Goal: Task Accomplishment & Management: Complete application form

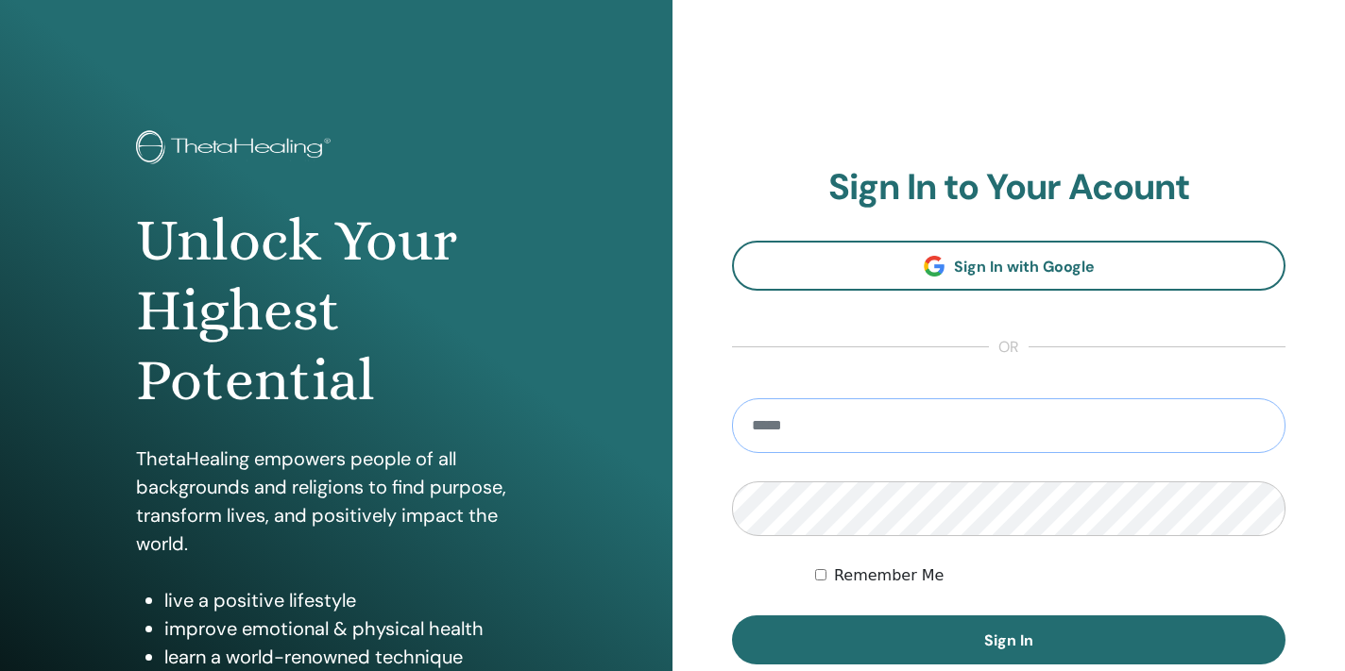
type input "**********"
click at [1009, 640] on button "Sign In" at bounding box center [1008, 640] width 553 height 49
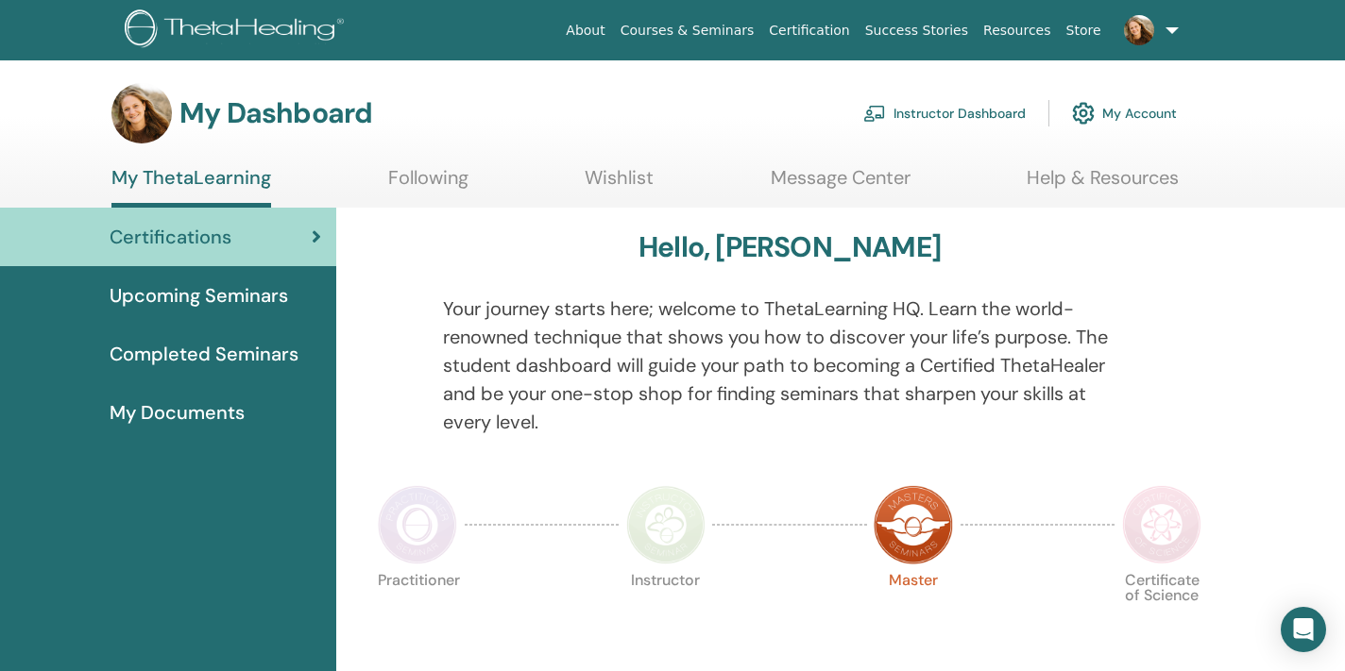
click at [893, 331] on p "Your journey starts here; welcome to ThetaLearning HQ. Learn the world-renowned…" at bounding box center [790, 366] width 694 height 142
click at [944, 125] on link "Instructor Dashboard" at bounding box center [944, 114] width 162 height 42
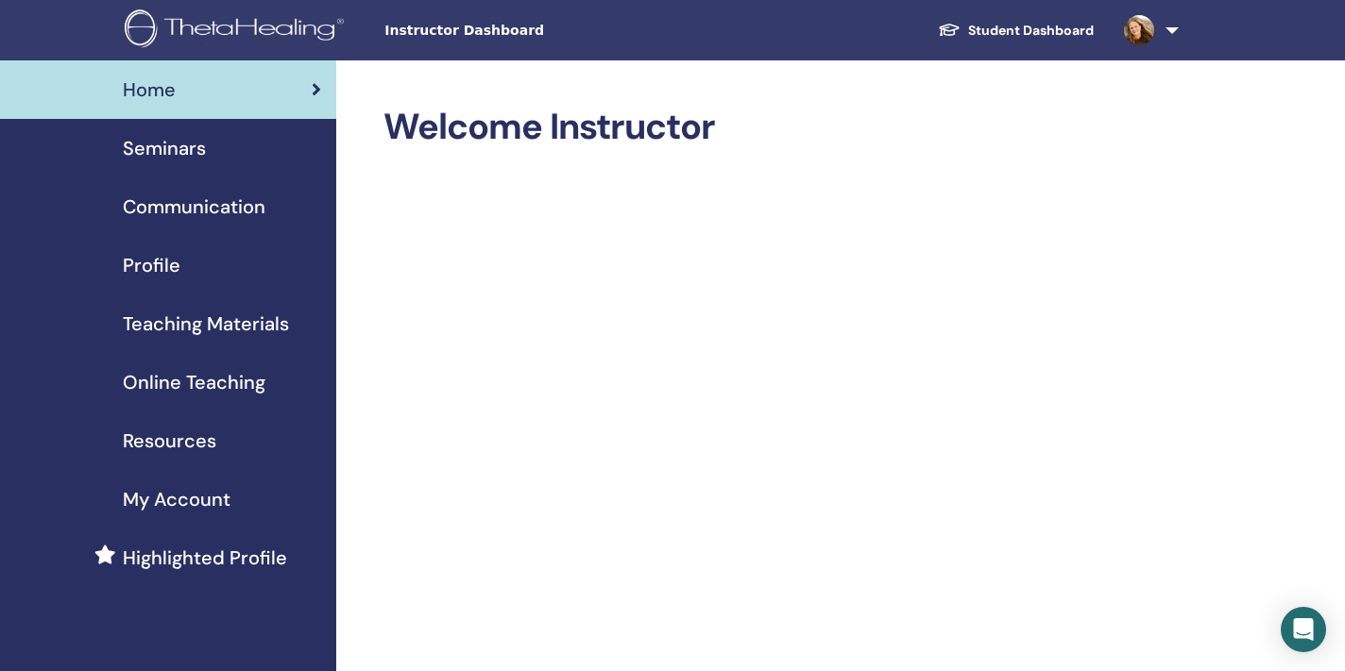
click at [210, 150] on div "Seminars" at bounding box center [168, 148] width 306 height 28
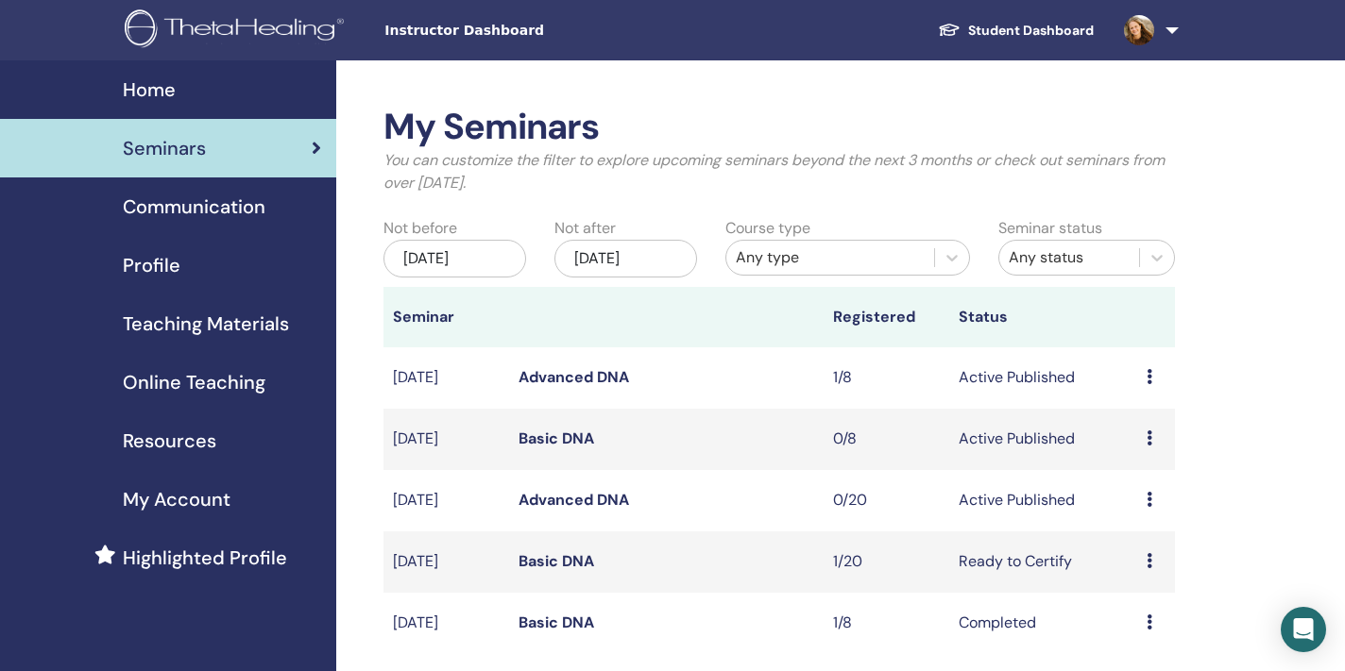
click at [1289, 338] on div "My Seminars You can customize the filter to explore upcoming seminars beyond th…" at bounding box center [840, 645] width 1009 height 1170
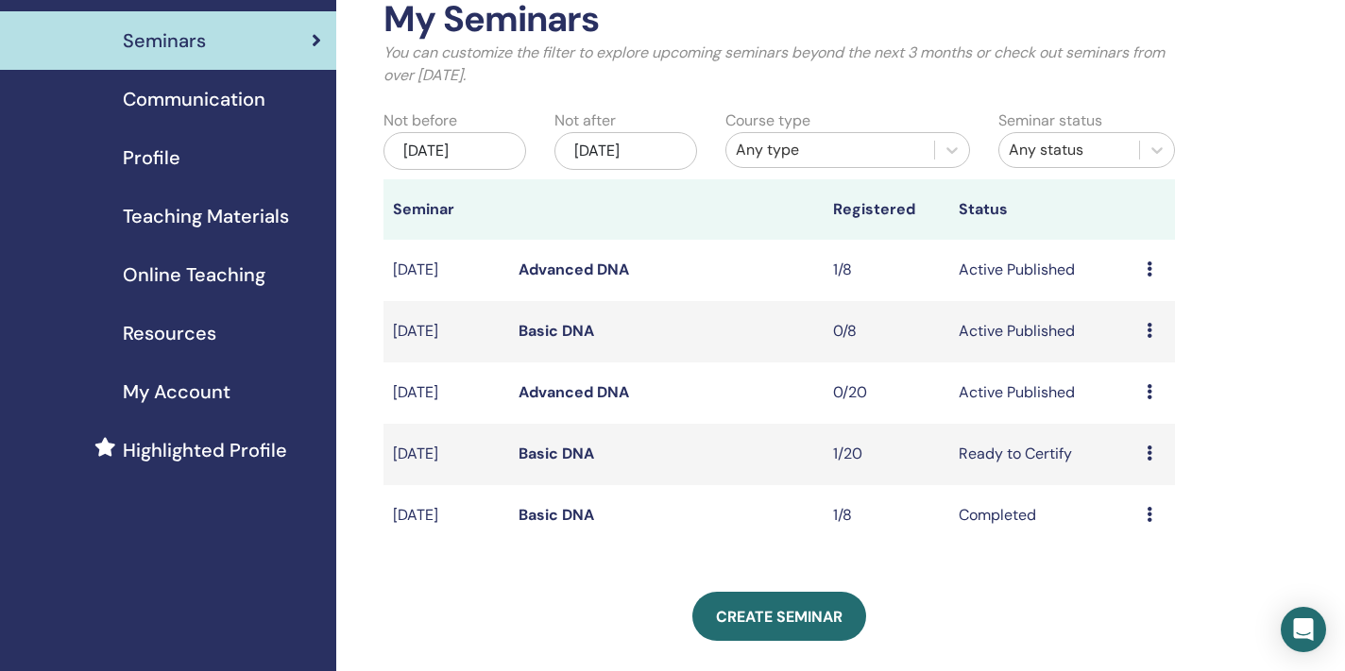
scroll to position [113, 0]
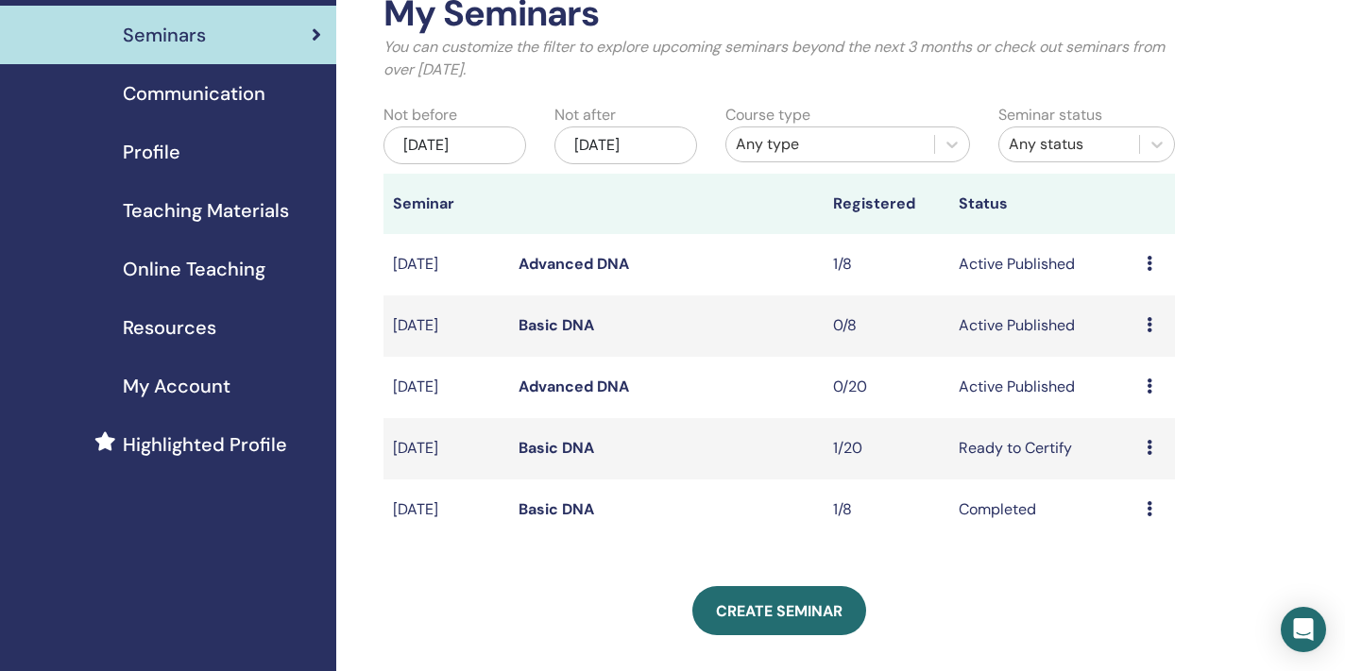
click at [1153, 383] on div "Preview Edit Attendees Cancel" at bounding box center [1155, 387] width 19 height 23
click at [1128, 428] on link "Edit" at bounding box center [1125, 427] width 27 height 20
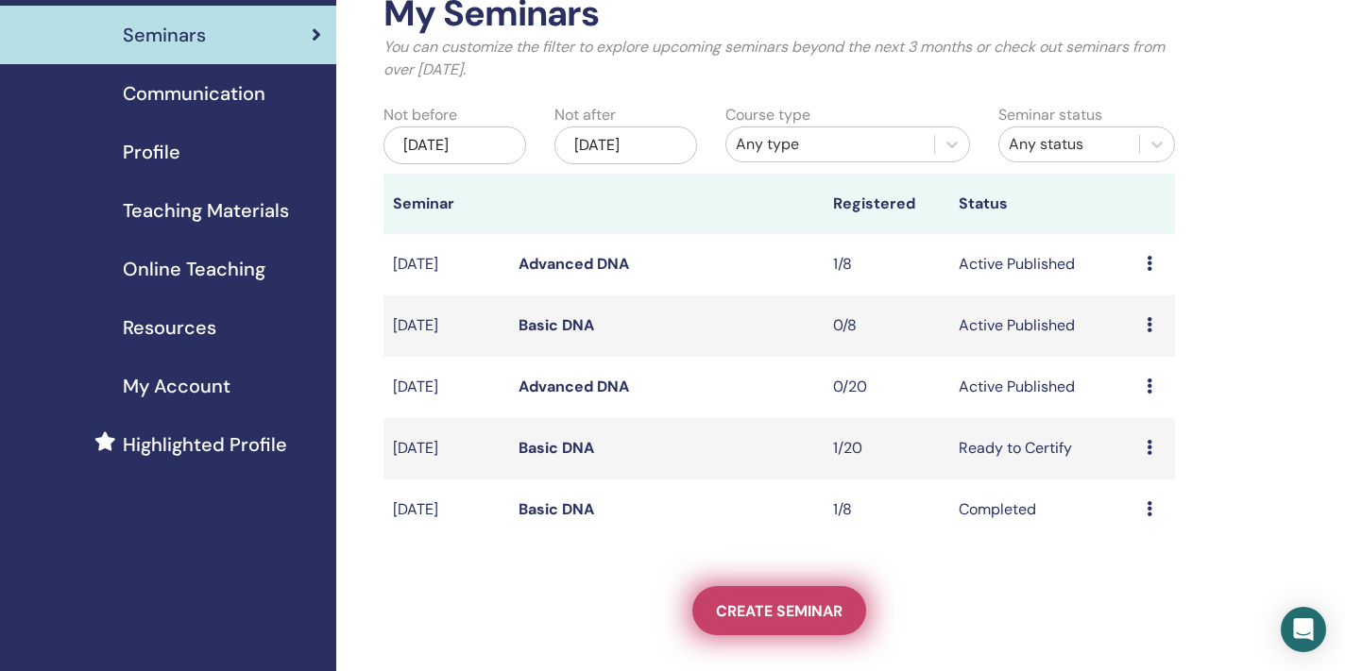
click at [757, 595] on link "Create seminar" at bounding box center [779, 610] width 174 height 49
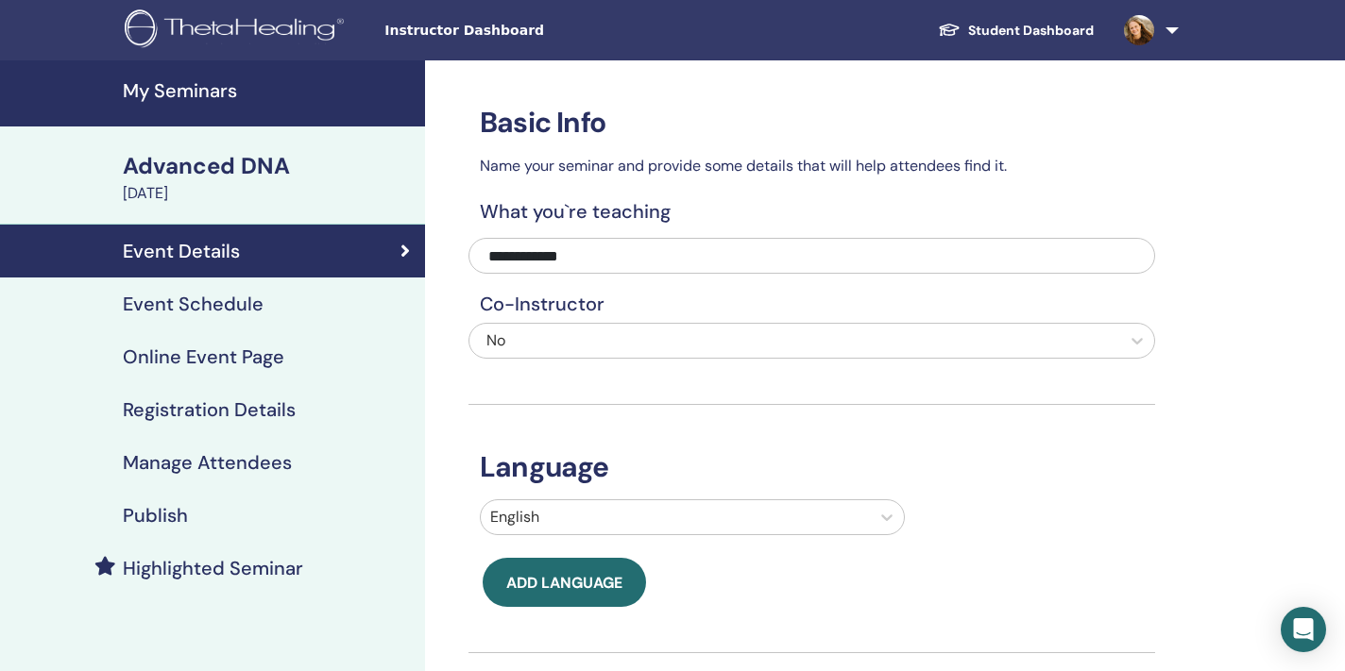
click at [1211, 381] on div "**********" at bounding box center [873, 614] width 896 height 1109
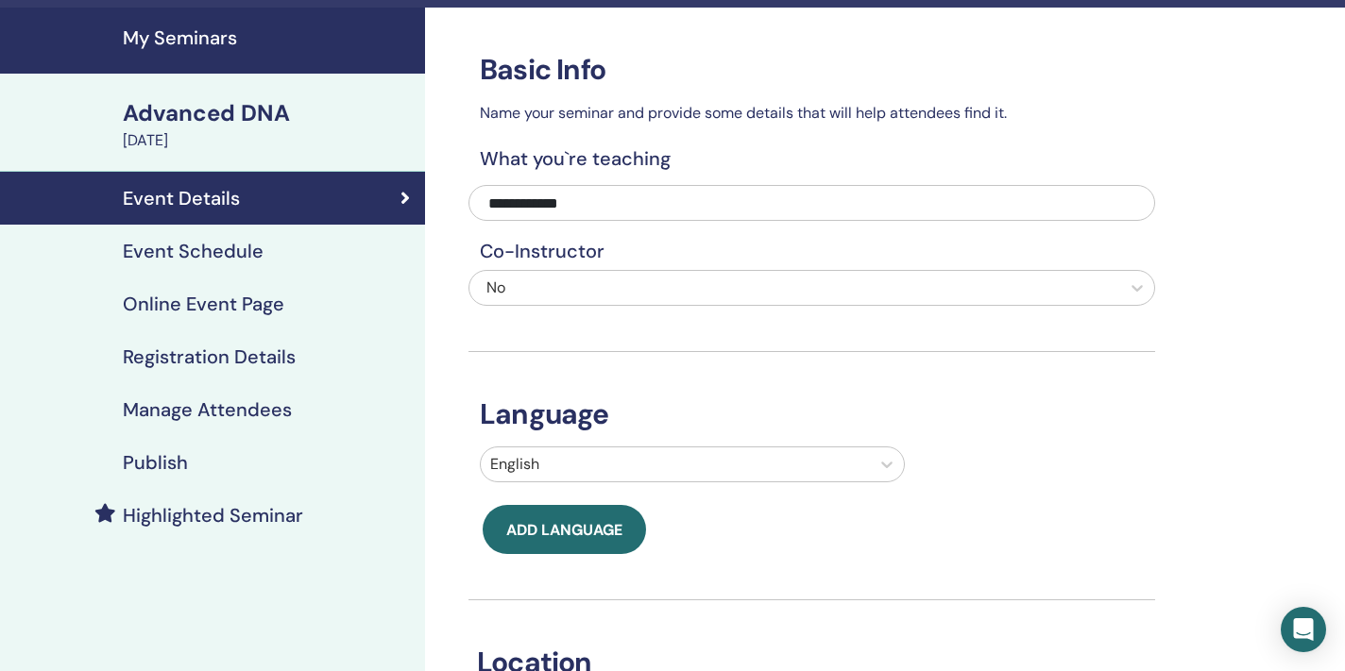
scroll to position [-2, 0]
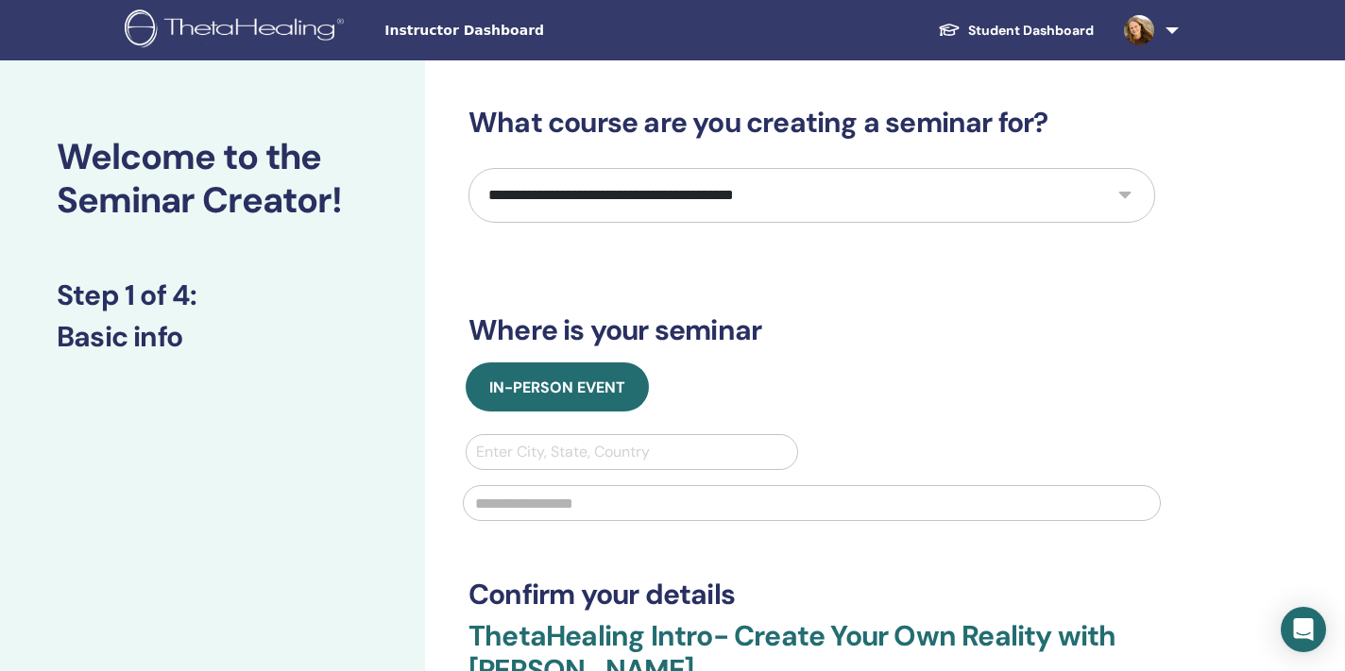
select select "*"
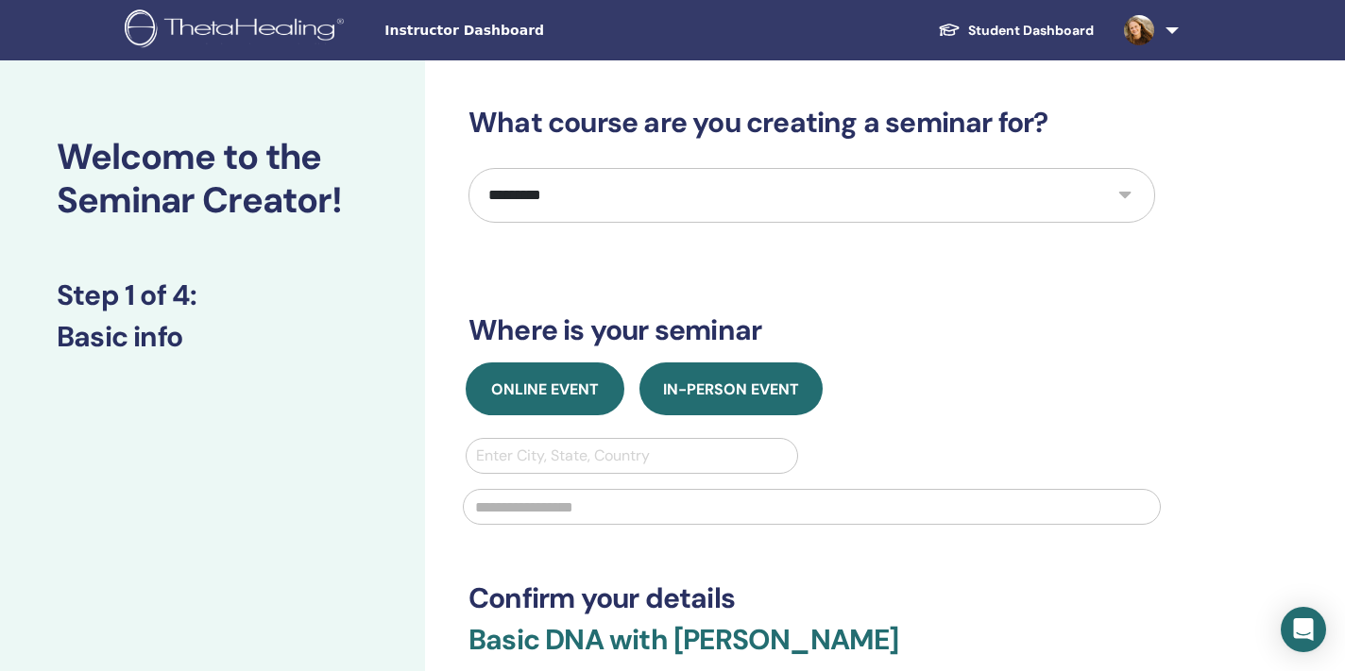
click at [574, 392] on span "Online Event" at bounding box center [545, 390] width 108 height 20
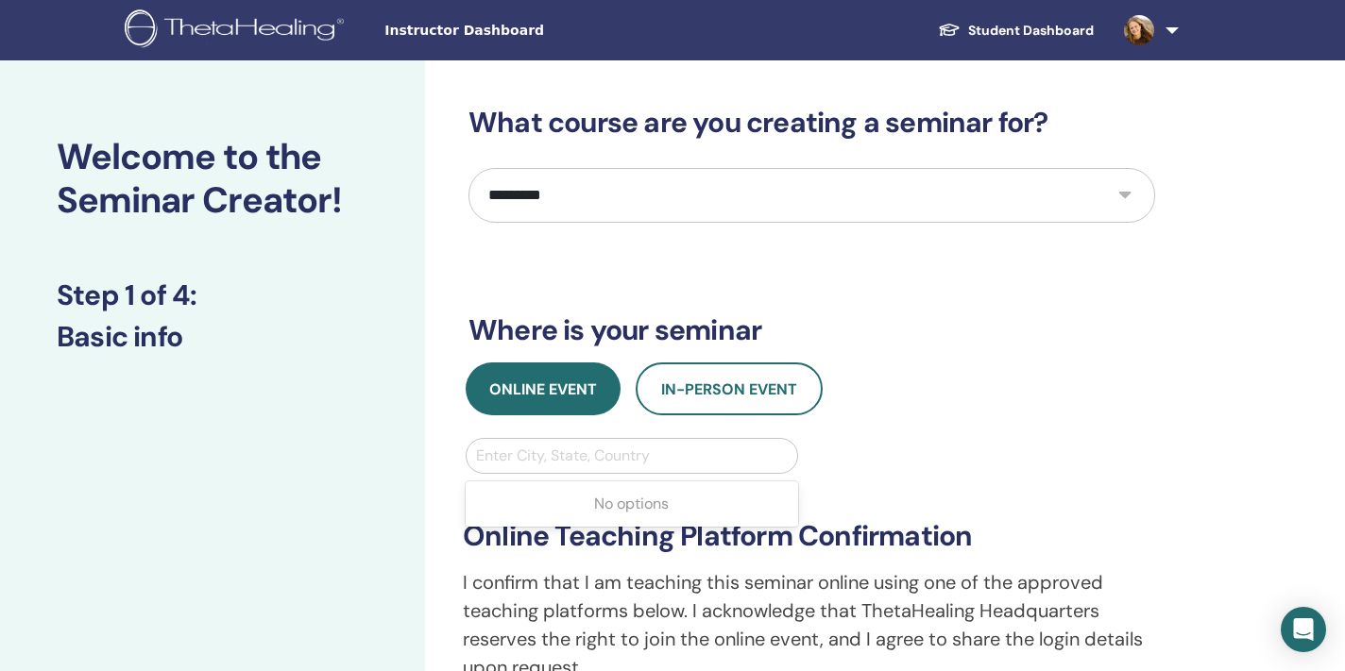
click at [648, 468] on div at bounding box center [632, 456] width 312 height 26
type input "*******"
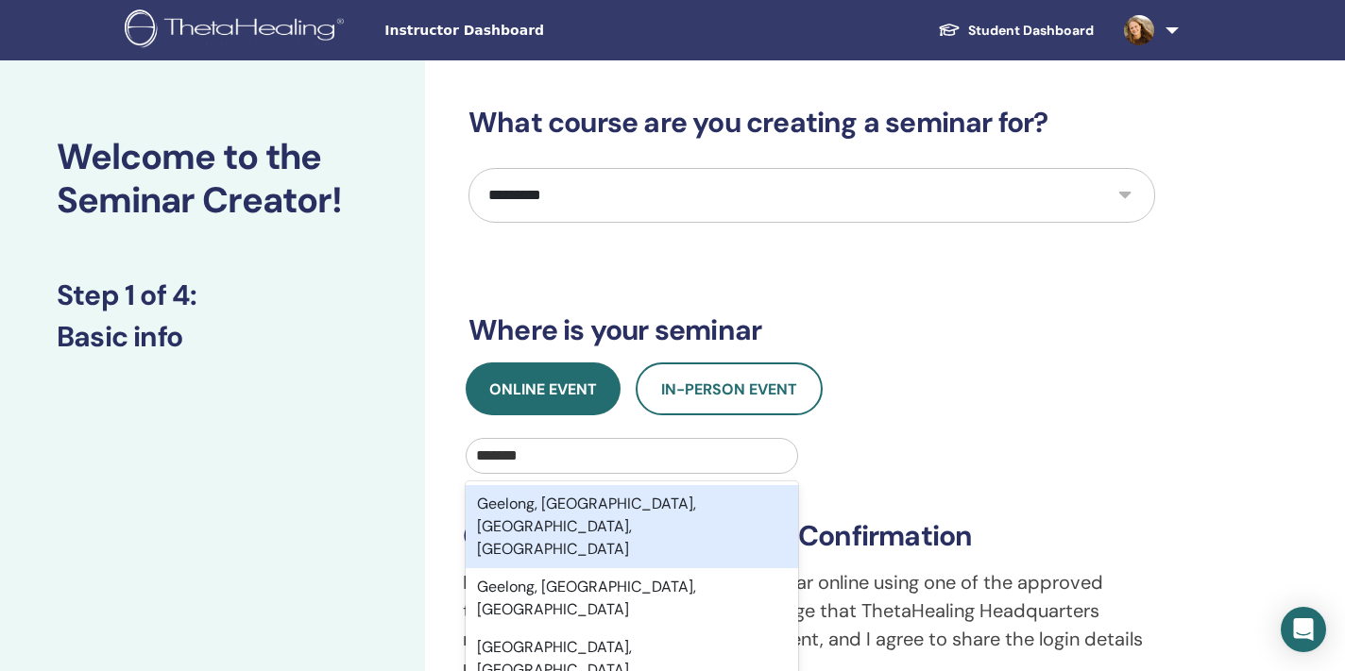
click at [611, 509] on div "Geelong, Greater Geelong, Victoria, AUS" at bounding box center [632, 526] width 332 height 83
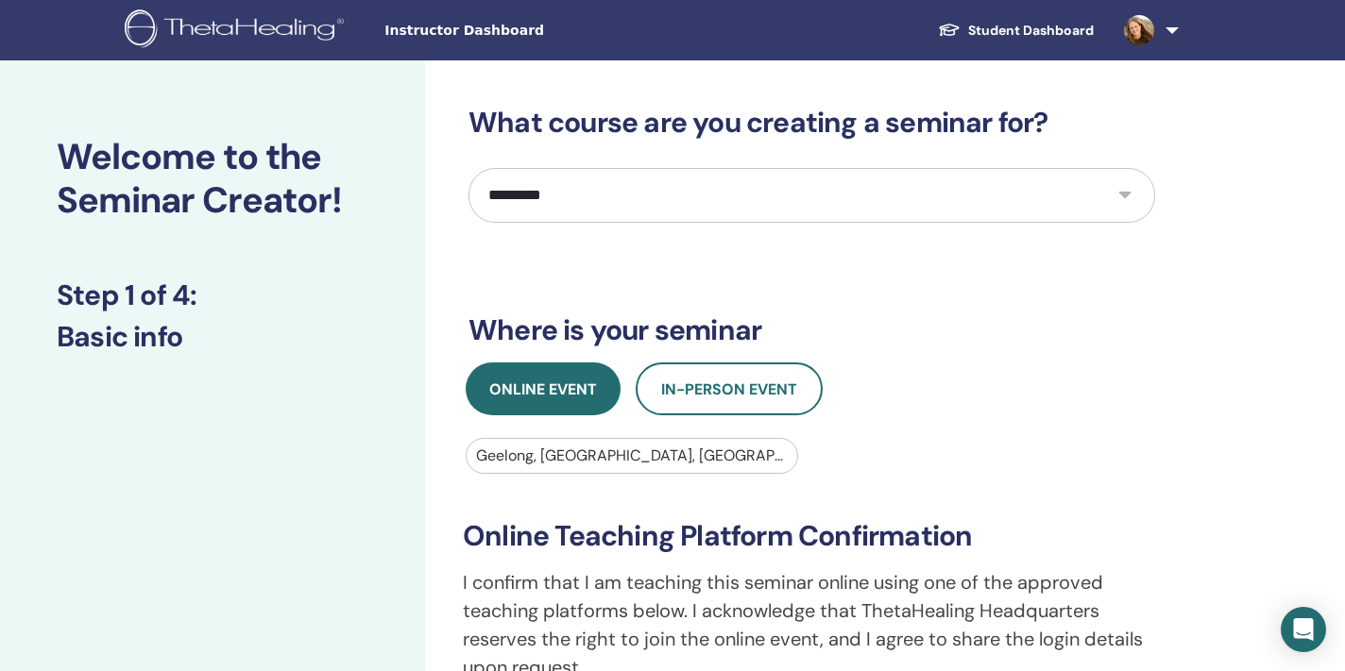
click at [850, 480] on div "**********" at bounding box center [811, 615] width 721 height 283
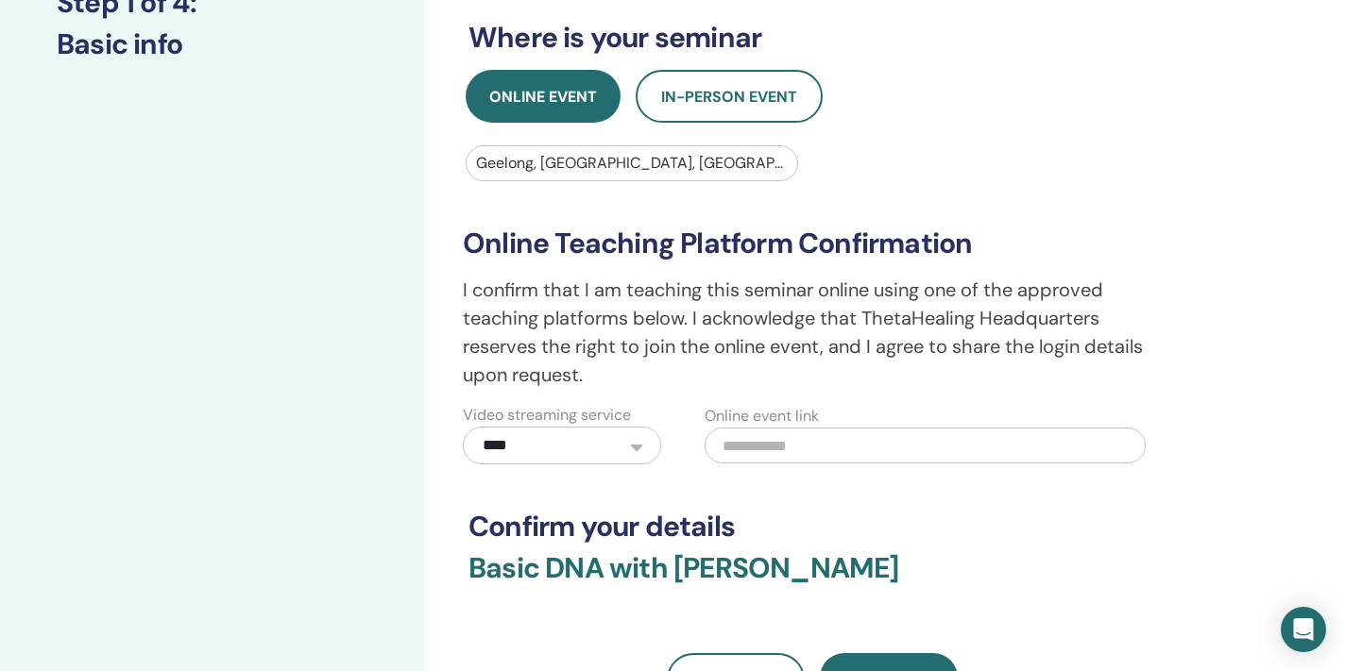
scroll to position [314, 0]
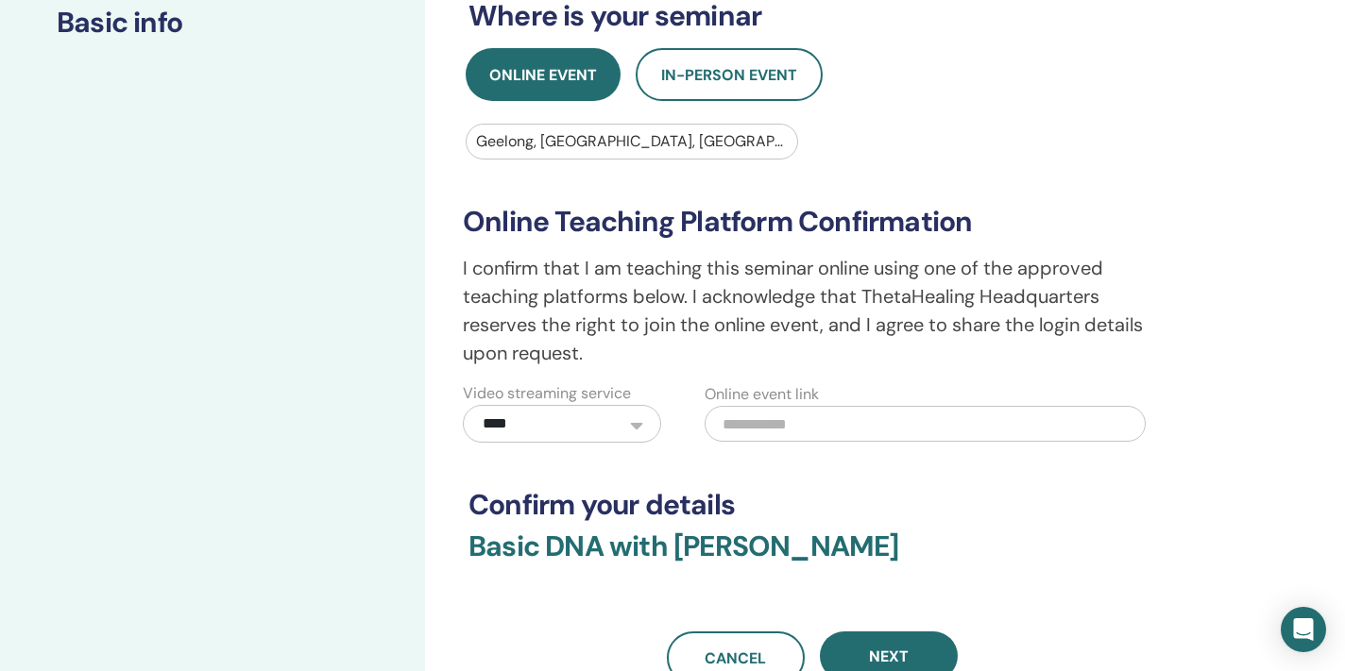
click at [801, 423] on input "text" at bounding box center [924, 424] width 441 height 36
paste input "**********"
type input "**********"
click at [1036, 561] on h3 "Basic DNA with Genevieve Faulkner" at bounding box center [811, 558] width 687 height 57
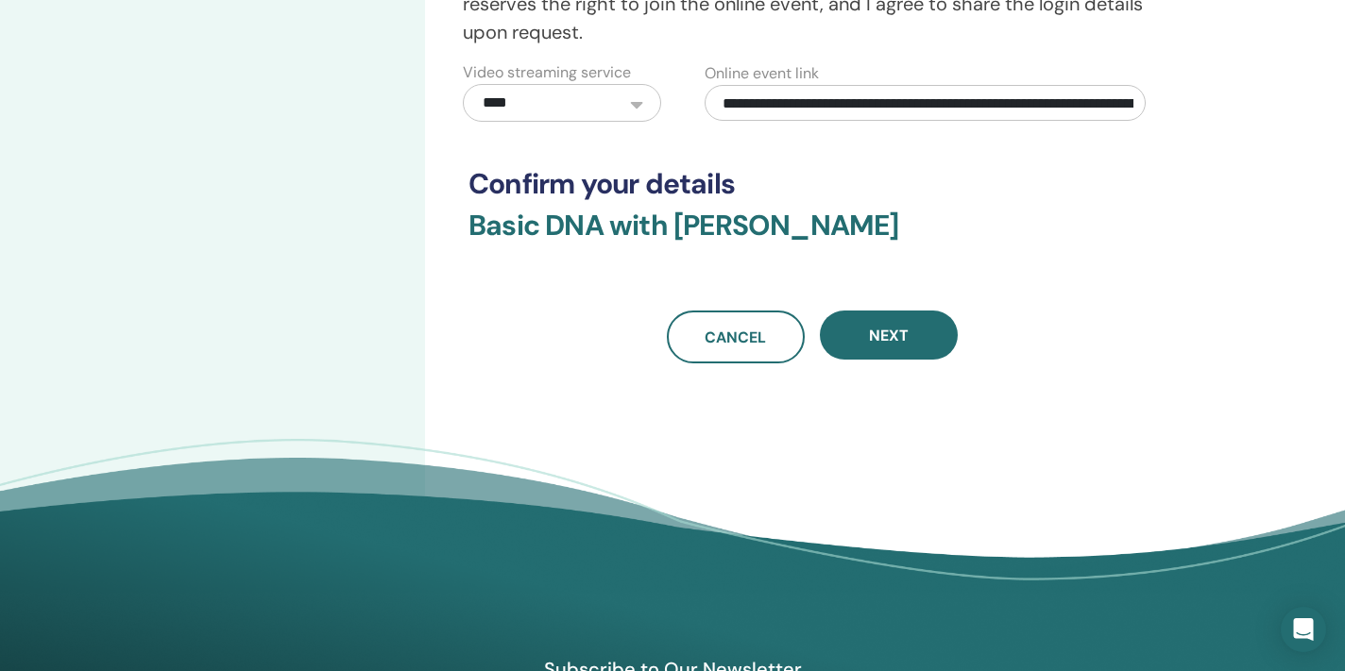
scroll to position [646, 0]
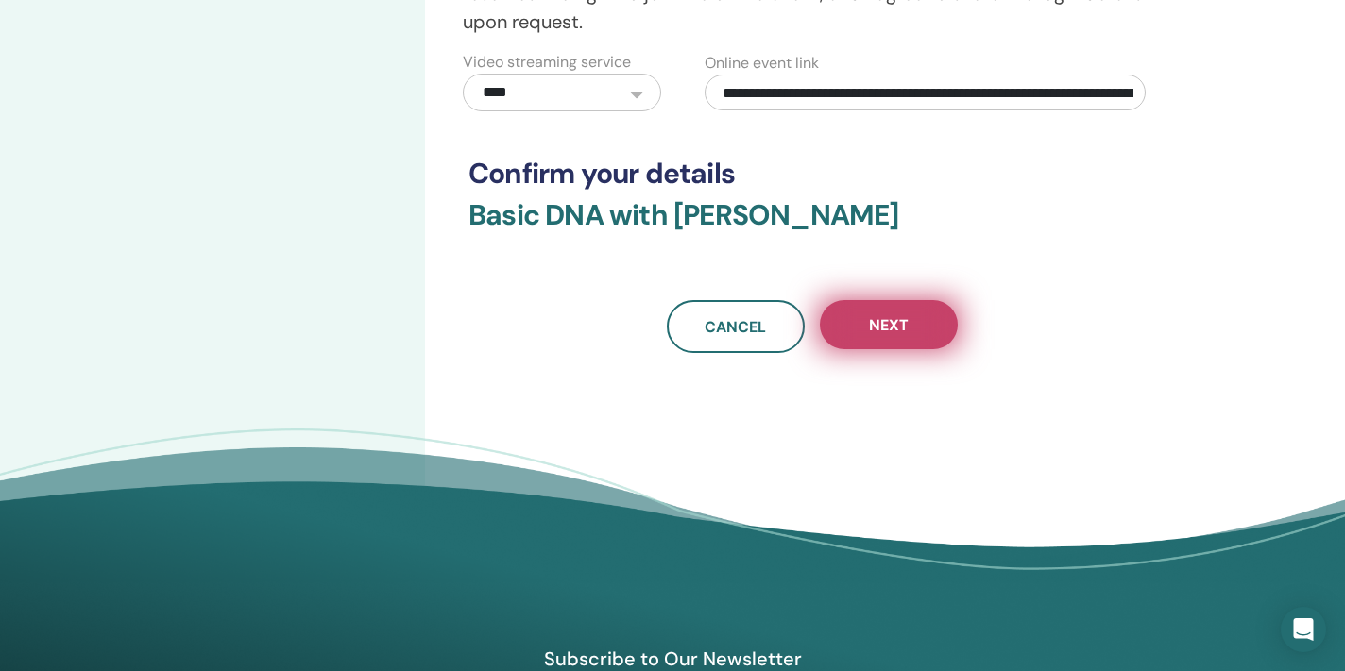
click at [890, 314] on button "Next" at bounding box center [889, 324] width 138 height 49
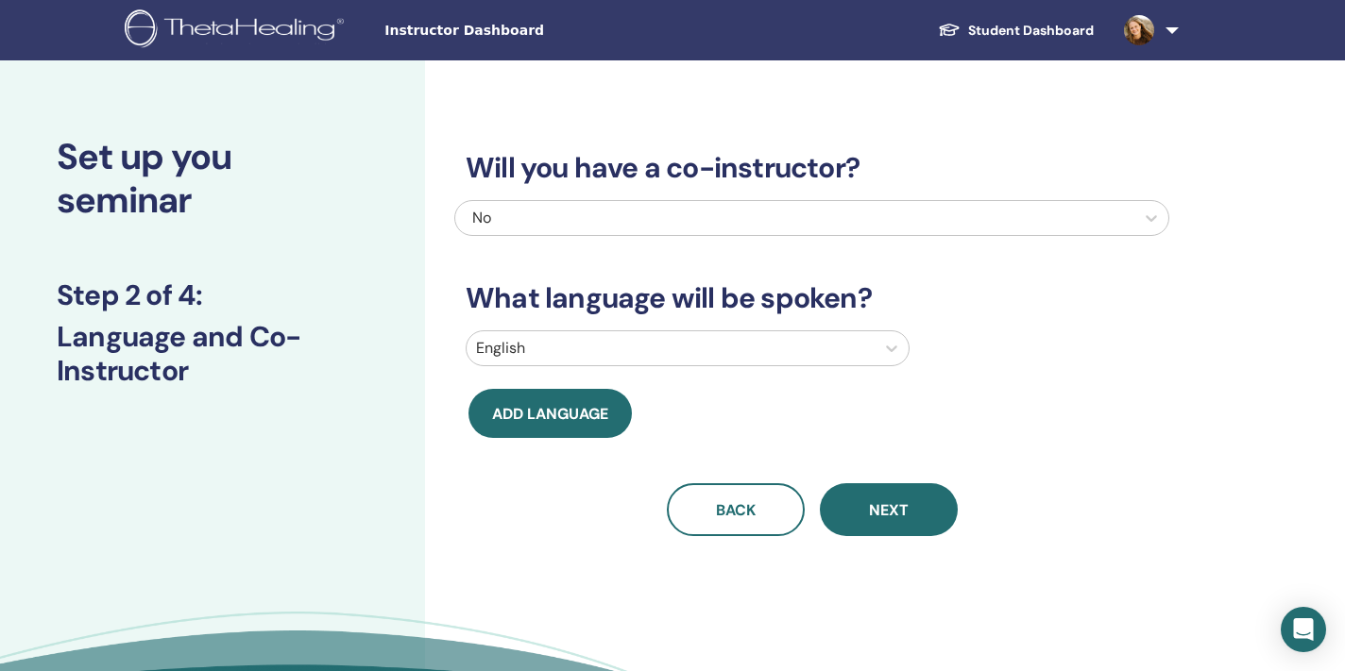
scroll to position [0, 0]
click at [684, 219] on div "No" at bounding box center [743, 218] width 543 height 23
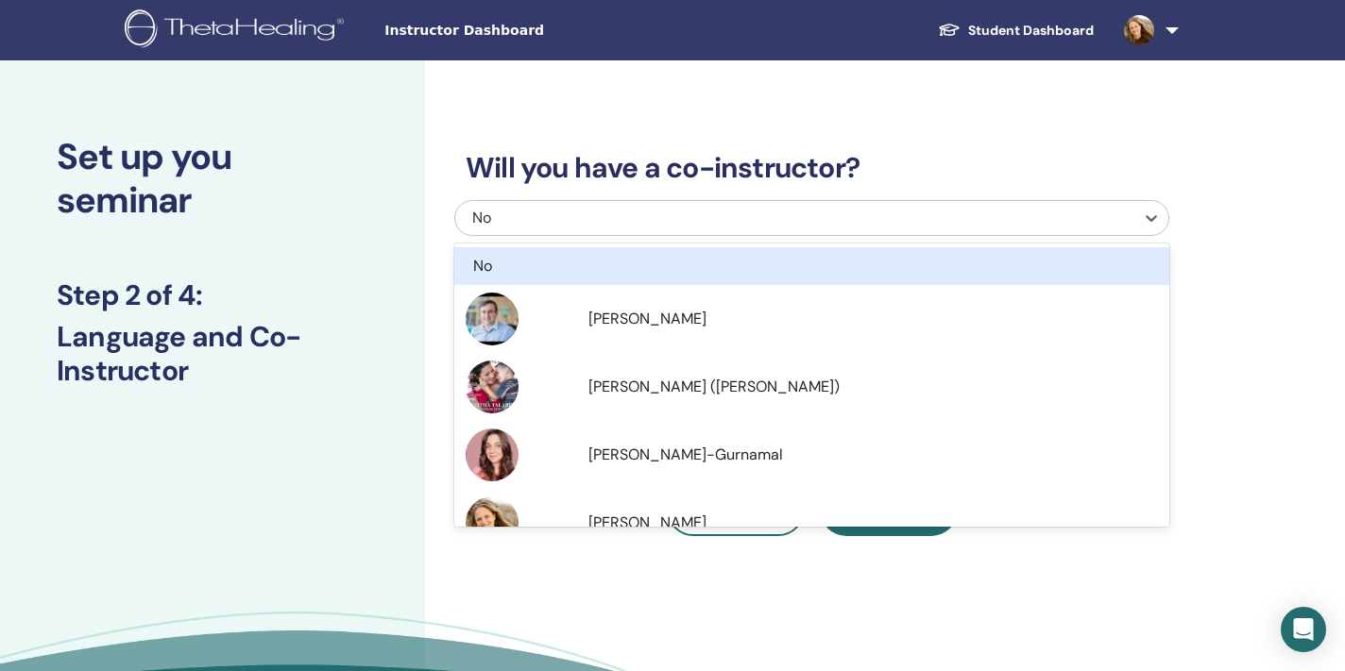
click at [971, 117] on div "Will you have a co-instructor? option No focused, 1 of 5. 5 results available. …" at bounding box center [811, 321] width 715 height 431
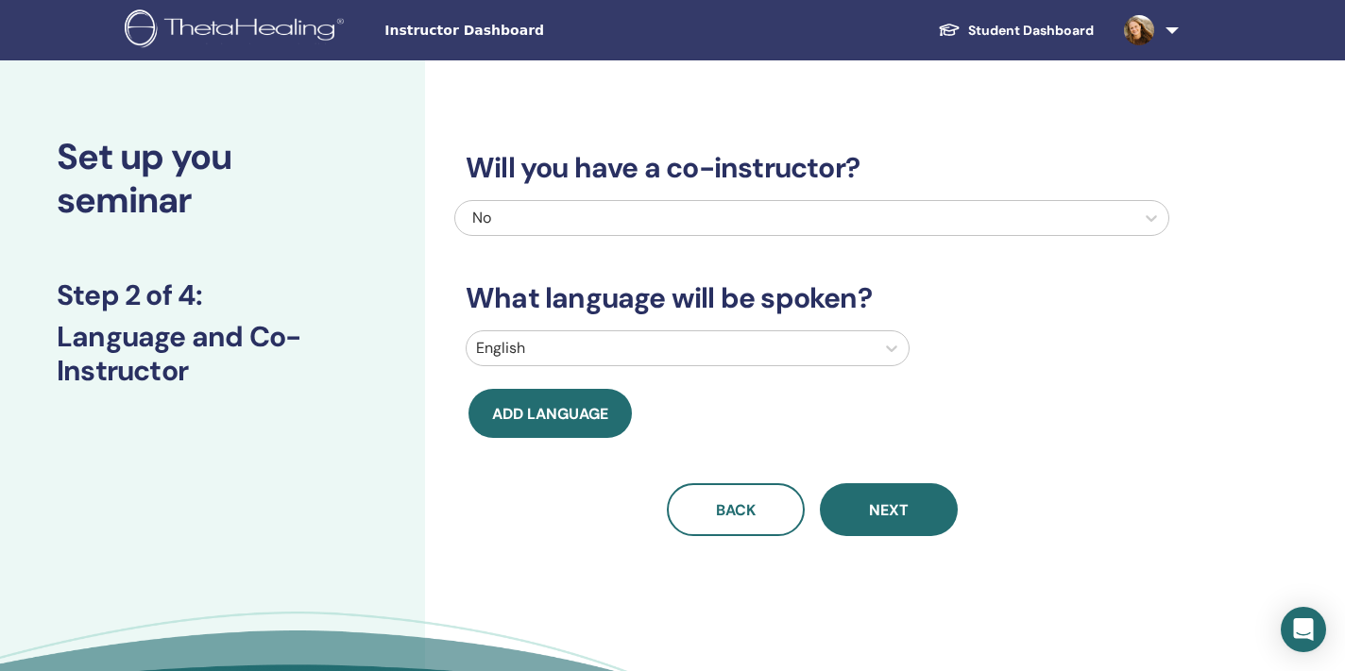
click at [721, 217] on div "No" at bounding box center [743, 218] width 543 height 23
click at [867, 145] on div "Will you have a co-instructor? No What language will be spoken? English Add lan…" at bounding box center [811, 321] width 715 height 431
click at [684, 350] on div at bounding box center [670, 348] width 389 height 26
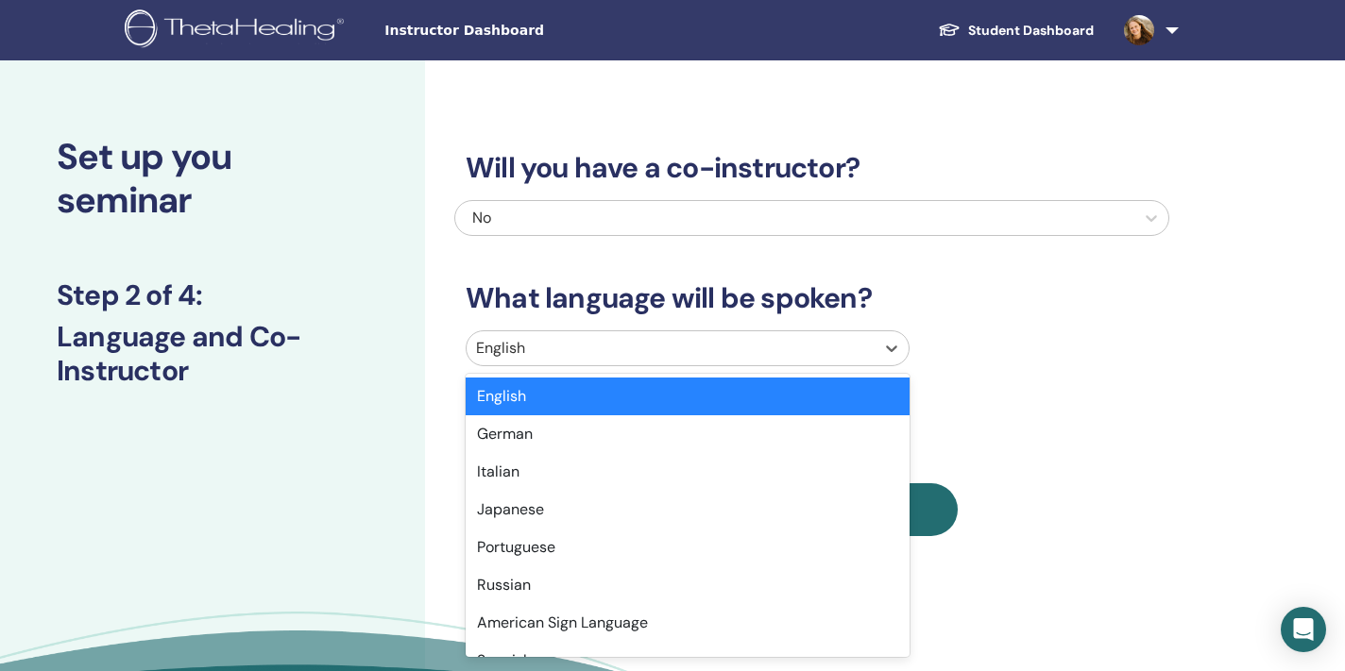
click at [1076, 318] on div "Will you have a co-instructor? No What language will be spoken? option English …" at bounding box center [811, 321] width 715 height 431
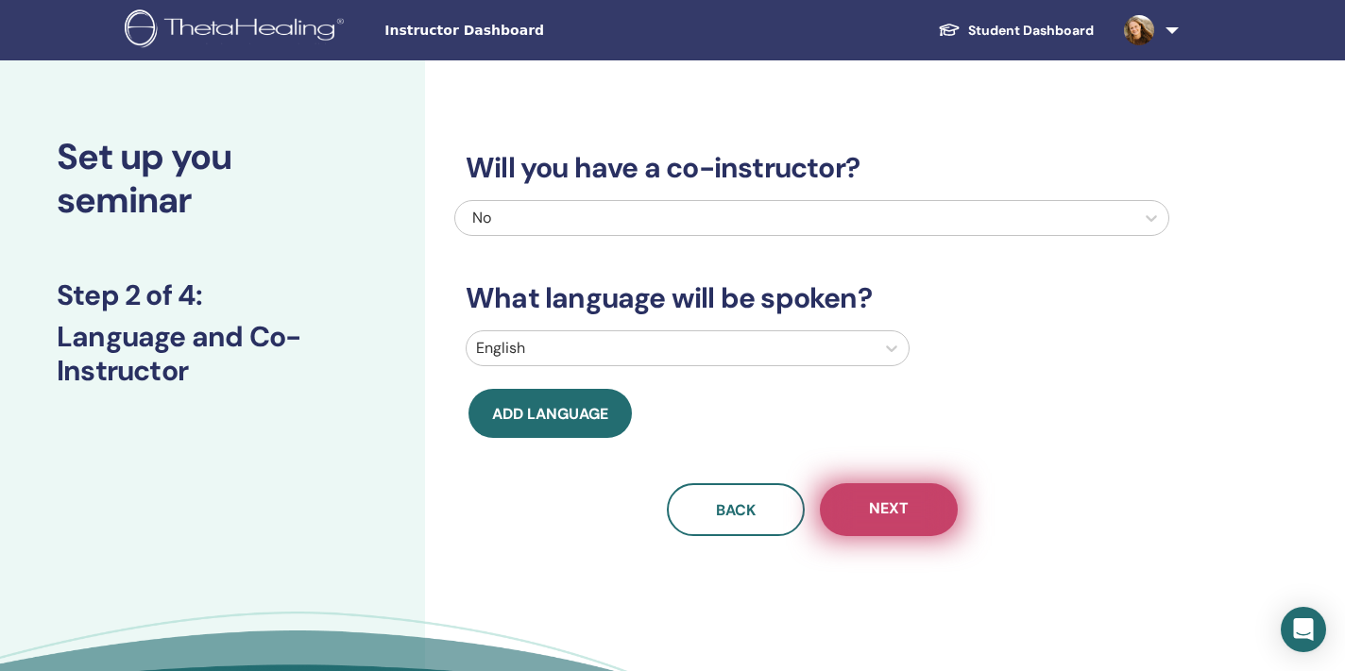
click at [867, 491] on button "Next" at bounding box center [889, 510] width 138 height 53
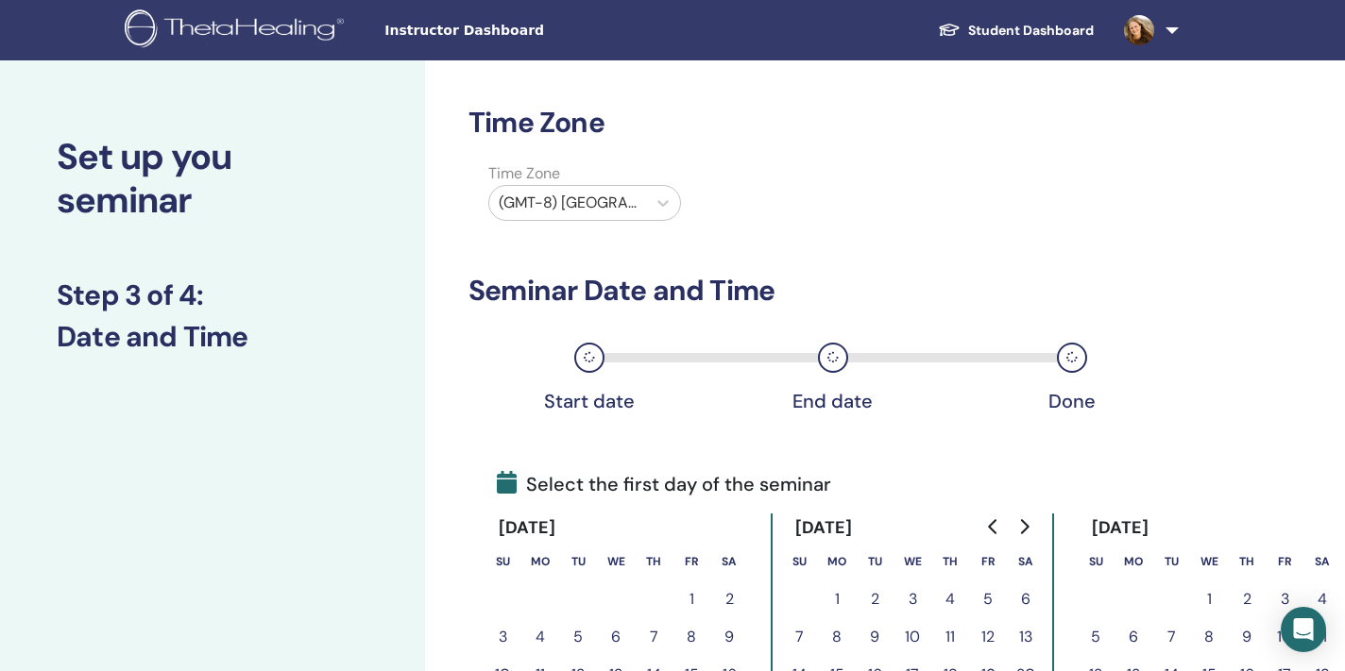
click at [837, 227] on div "Time Zone (GMT-8) US/Alaska" at bounding box center [811, 195] width 715 height 66
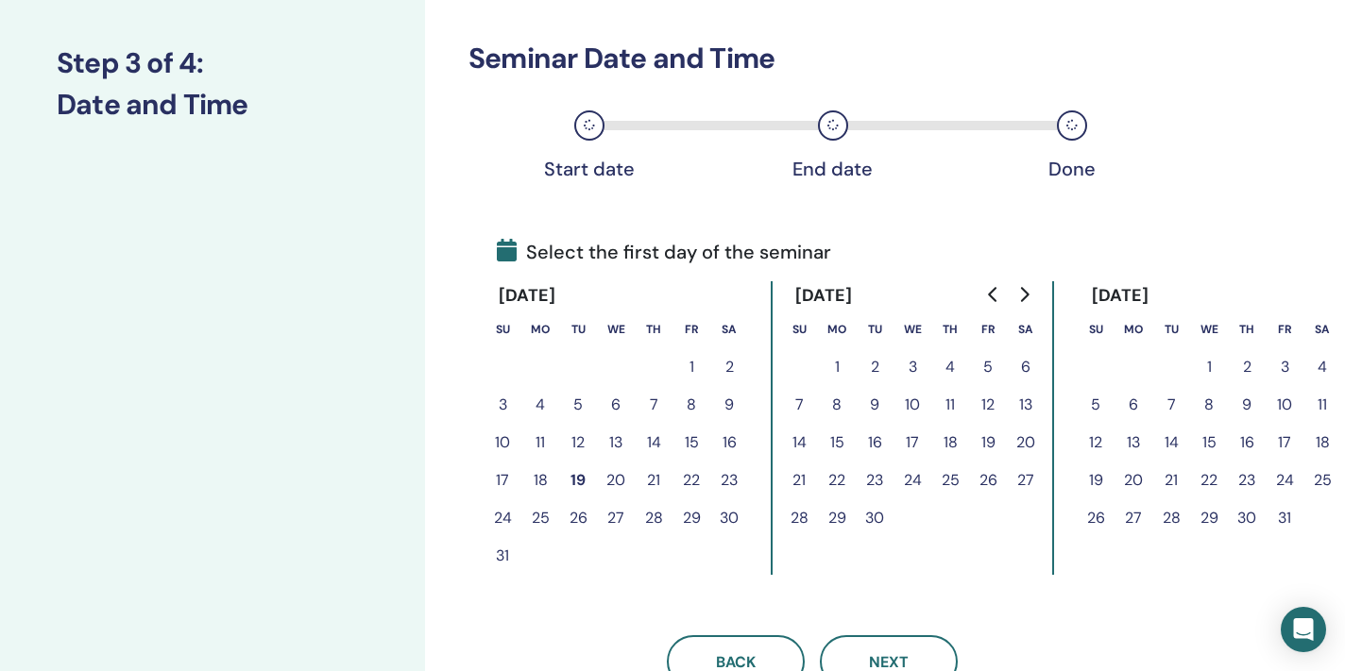
scroll to position [235, 0]
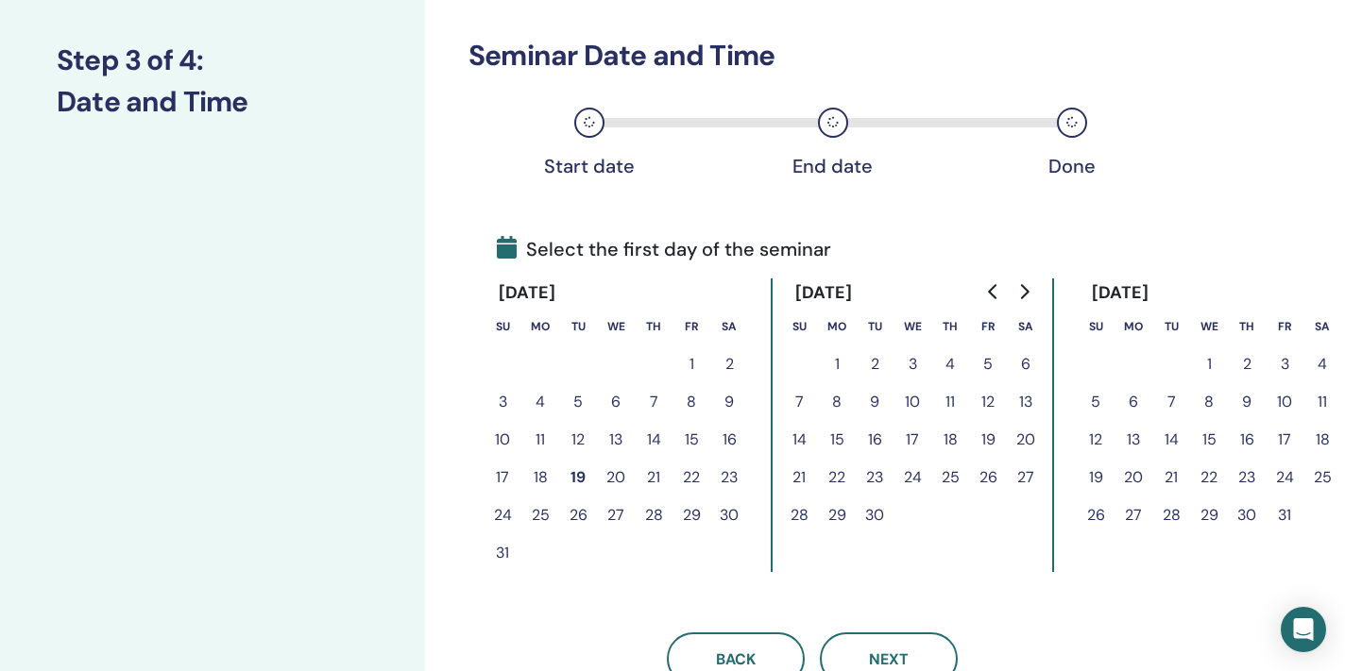
click at [1245, 440] on button "16" at bounding box center [1247, 440] width 38 height 38
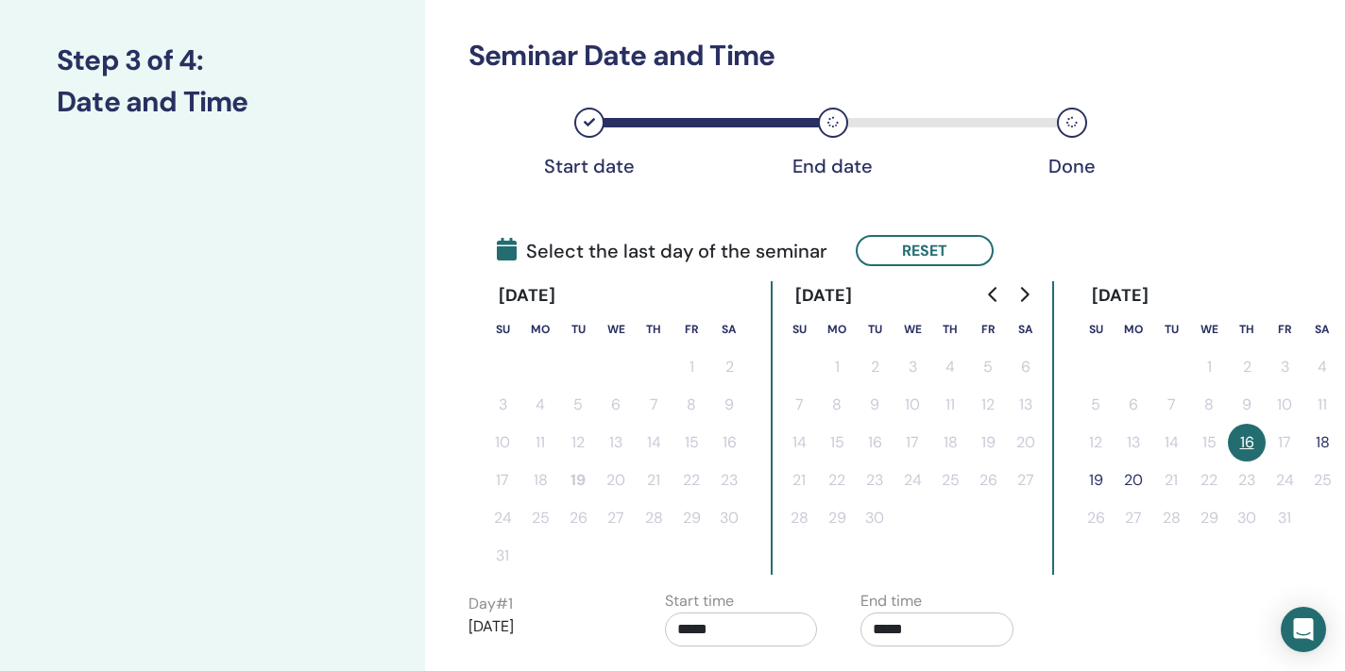
click at [1318, 438] on button "18" at bounding box center [1322, 443] width 38 height 38
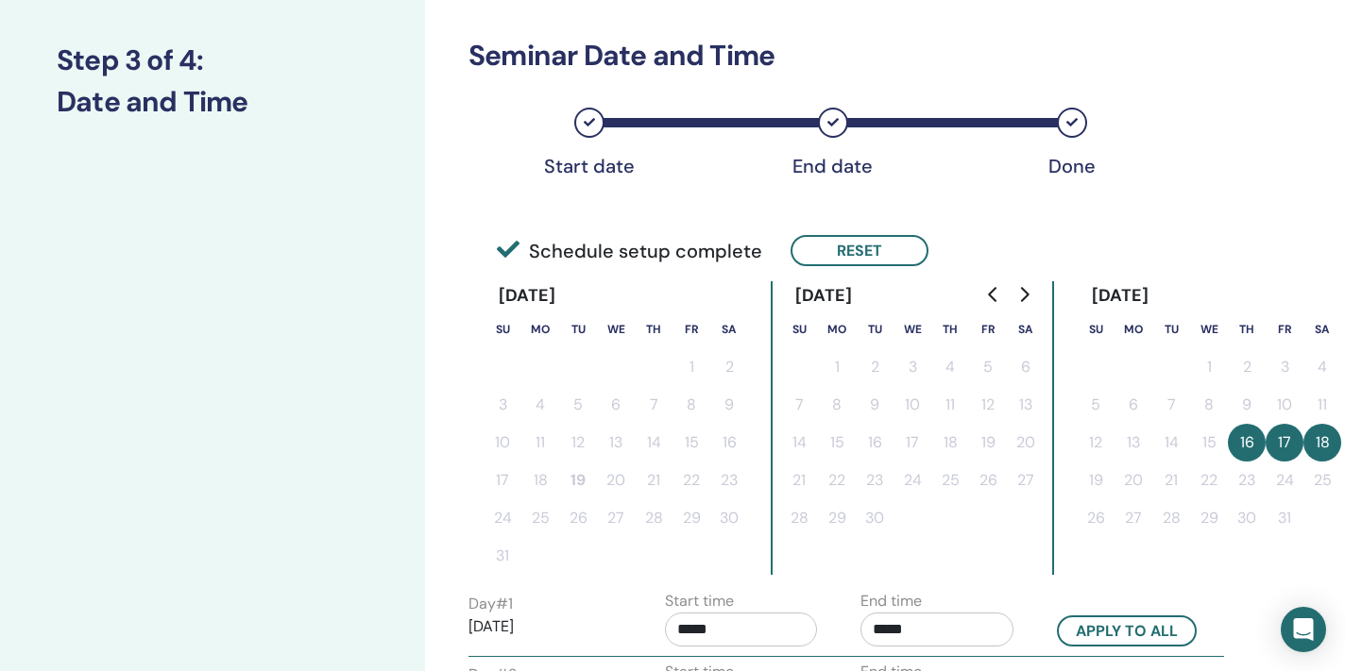
click at [450, 615] on div "Time Zone Time Zone (GMT-8) US/Alaska Seminar Date and Time Start date End date…" at bounding box center [873, 492] width 896 height 1335
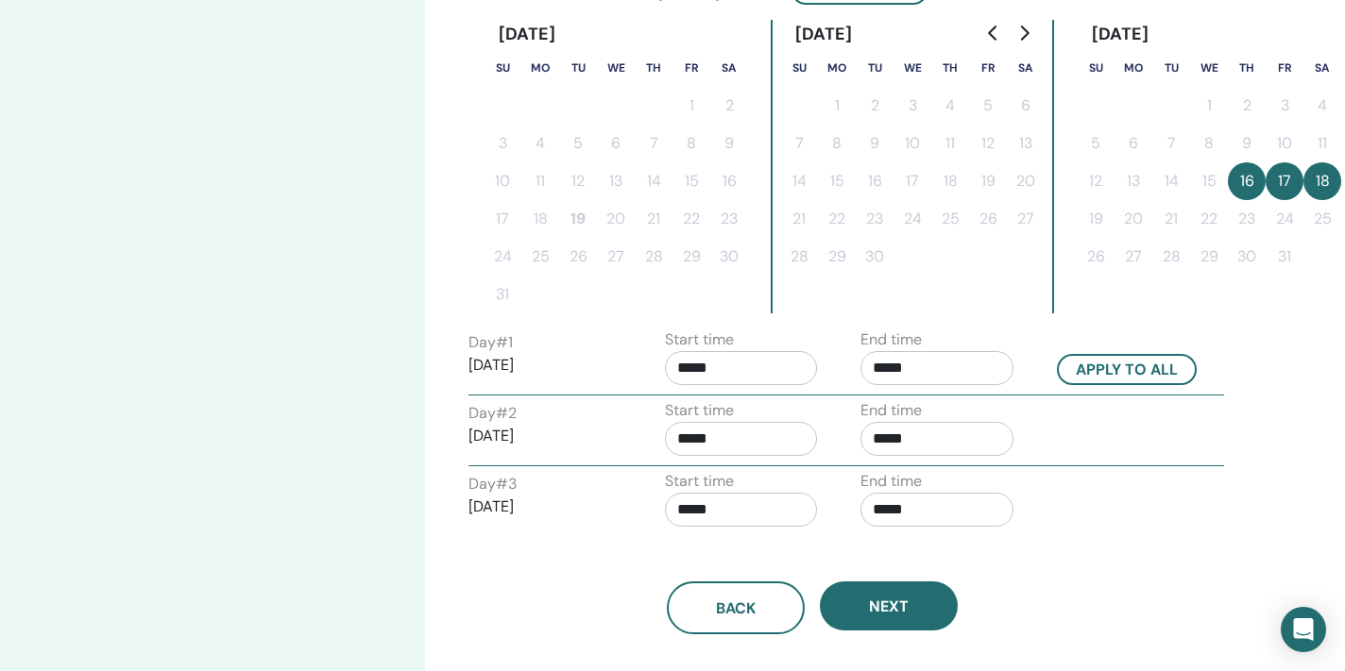
scroll to position [498, 0]
click at [729, 348] on label "Start time" at bounding box center [699, 339] width 69 height 23
click at [729, 373] on input "*****" at bounding box center [741, 367] width 153 height 34
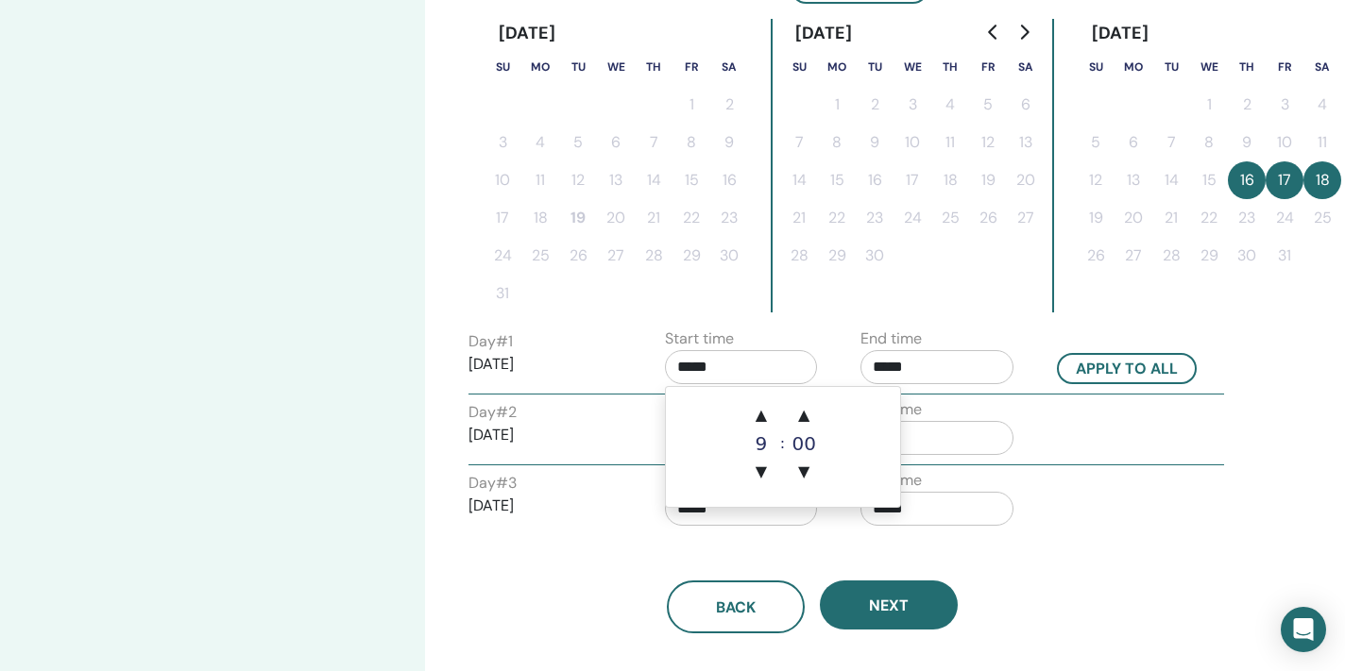
click at [729, 373] on input "*****" at bounding box center [741, 367] width 153 height 34
click at [770, 417] on span "▲" at bounding box center [761, 416] width 38 height 38
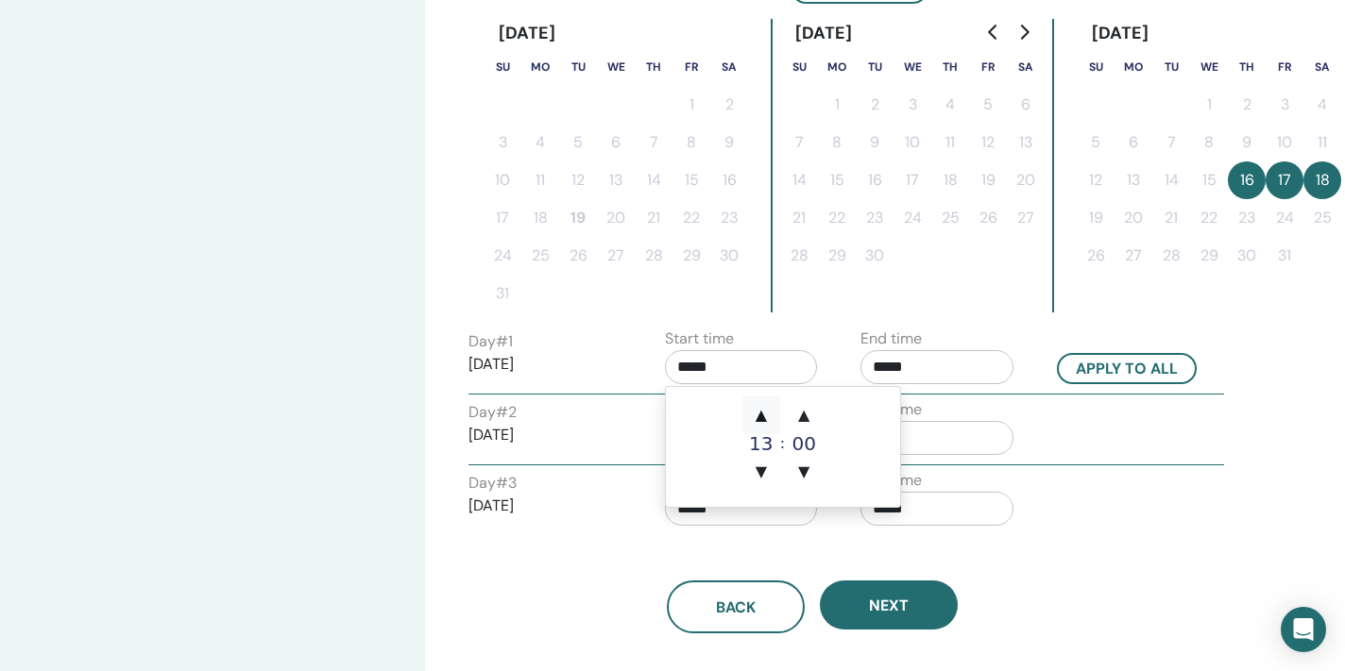
click at [770, 417] on span "▲" at bounding box center [761, 416] width 38 height 38
type input "*****"
click at [770, 417] on span "▲" at bounding box center [761, 416] width 38 height 38
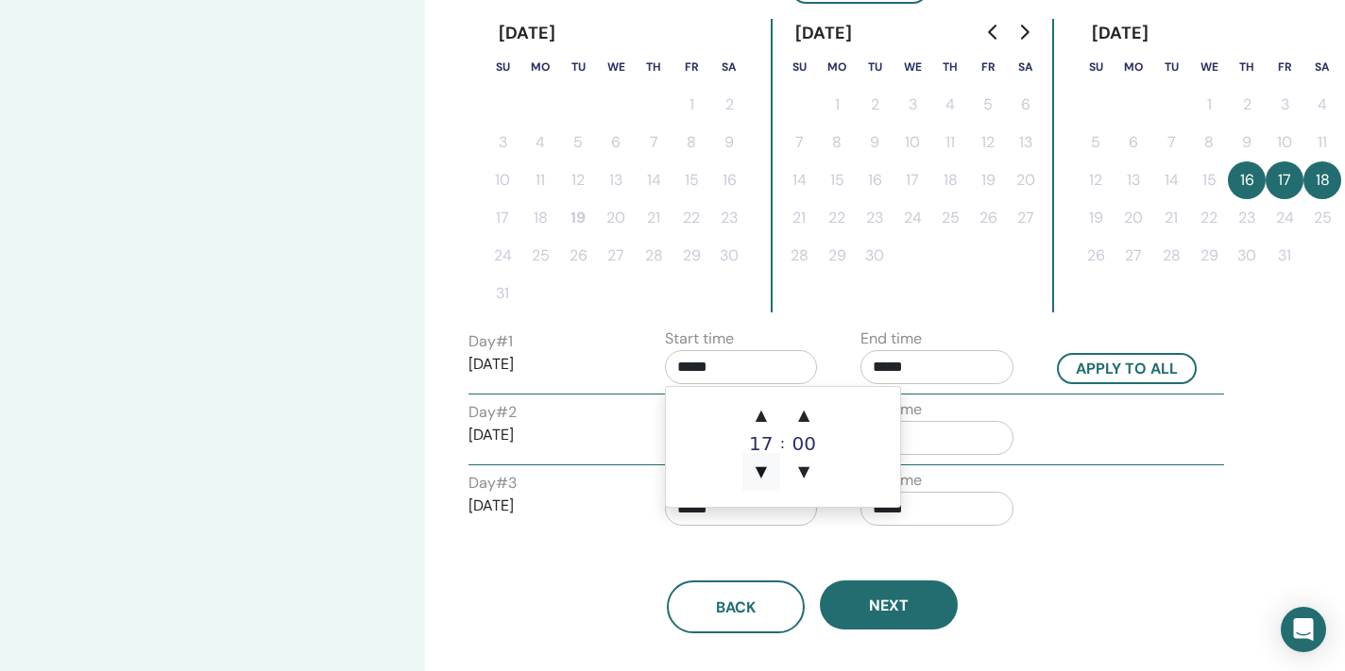
click at [762, 468] on span "▼" at bounding box center [761, 472] width 38 height 38
click at [803, 418] on span "▲" at bounding box center [804, 416] width 38 height 38
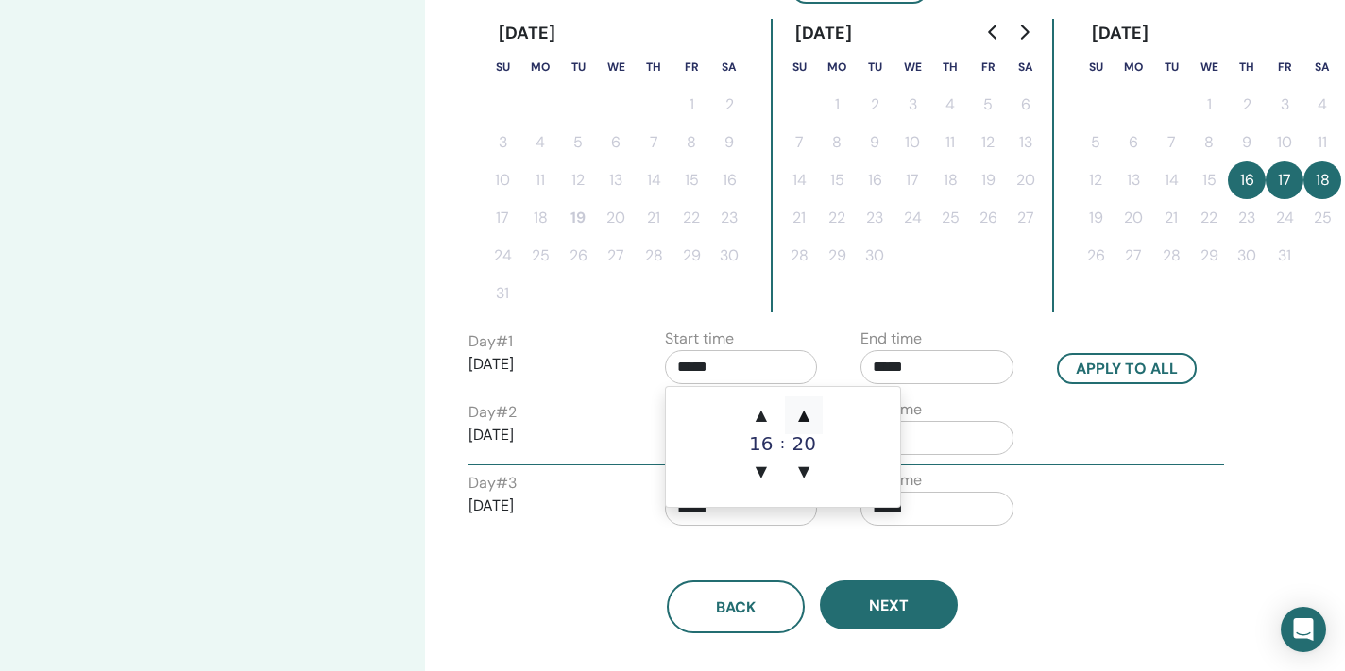
click at [803, 418] on span "▲" at bounding box center [804, 416] width 38 height 38
click at [942, 376] on input "*****" at bounding box center [936, 367] width 153 height 34
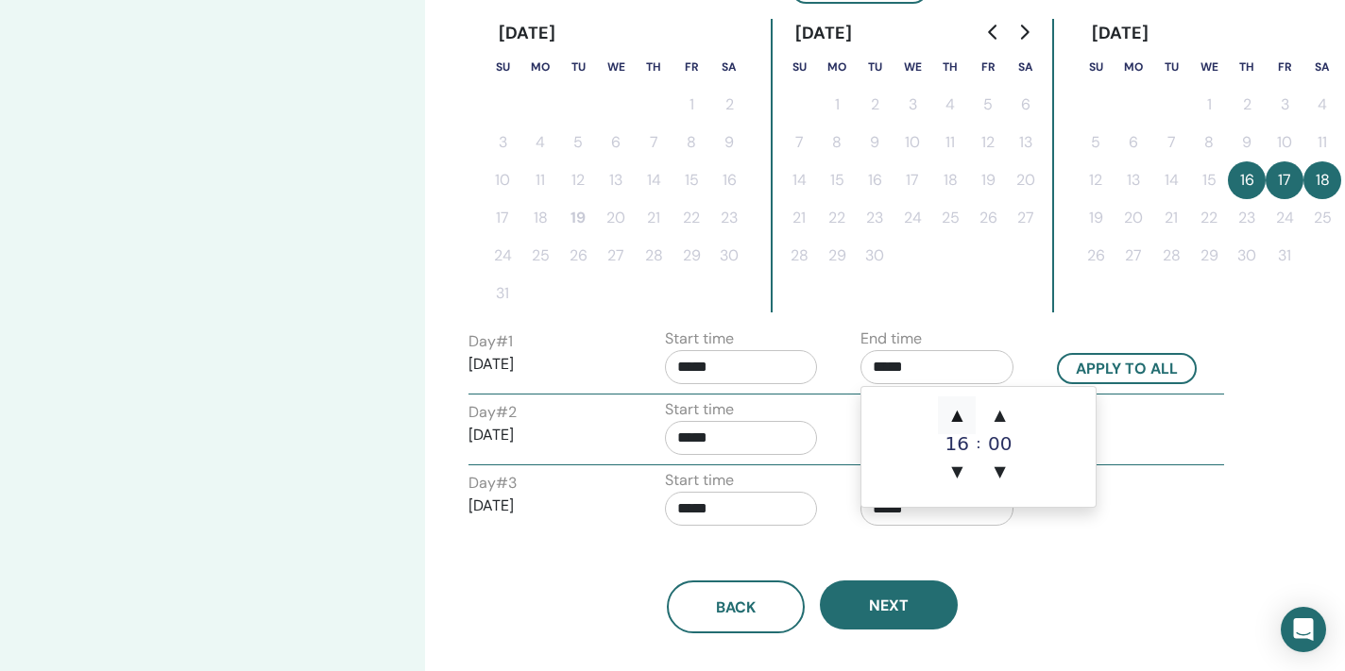
click at [960, 419] on span "▲" at bounding box center [957, 416] width 38 height 38
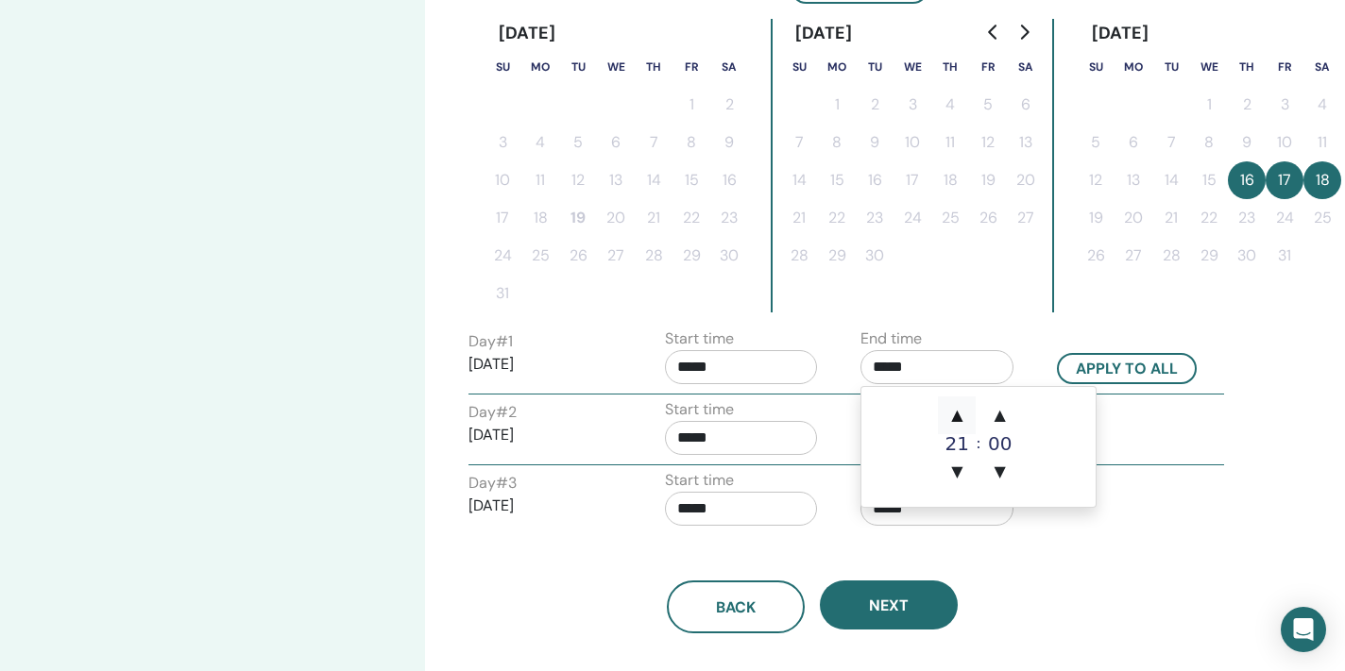
click at [960, 419] on span "▲" at bounding box center [957, 416] width 38 height 38
click at [959, 410] on span "▲" at bounding box center [957, 416] width 38 height 38
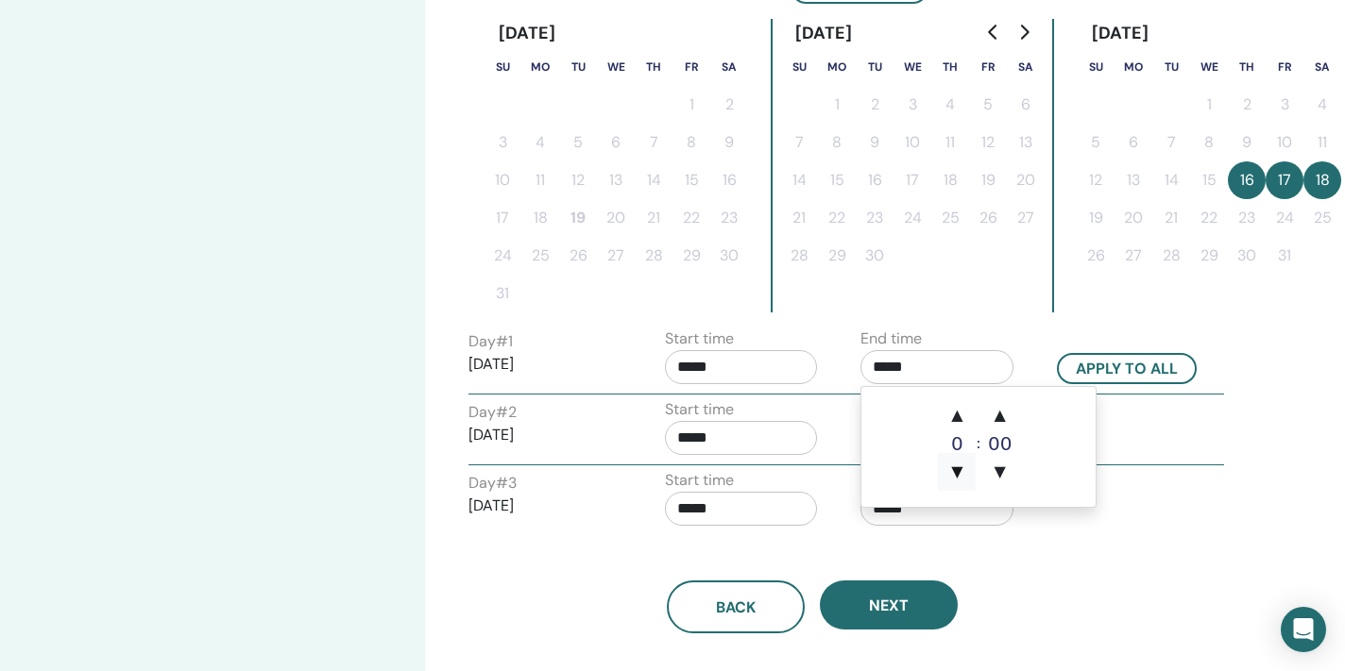
click at [956, 471] on span "▼" at bounding box center [957, 472] width 38 height 38
click at [1004, 416] on span "▲" at bounding box center [1000, 416] width 38 height 38
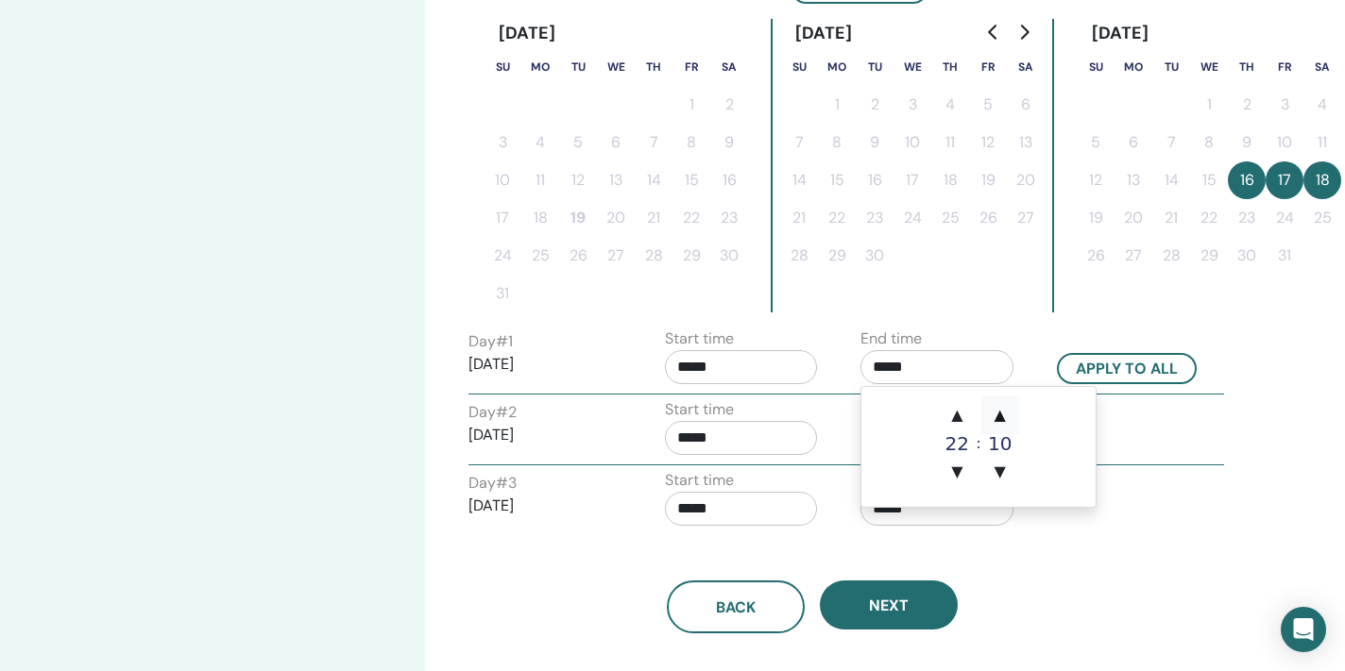
click at [1004, 416] on span "▲" at bounding box center [1000, 416] width 38 height 38
type input "*****"
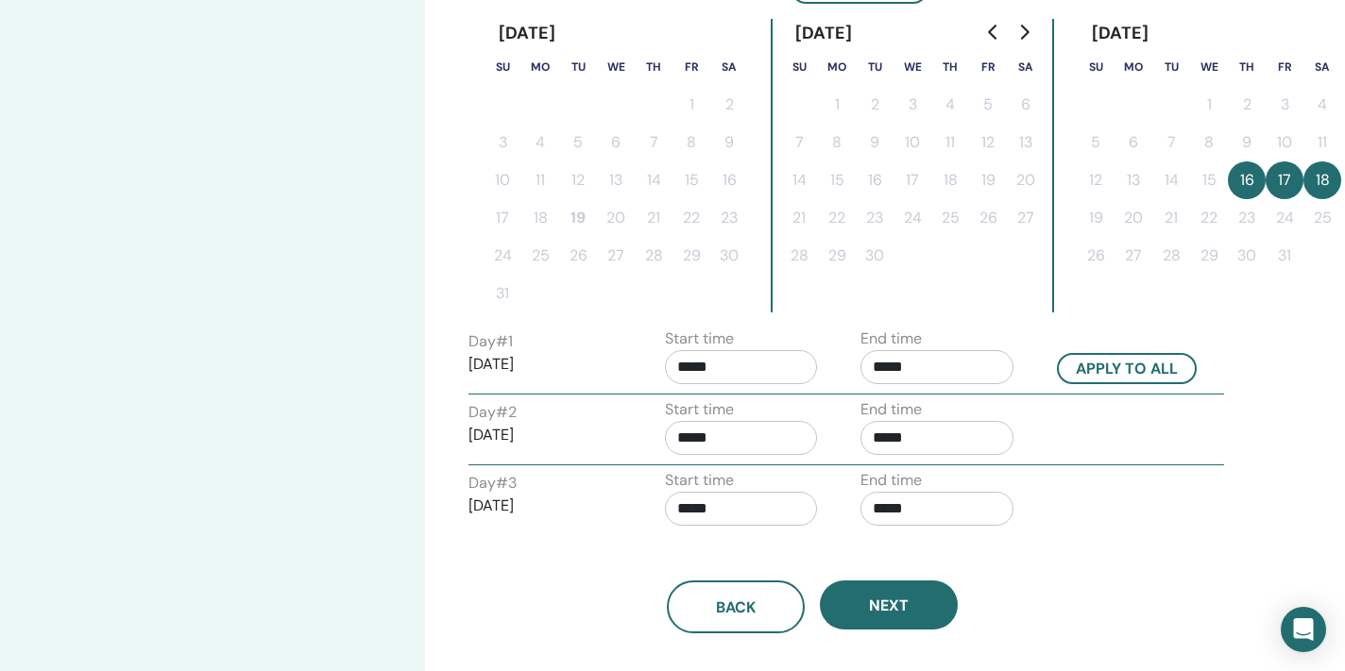
click at [1018, 578] on div "Back Next" at bounding box center [811, 584] width 715 height 98
click at [1130, 370] on button "Apply to all" at bounding box center [1127, 368] width 140 height 31
type input "*****"
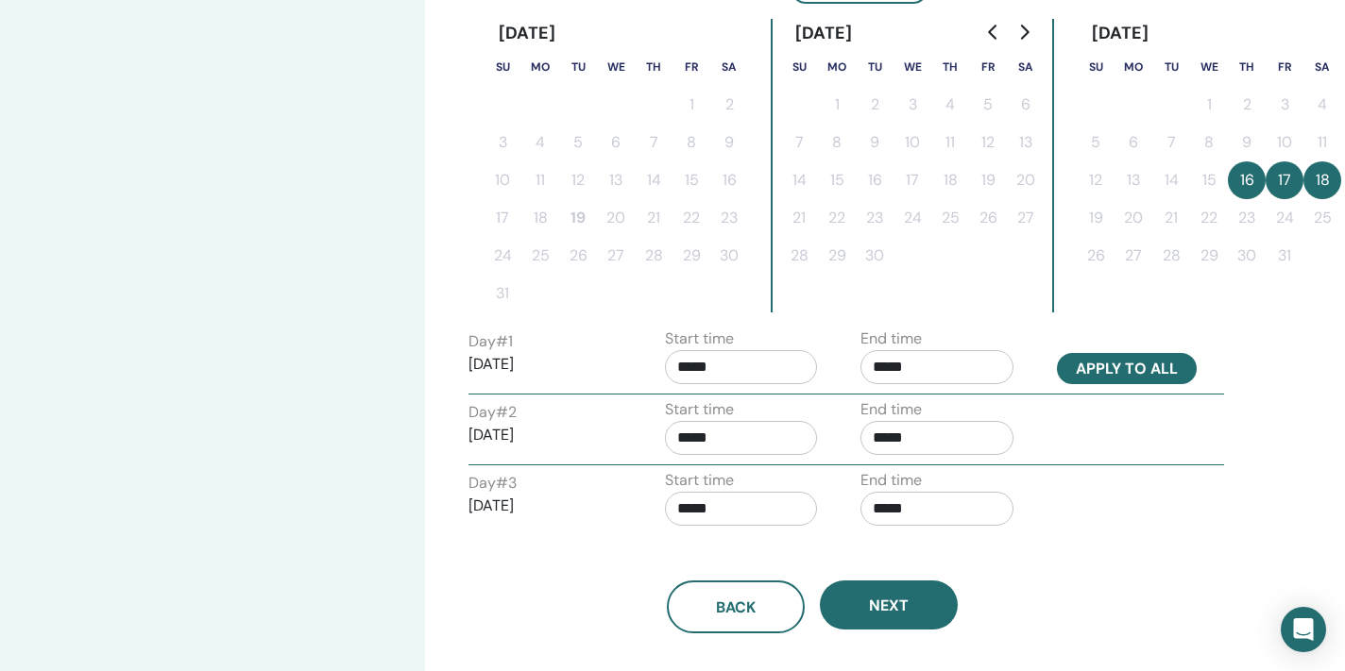
type input "*****"
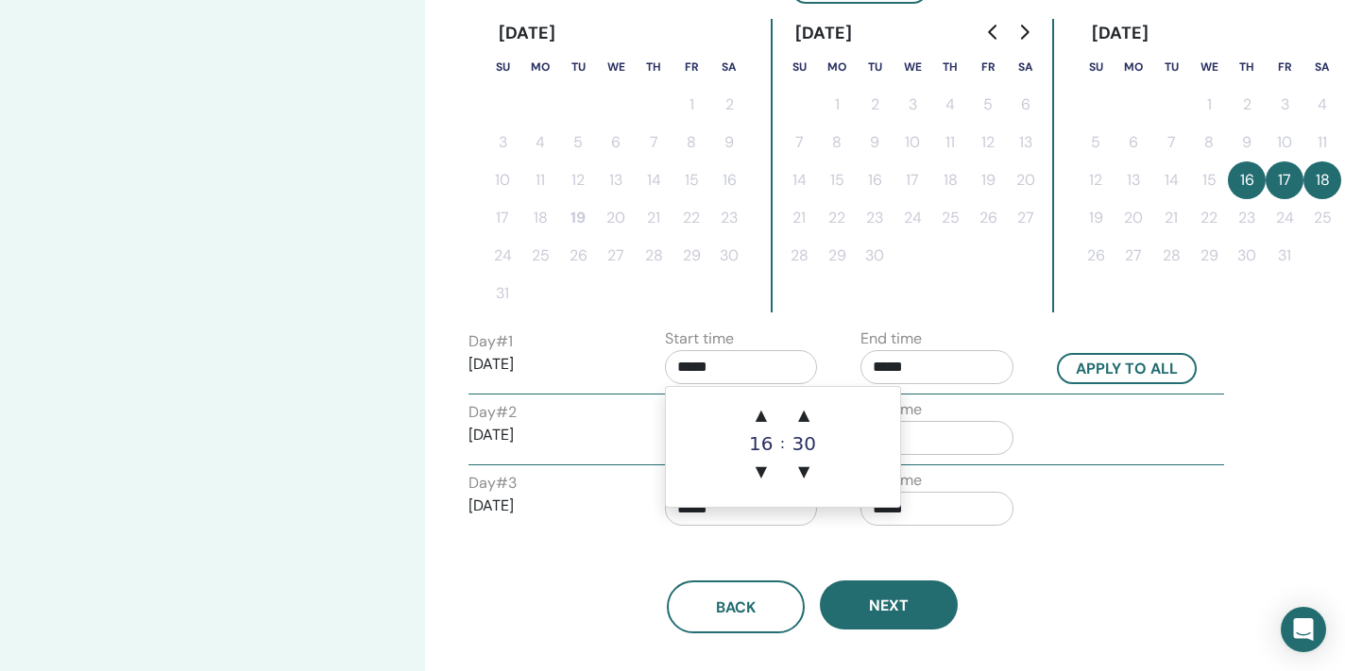
click at [727, 373] on input "*****" at bounding box center [741, 367] width 153 height 34
click at [766, 446] on div "16" at bounding box center [761, 443] width 38 height 19
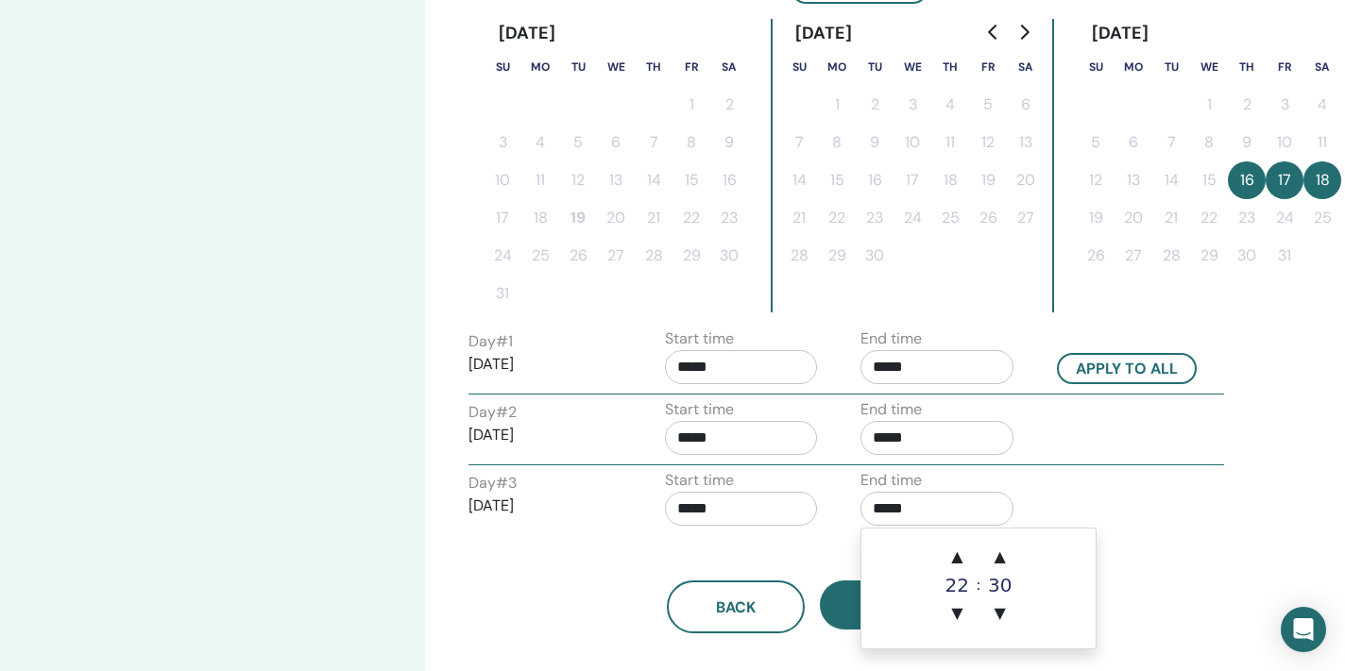
click at [992, 519] on input "*****" at bounding box center [936, 509] width 153 height 34
click at [730, 381] on input "*****" at bounding box center [741, 367] width 153 height 34
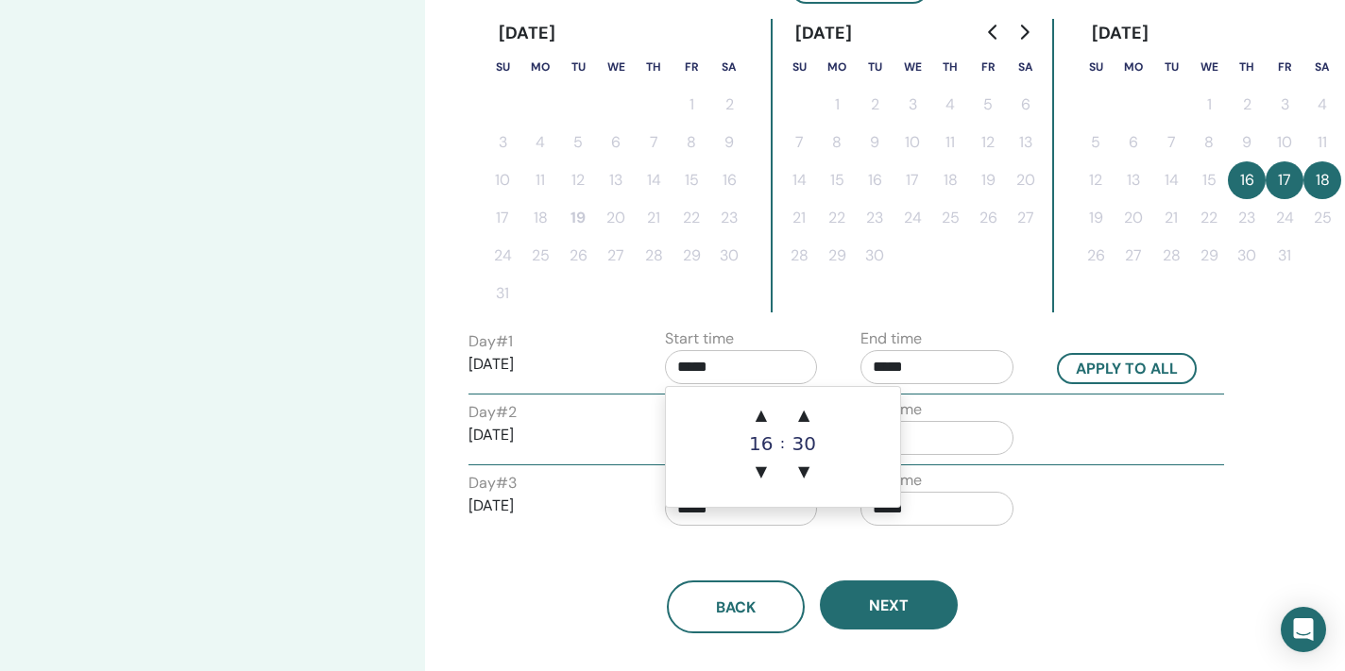
click at [762, 436] on div "16" at bounding box center [761, 443] width 38 height 19
click at [759, 420] on span "▲" at bounding box center [761, 416] width 38 height 38
click at [760, 472] on span "▼" at bounding box center [761, 472] width 38 height 38
type input "*****"
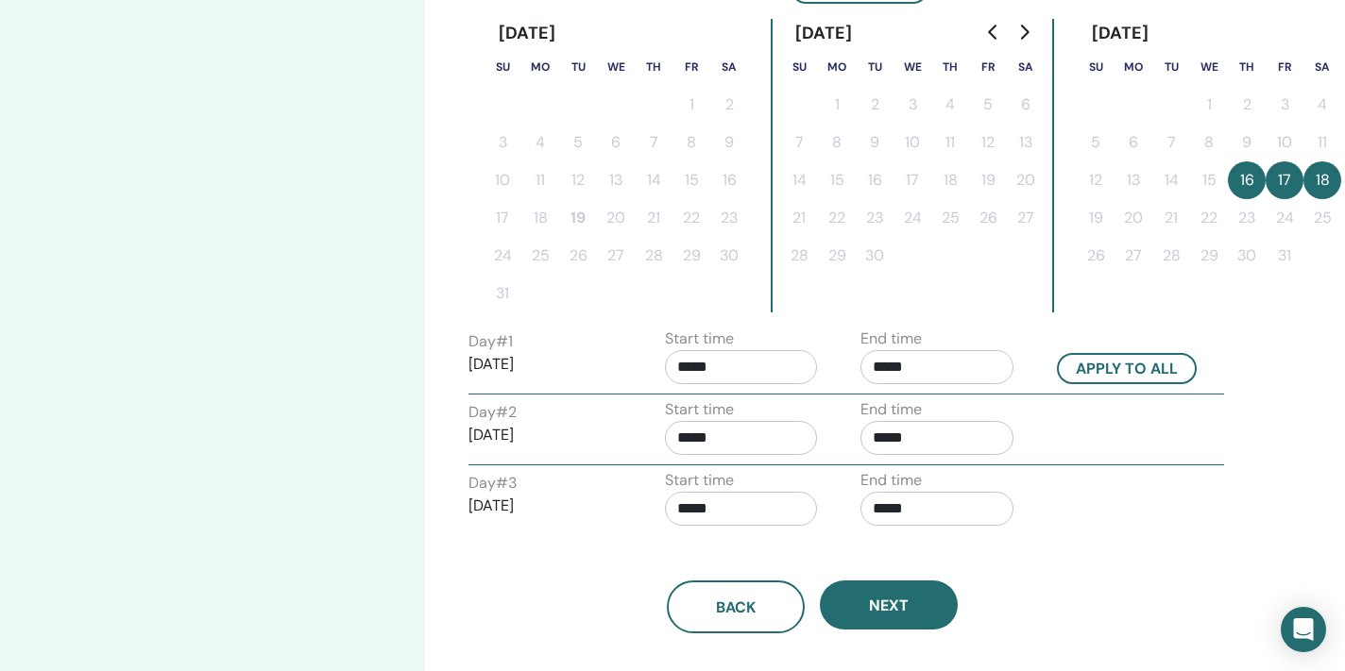
click at [1039, 563] on div "Back Next" at bounding box center [811, 584] width 715 height 98
click at [1138, 365] on button "Apply to all" at bounding box center [1127, 368] width 140 height 31
type input "*****"
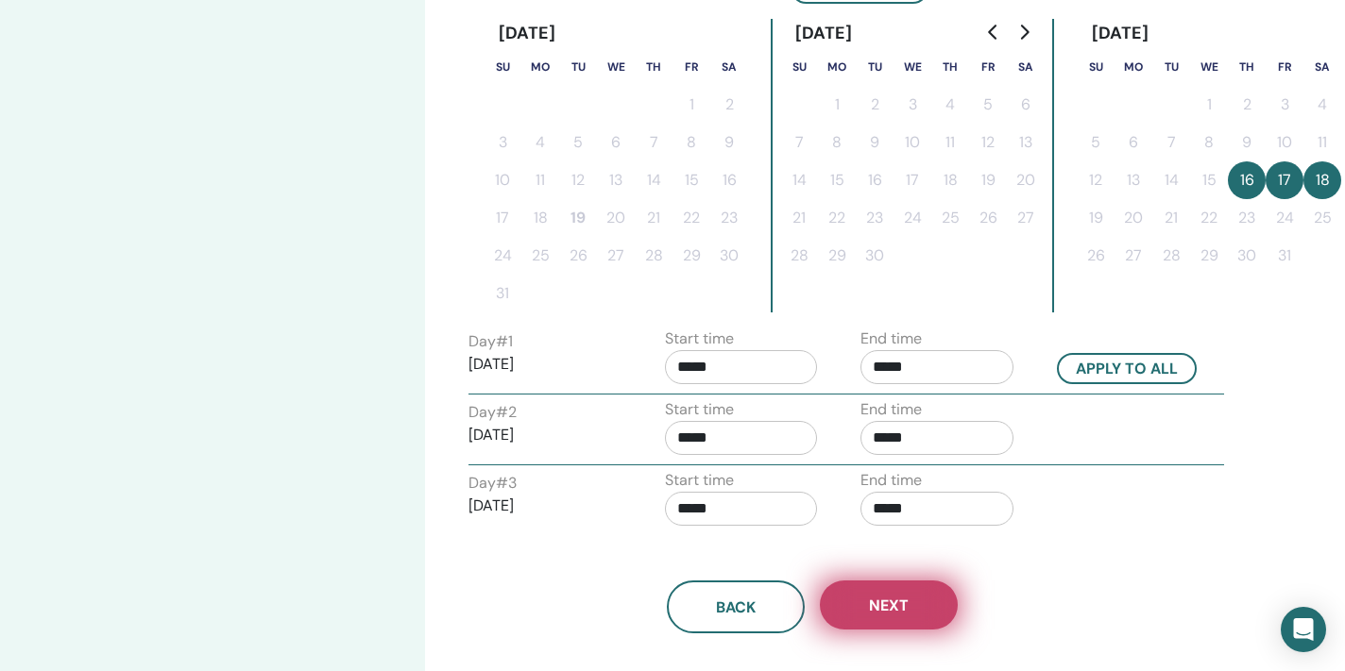
click at [912, 605] on button "Next" at bounding box center [889, 605] width 138 height 49
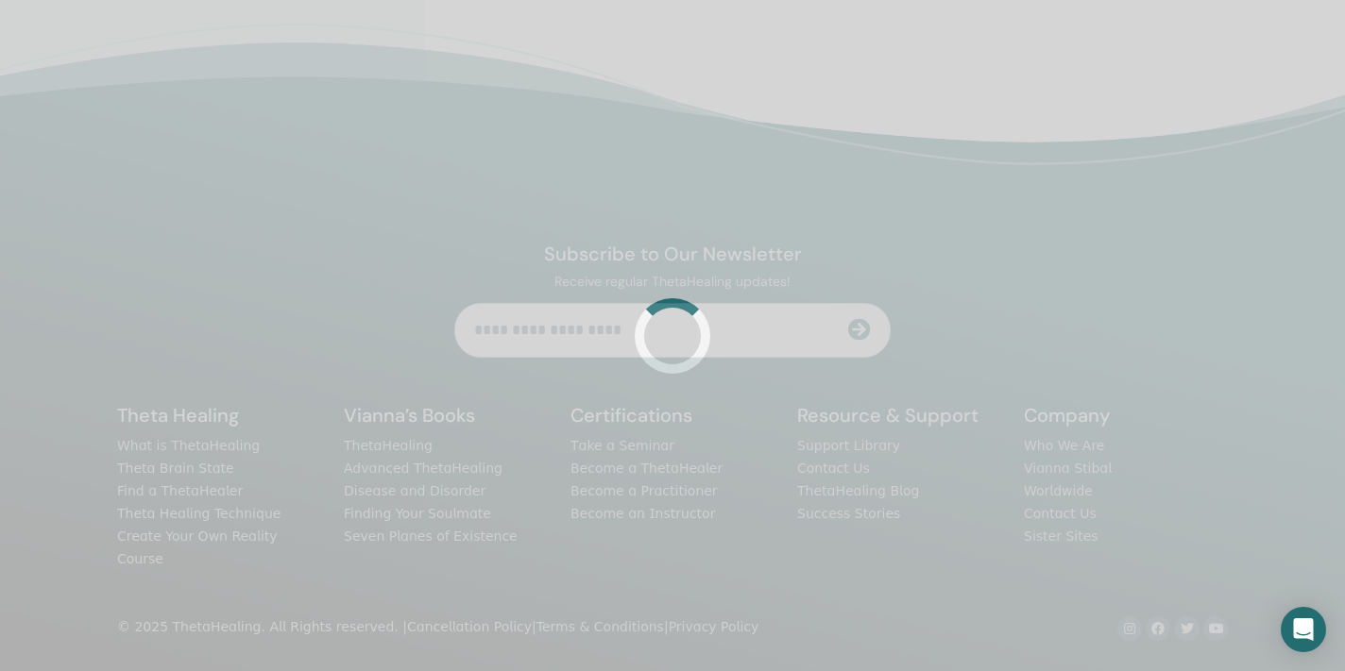
scroll to position [445, 0]
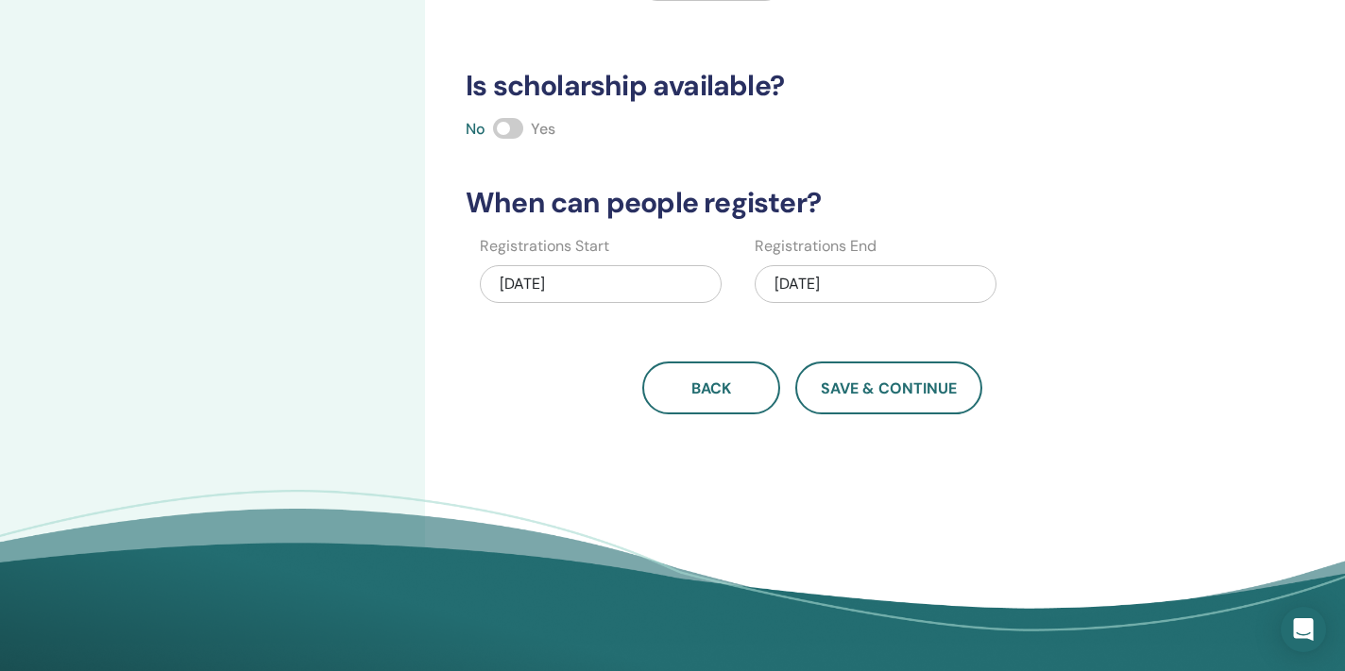
click at [556, 286] on div "08/19/2025" at bounding box center [601, 284] width 242 height 38
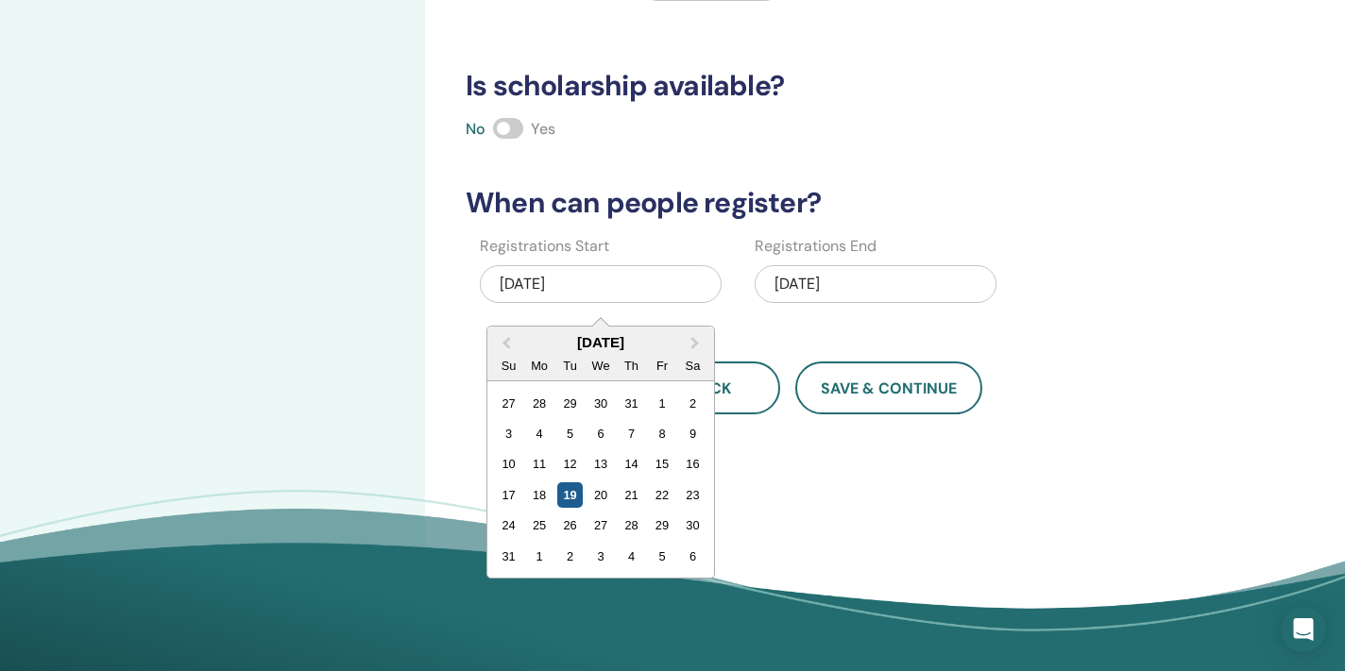
click at [565, 494] on div "19" at bounding box center [569, 495] width 25 height 25
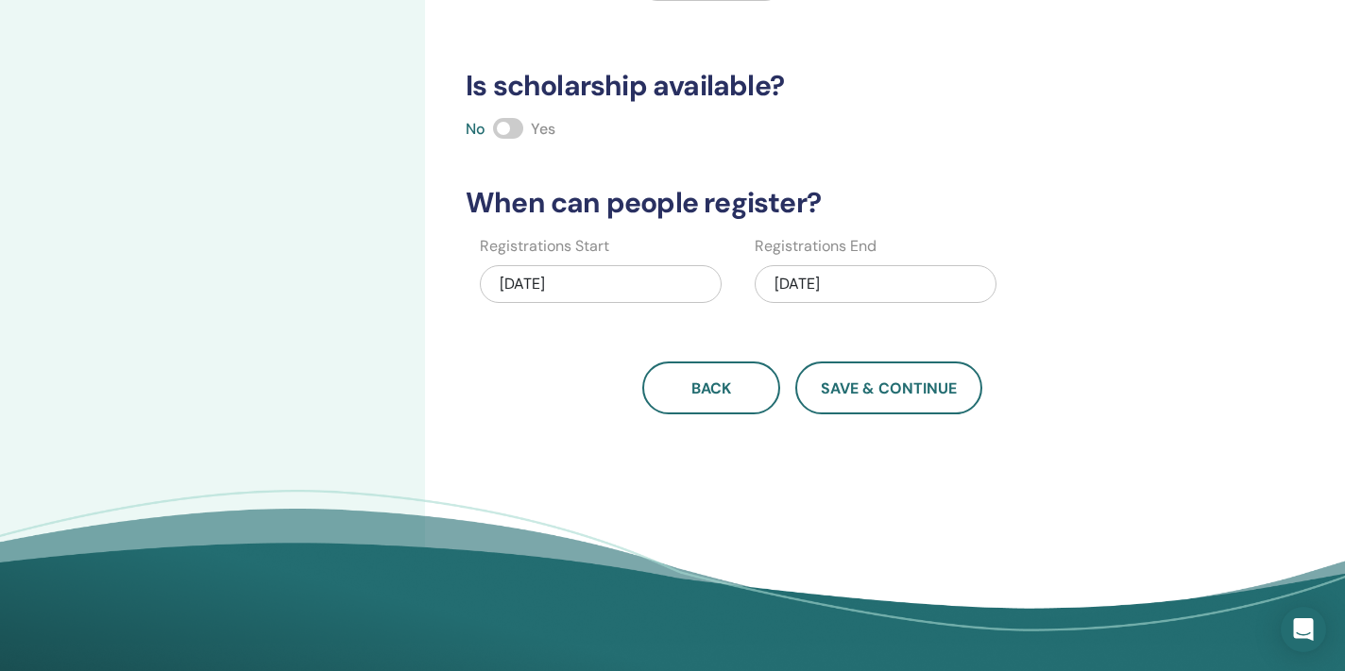
click at [819, 300] on div "10/18/2025" at bounding box center [876, 284] width 242 height 38
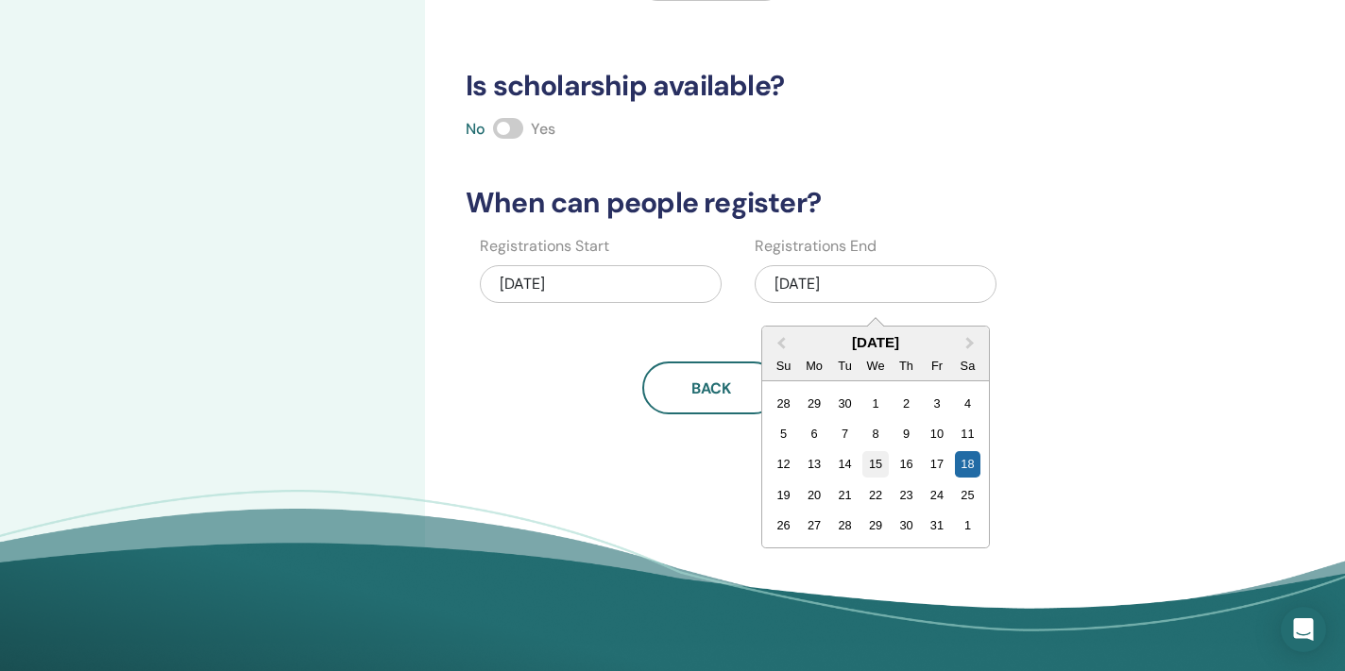
click at [881, 467] on div "15" at bounding box center [874, 463] width 25 height 25
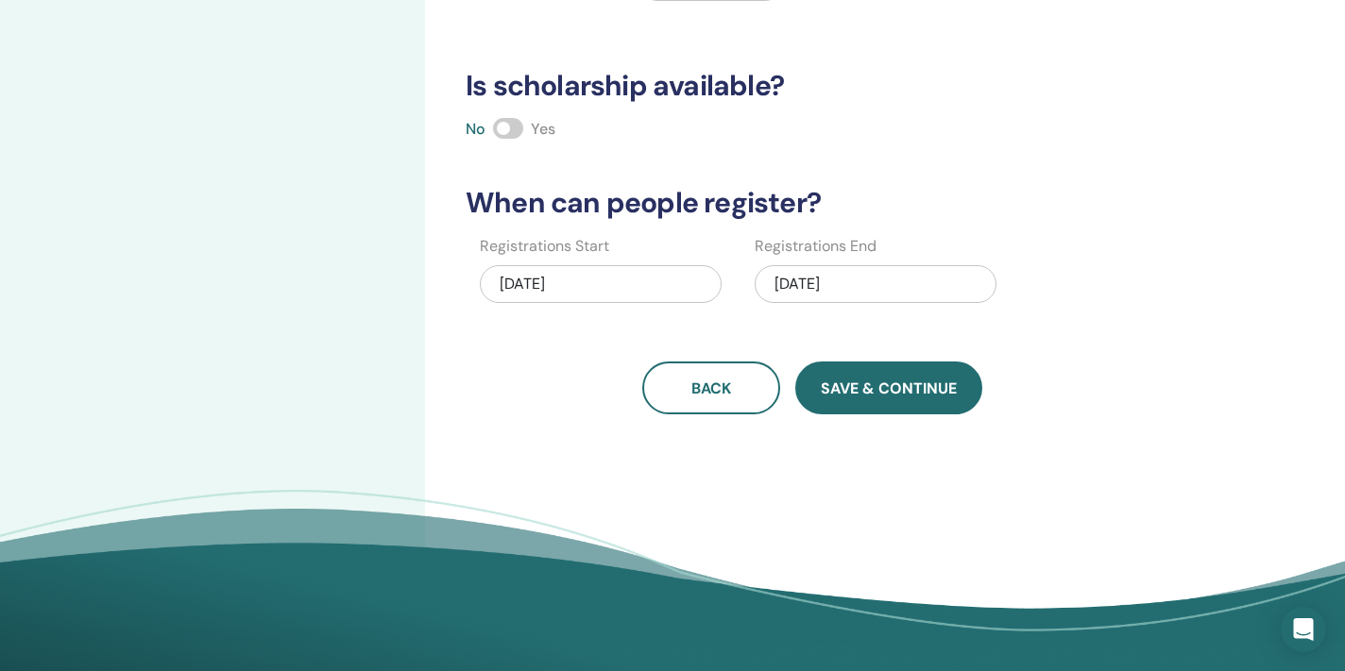
click at [864, 374] on button "Save & Continue" at bounding box center [888, 388] width 187 height 53
click at [755, 339] on div "How many people can attend? Number of Seats * How much will the Price be? Curre…" at bounding box center [811, 38] width 715 height 754
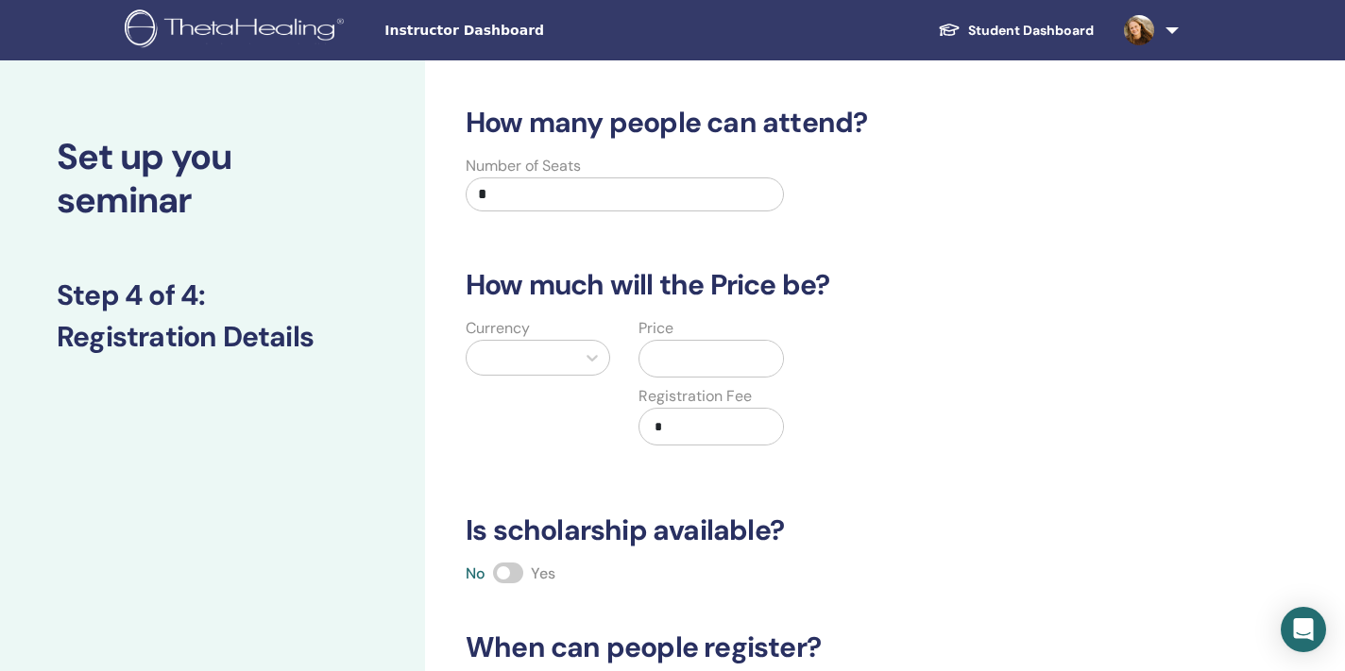
scroll to position [0, 0]
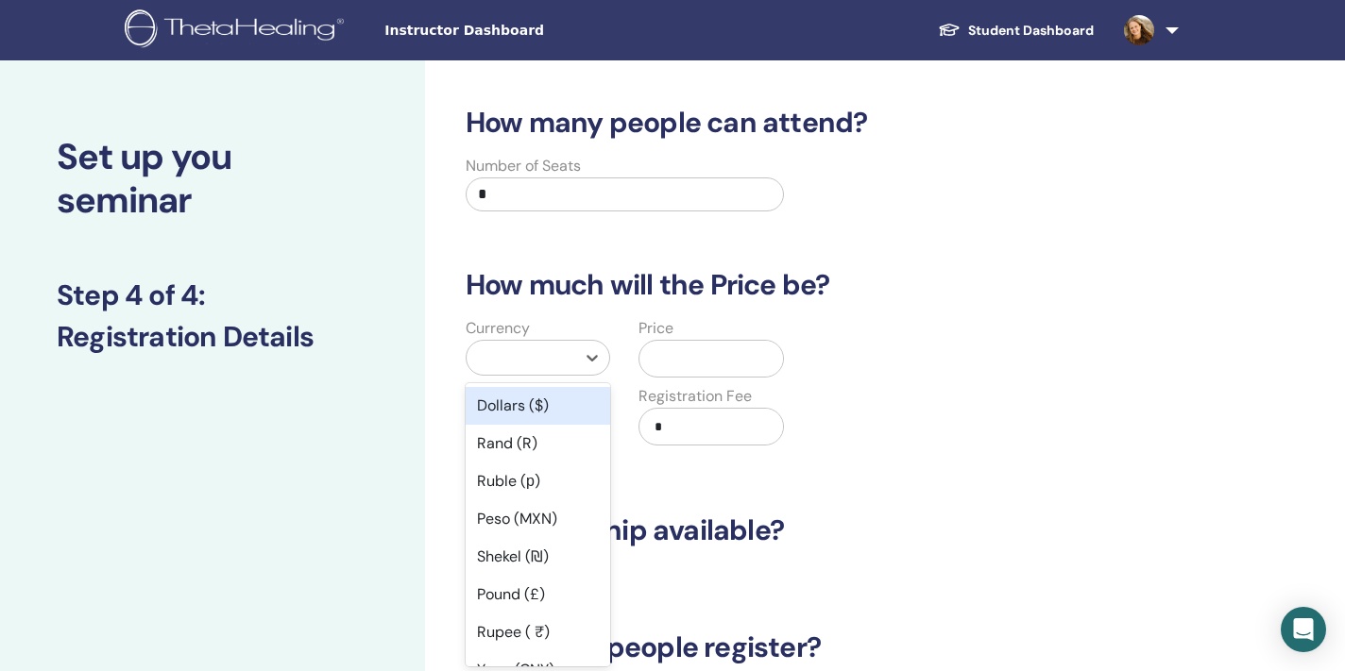
click at [508, 354] on div at bounding box center [521, 358] width 90 height 26
type input "**"
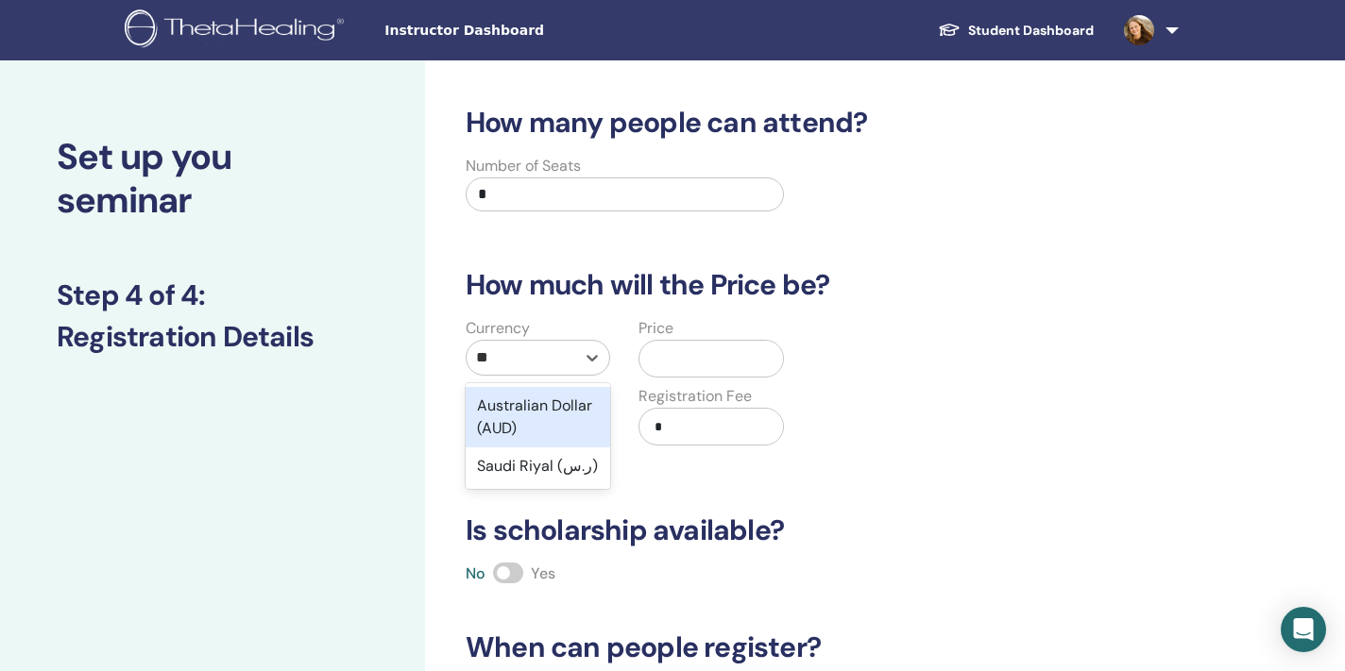
click at [505, 407] on div "Australian Dollar (AUD)" at bounding box center [538, 417] width 144 height 60
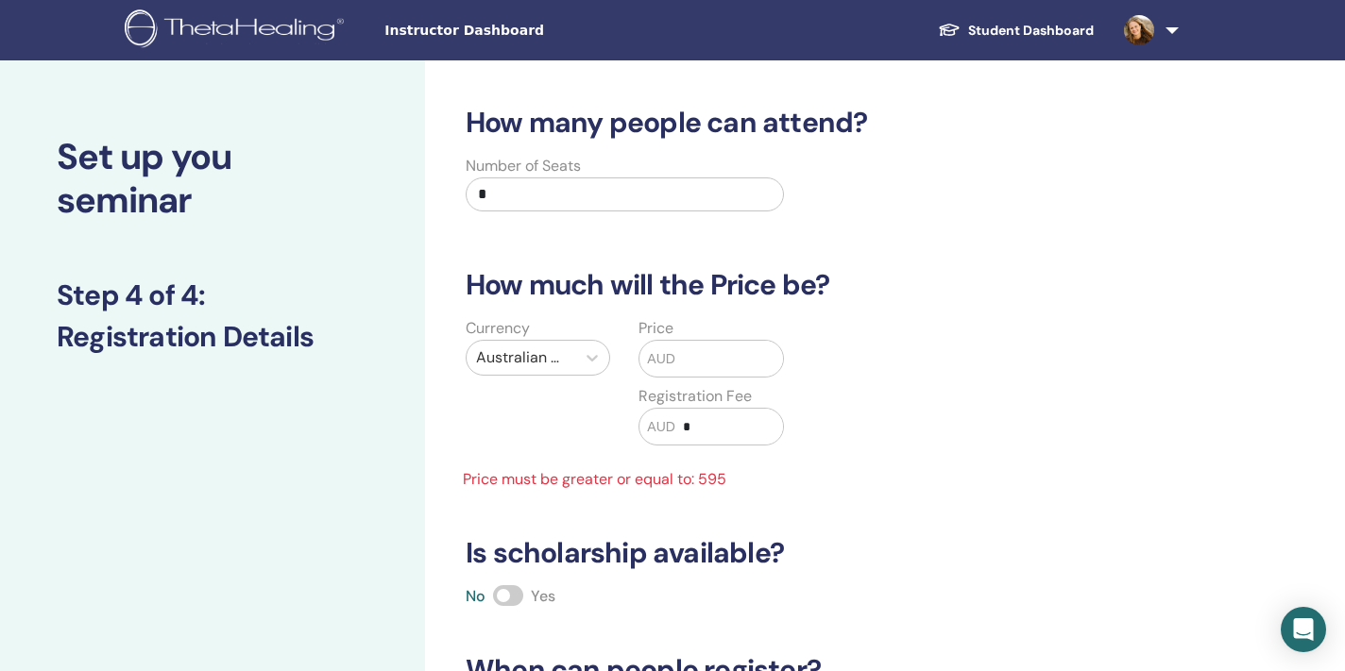
click at [683, 361] on input "text" at bounding box center [729, 359] width 108 height 36
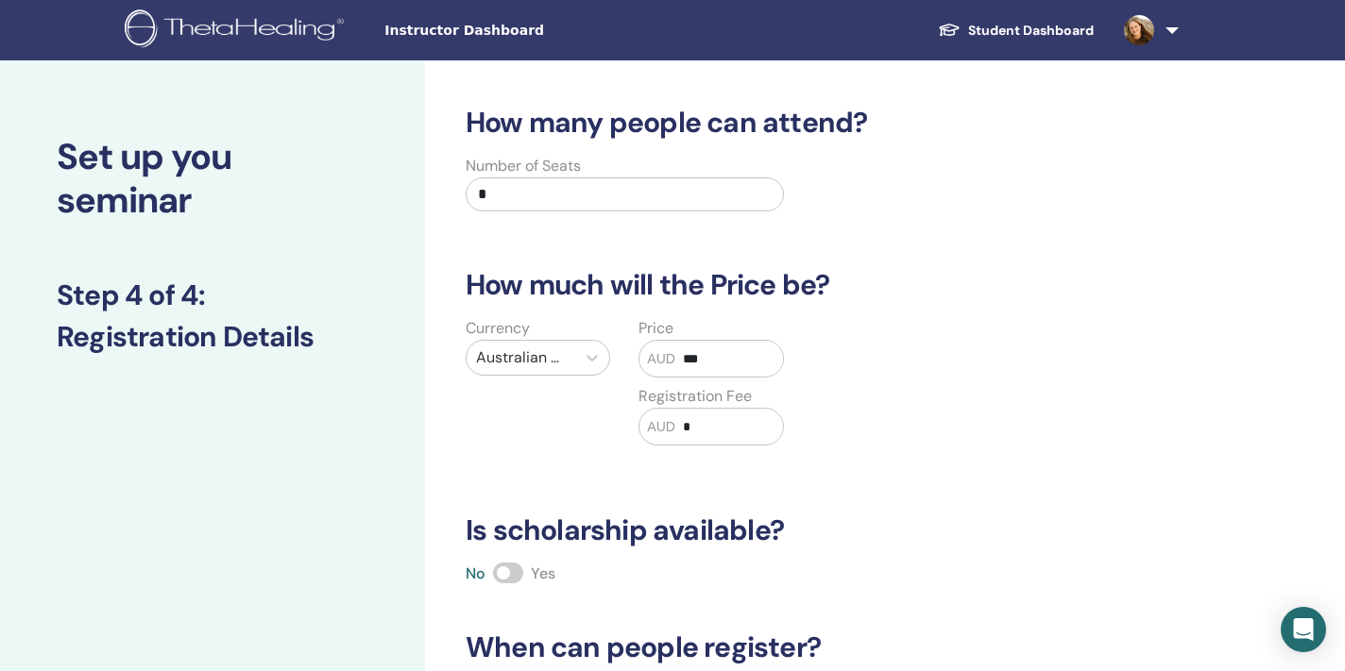
type input "***"
click at [554, 192] on input "*" at bounding box center [625, 195] width 318 height 34
type input "**"
click at [981, 299] on h3 "How much will the Price be?" at bounding box center [811, 285] width 715 height 34
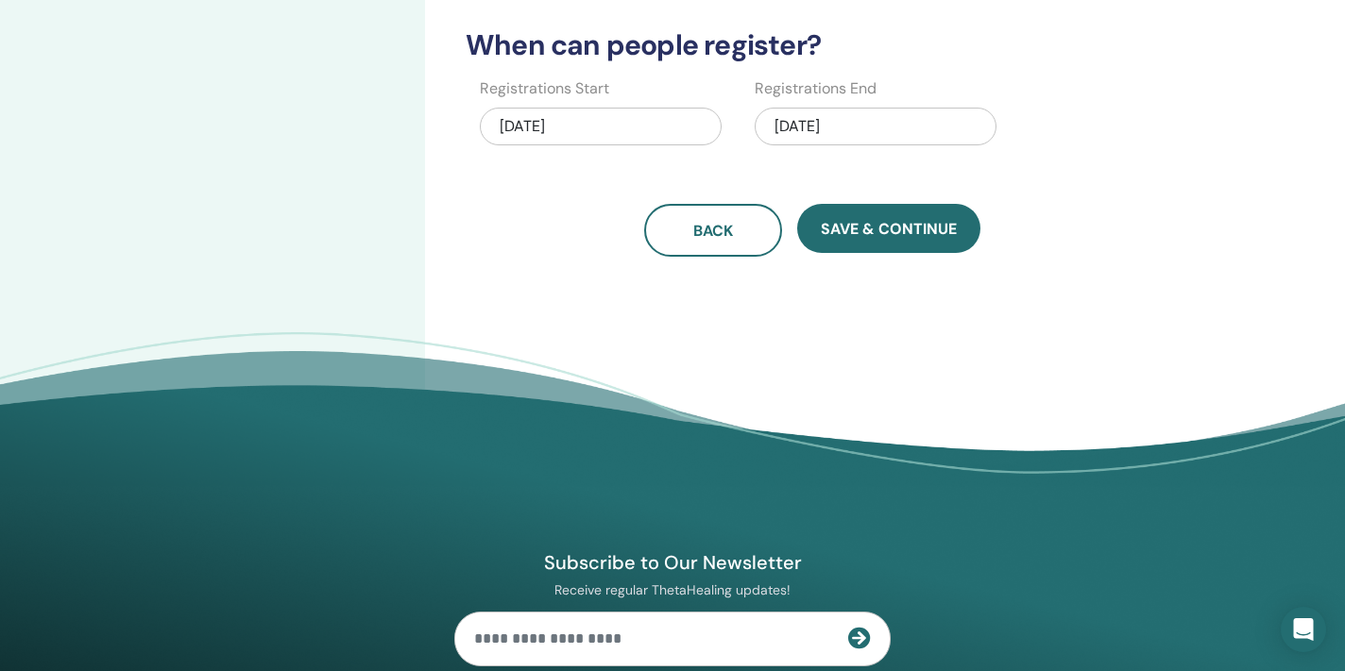
scroll to position [618, 0]
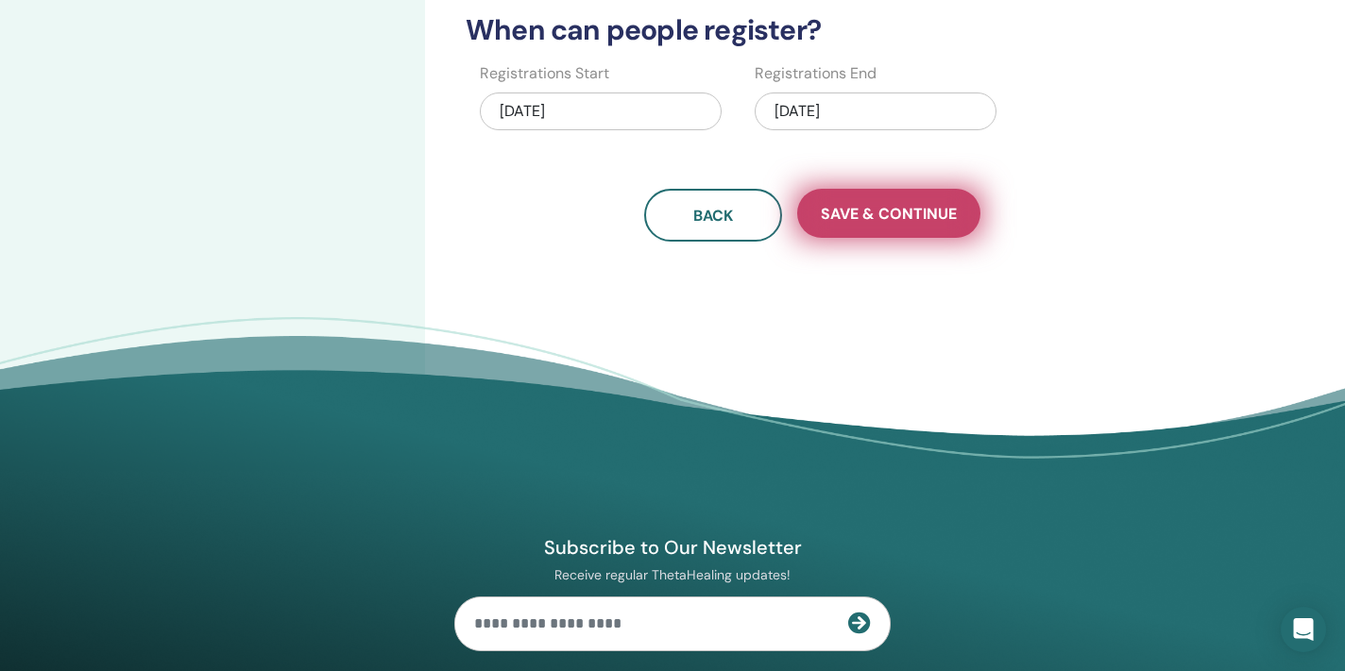
click at [904, 212] on span "Save & Continue" at bounding box center [889, 214] width 136 height 20
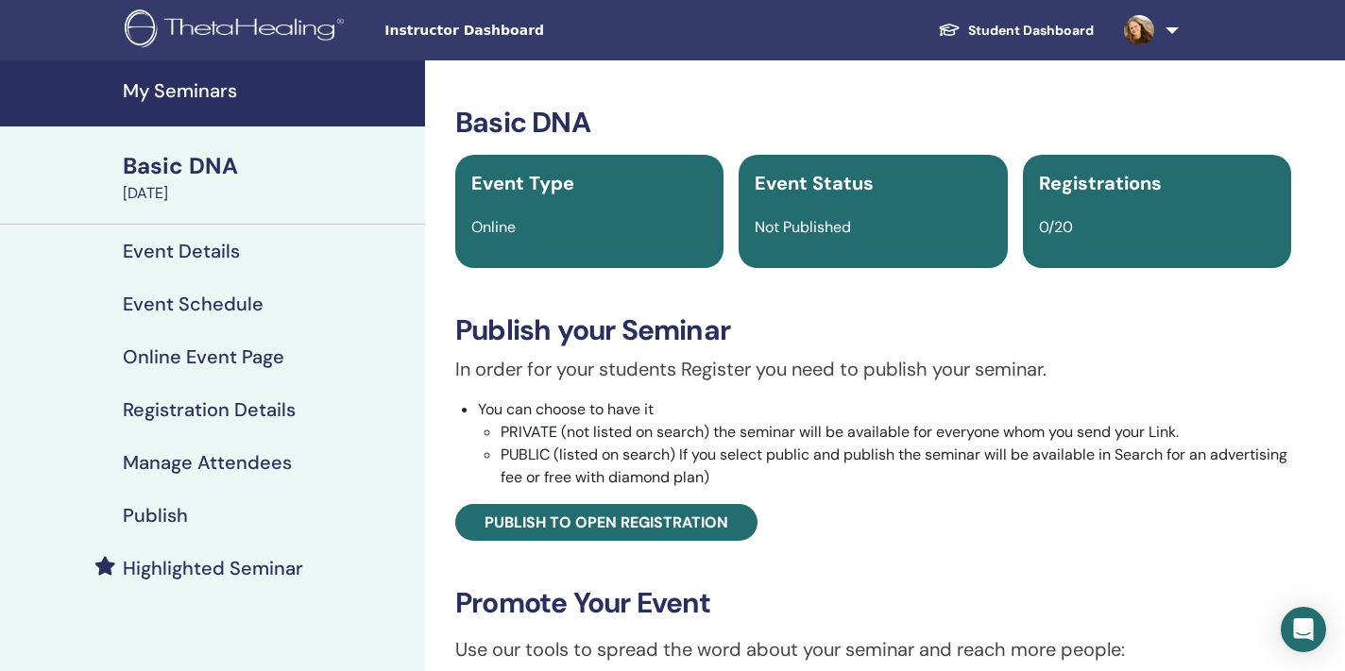
click at [938, 543] on div "Basic DNA Event Type Online Event Status Not Published Registrations 0/20 Publi…" at bounding box center [873, 518] width 874 height 824
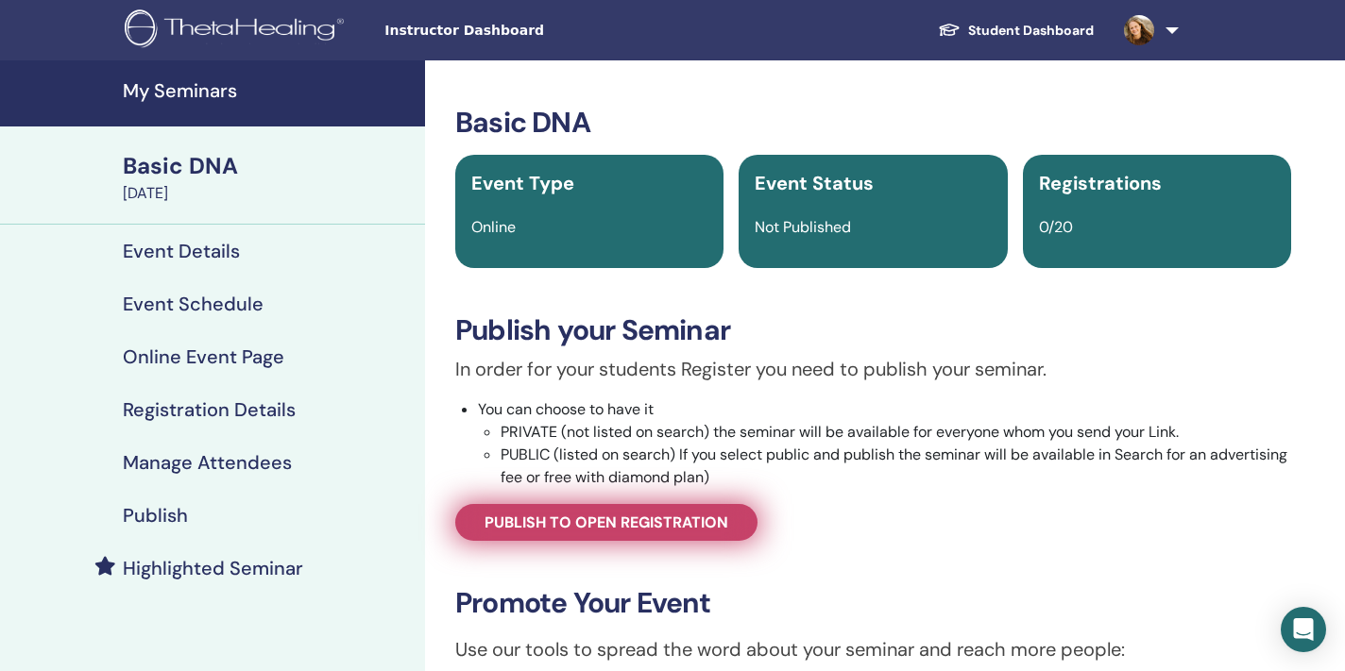
click at [701, 511] on link "Publish to open registration" at bounding box center [606, 522] width 302 height 37
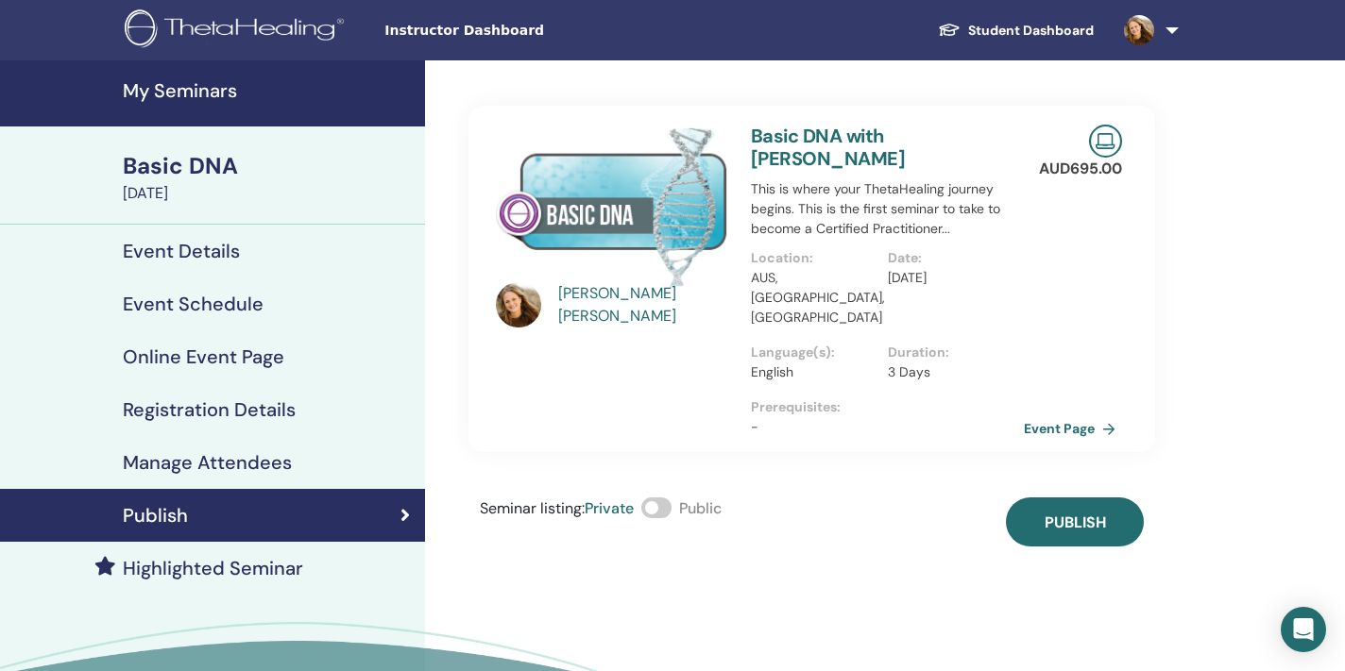
click at [648, 498] on span at bounding box center [656, 508] width 30 height 21
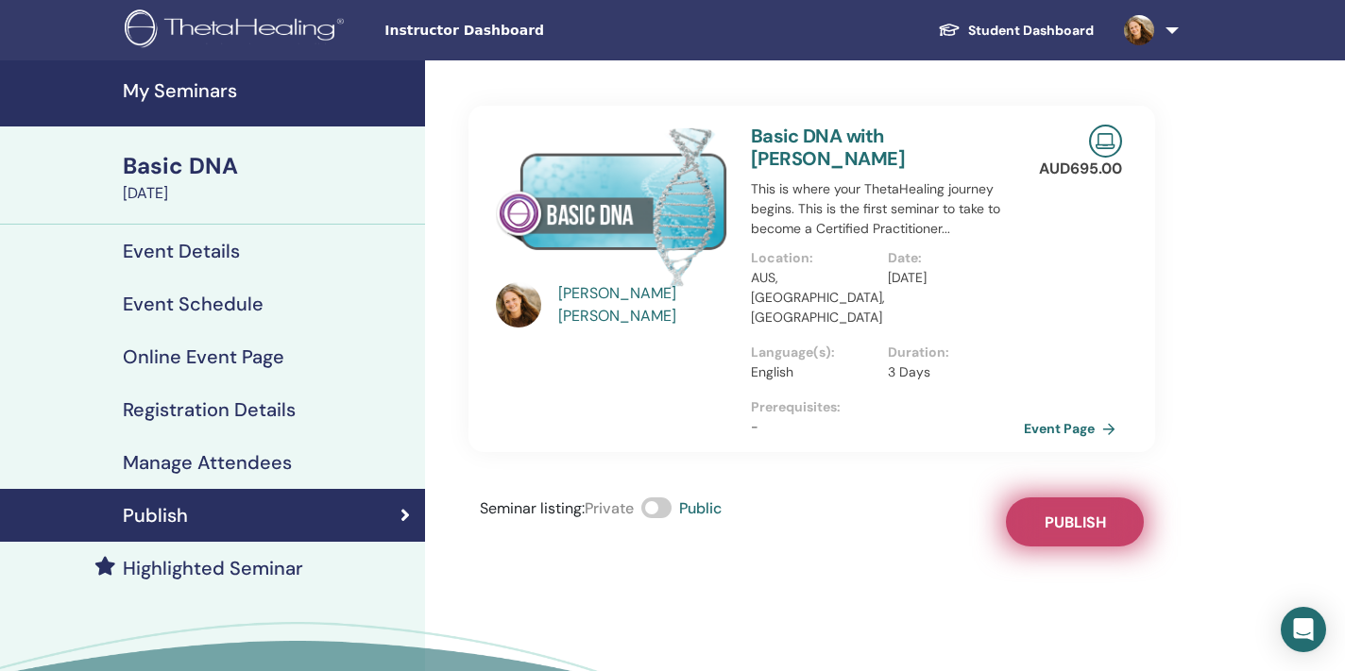
click at [1086, 516] on button "Publish" at bounding box center [1075, 522] width 138 height 49
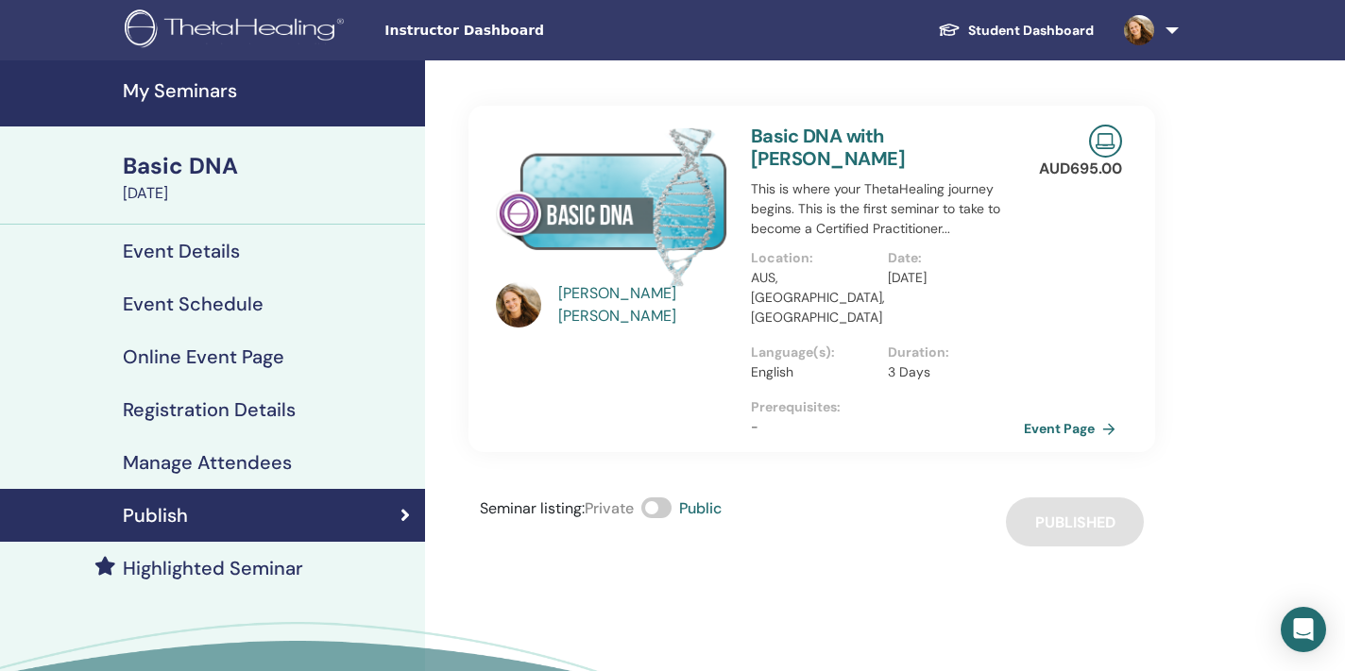
click at [1230, 301] on div "[PERSON_NAME] Basic DNA with [PERSON_NAME] This is where your ThetaHealing jour…" at bounding box center [873, 435] width 896 height 751
click at [186, 257] on h4 "Event Details" at bounding box center [181, 251] width 117 height 23
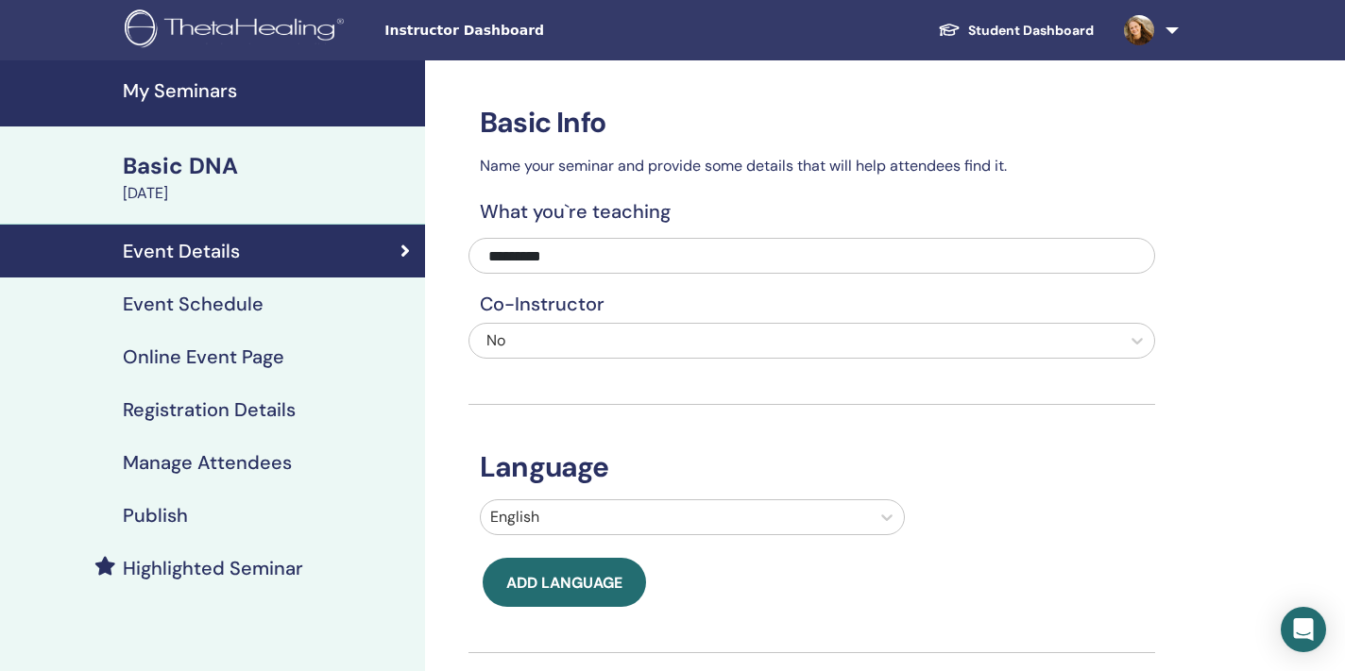
click at [209, 97] on h4 "My Seminars" at bounding box center [268, 90] width 291 height 23
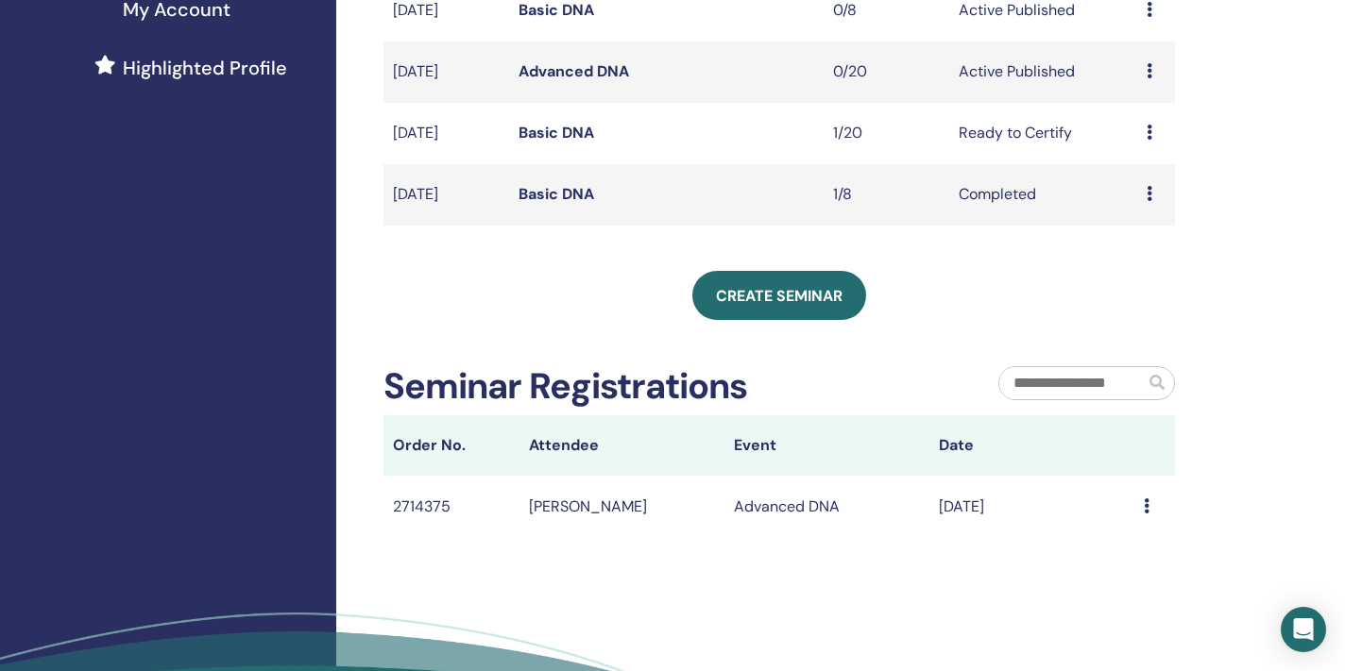
scroll to position [497, 0]
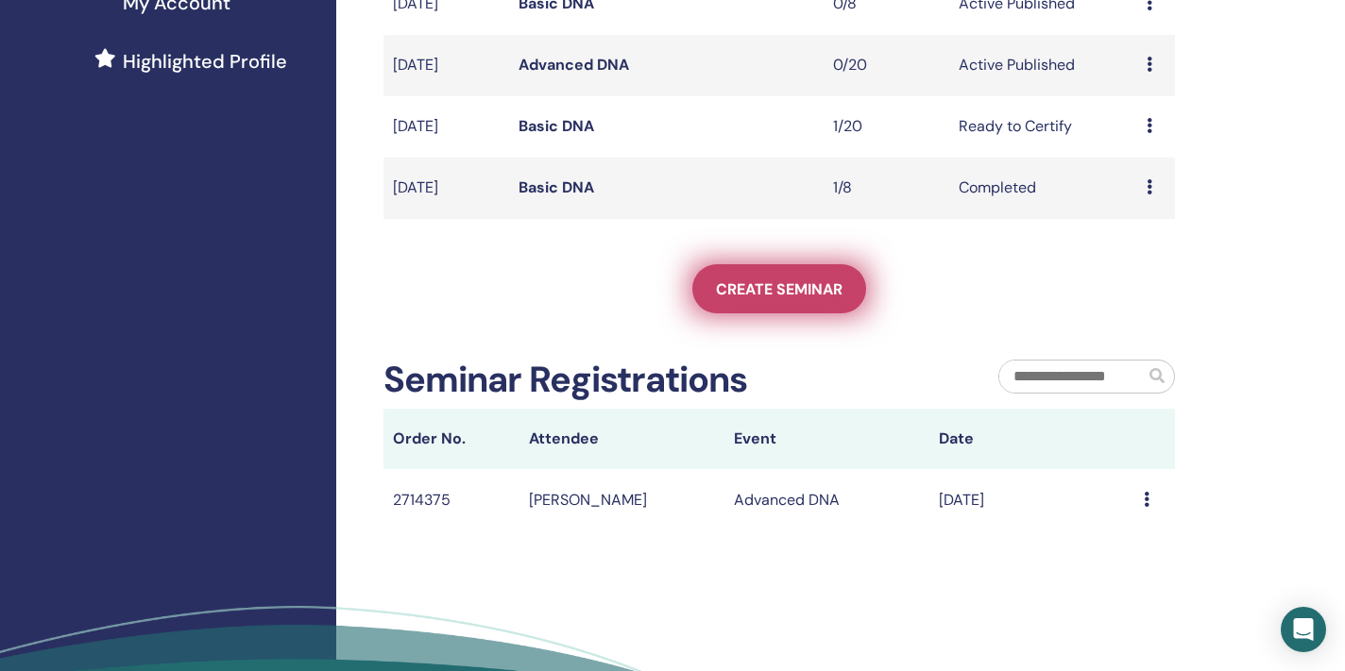
click at [767, 283] on span "Create seminar" at bounding box center [779, 290] width 127 height 20
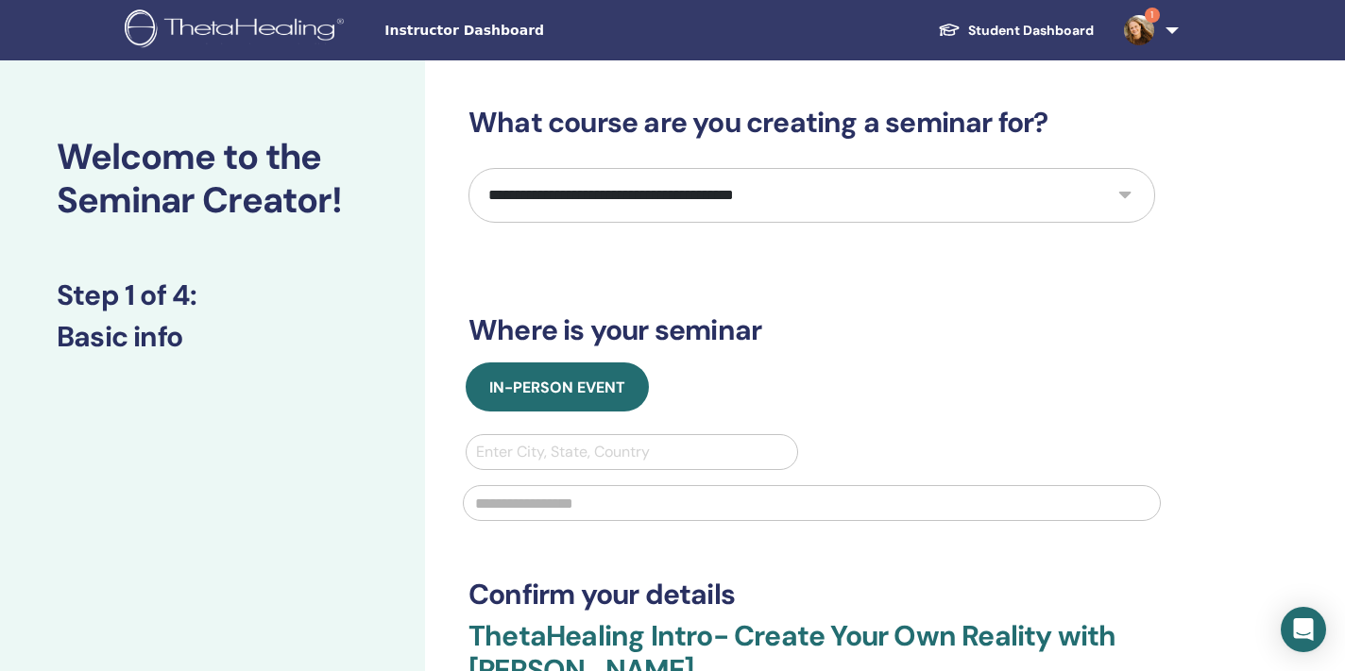
select select "*"
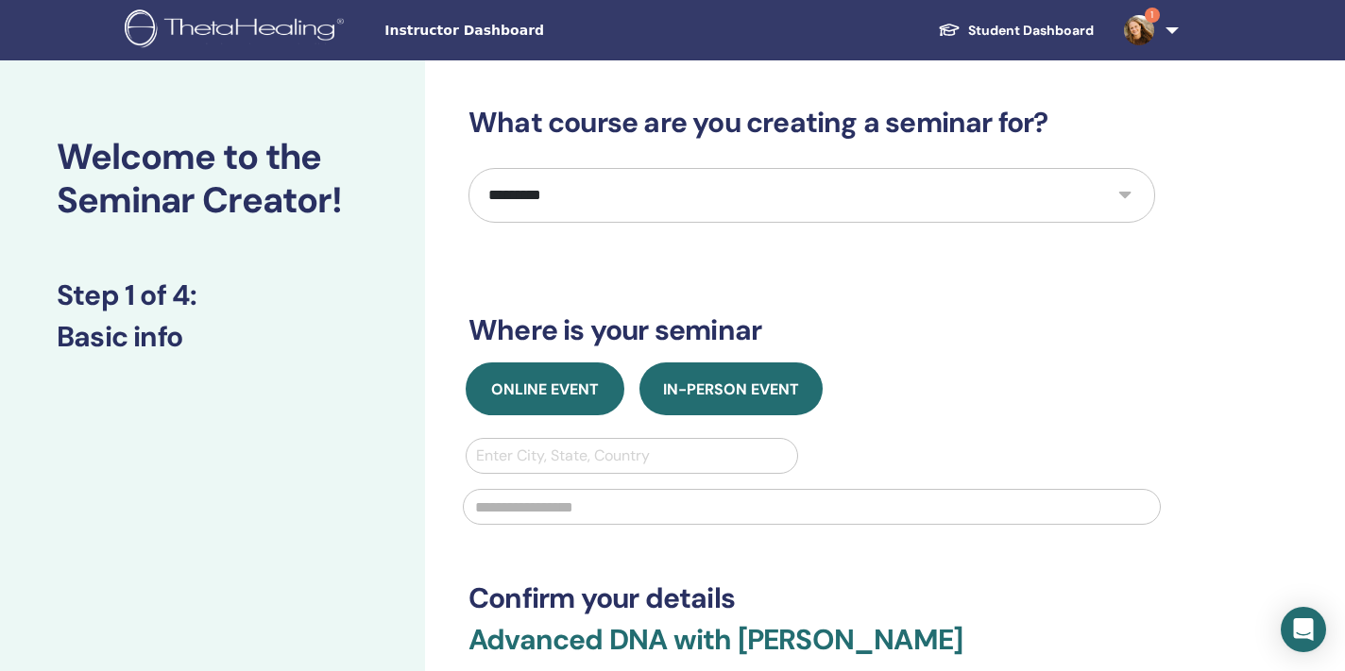
click at [596, 396] on span "Online Event" at bounding box center [545, 390] width 108 height 20
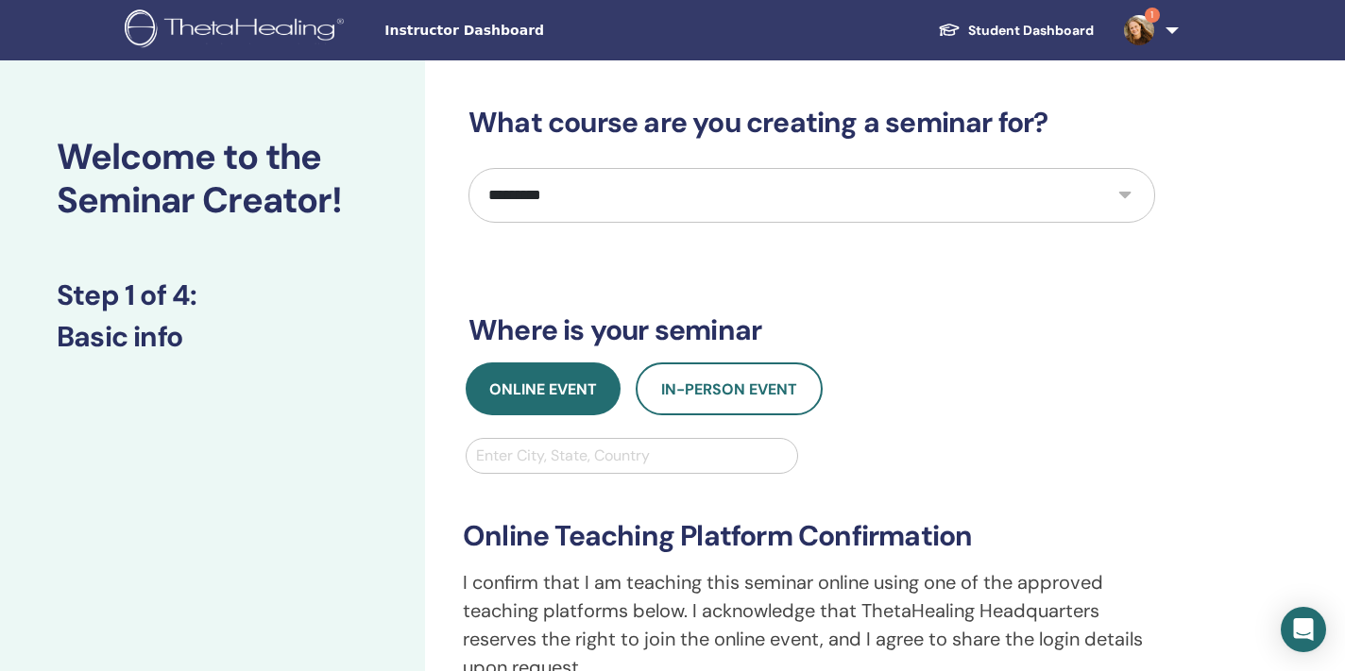
click at [1138, 23] on img at bounding box center [1139, 30] width 30 height 30
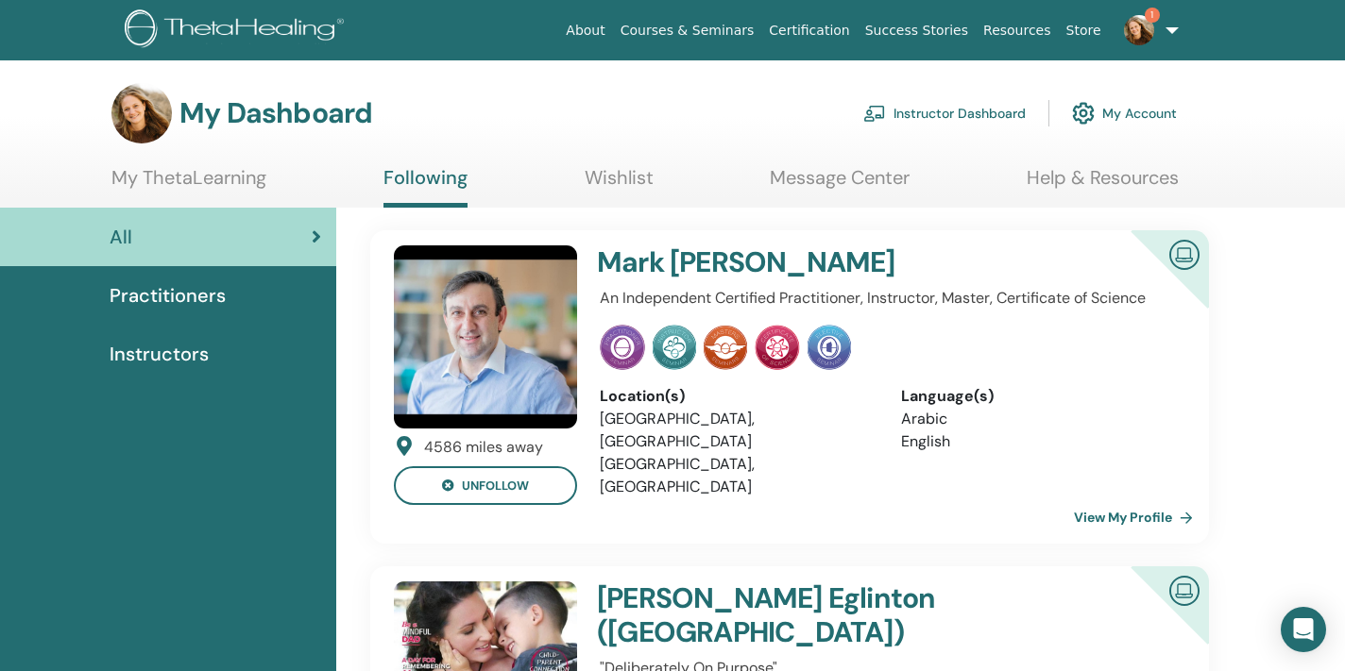
click at [1143, 33] on img at bounding box center [1139, 30] width 30 height 30
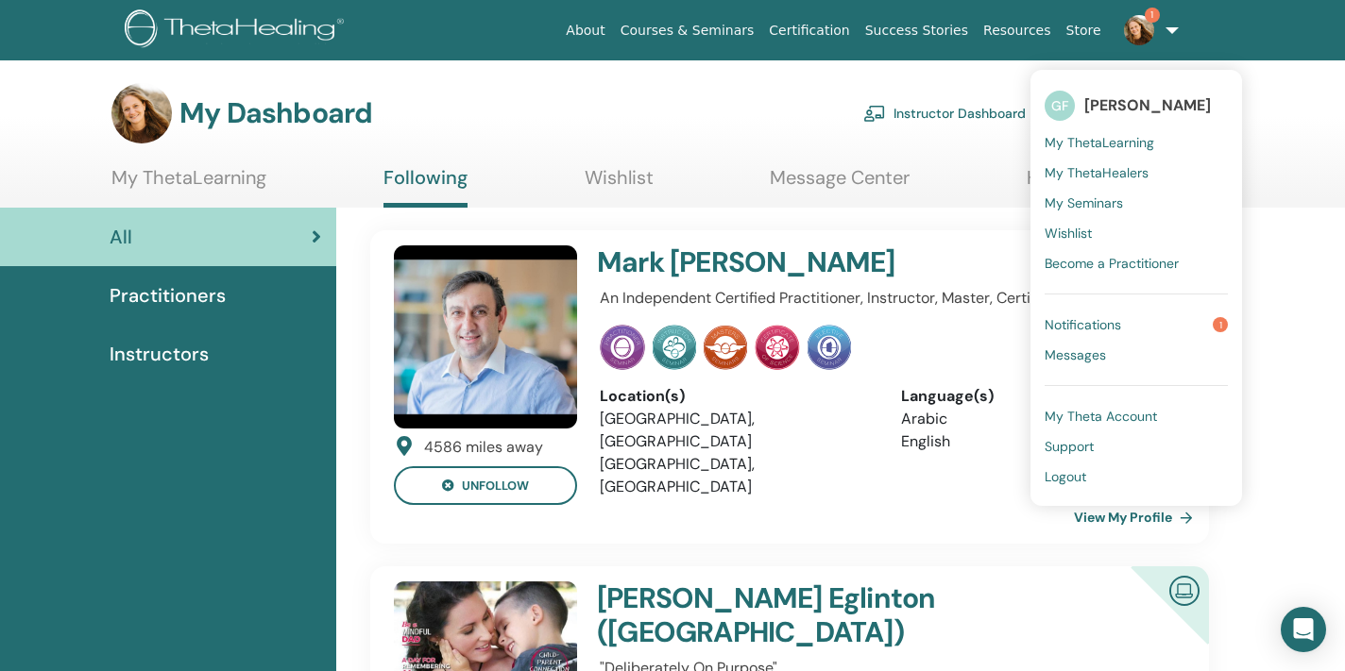
click at [1139, 325] on link "Notifications 1" at bounding box center [1135, 325] width 183 height 30
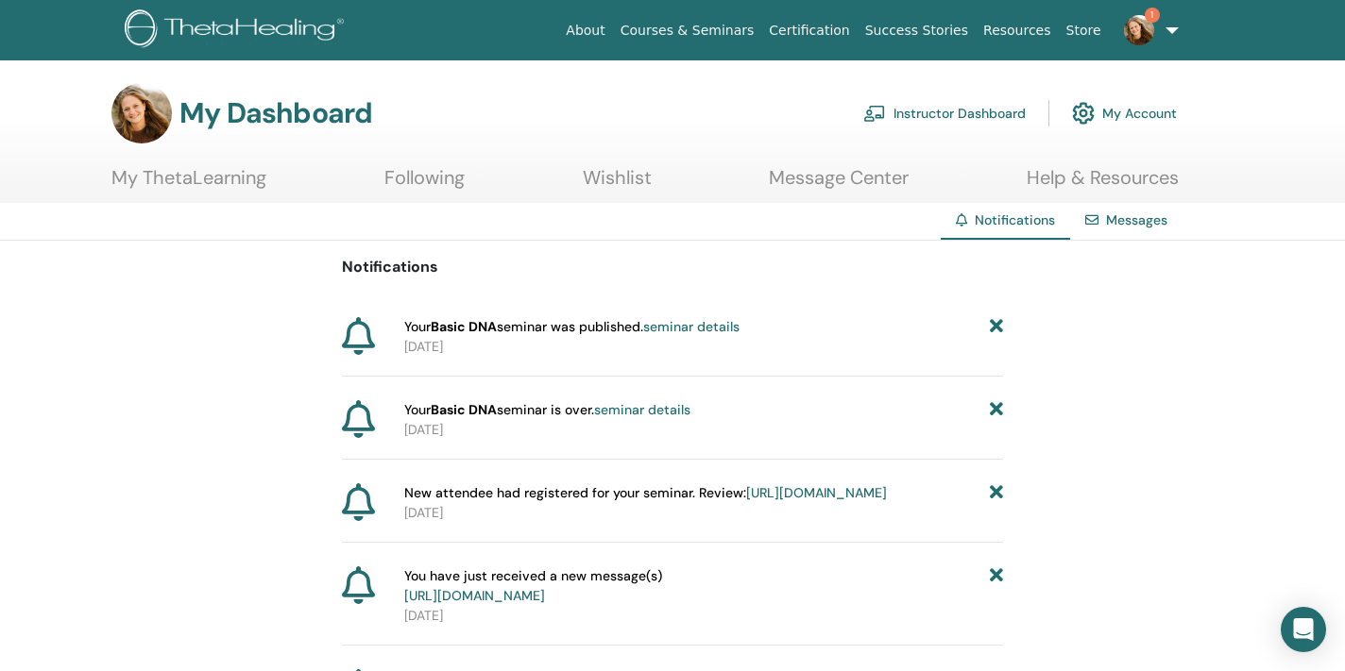
click at [981, 109] on link "Instructor Dashboard" at bounding box center [944, 114] width 162 height 42
click at [178, 183] on link "My ThetaLearning" at bounding box center [188, 184] width 155 height 37
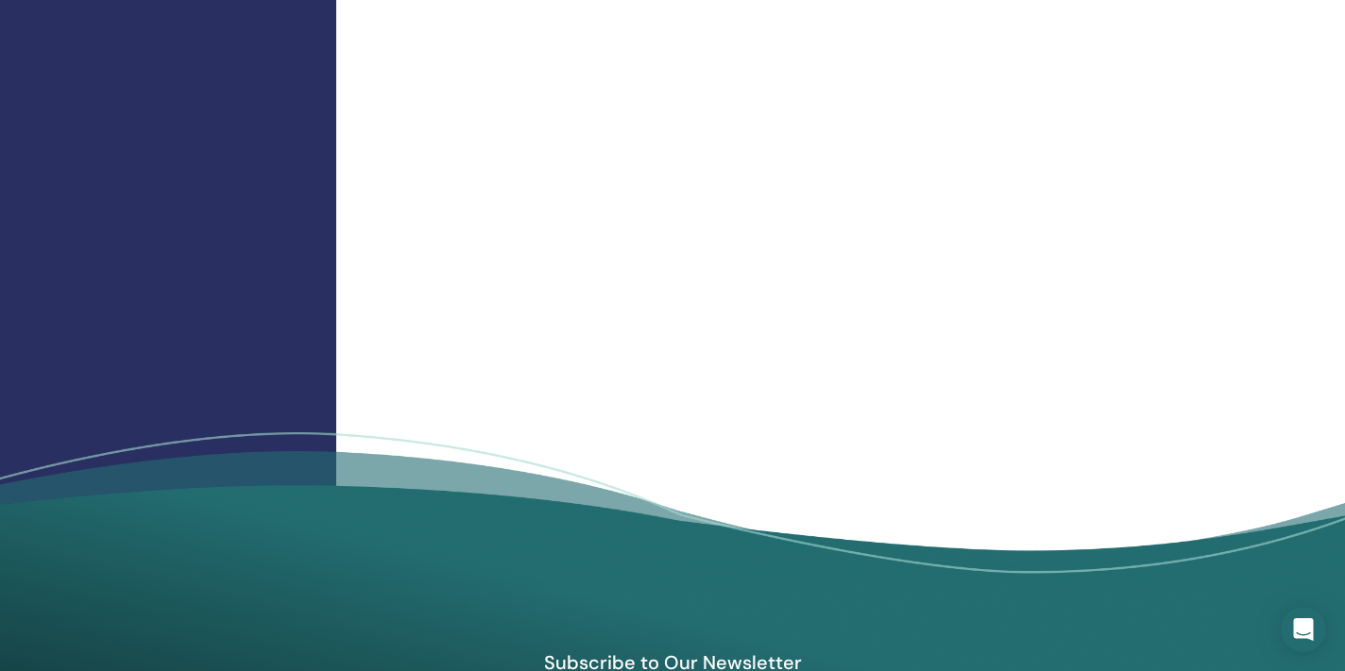
scroll to position [2095, 0]
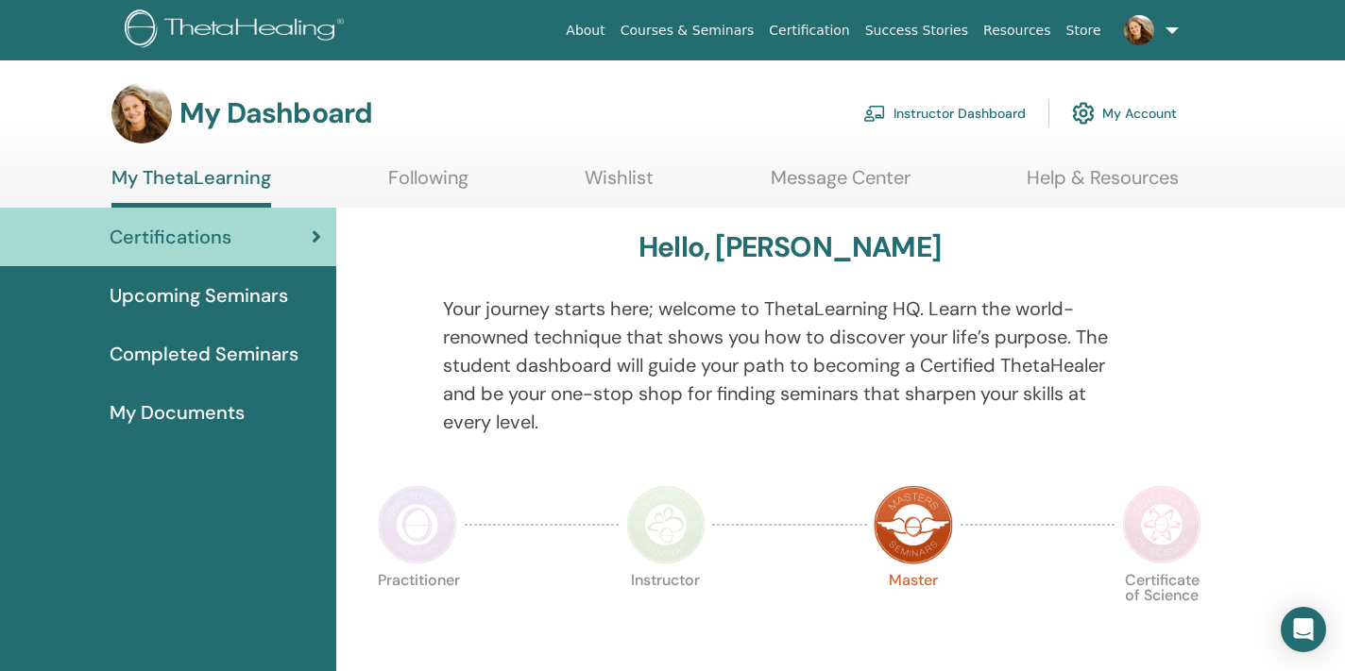
click at [934, 116] on link "Instructor Dashboard" at bounding box center [944, 114] width 162 height 42
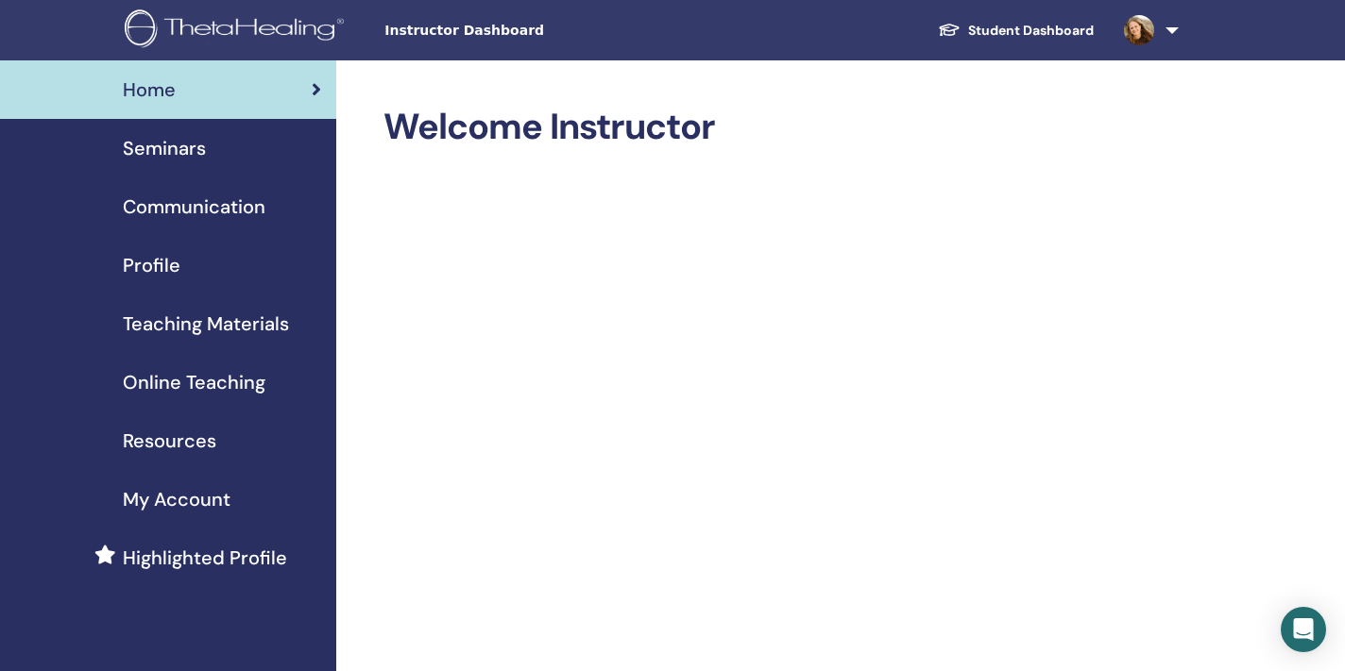
click at [1161, 25] on span at bounding box center [1138, 29] width 45 height 15
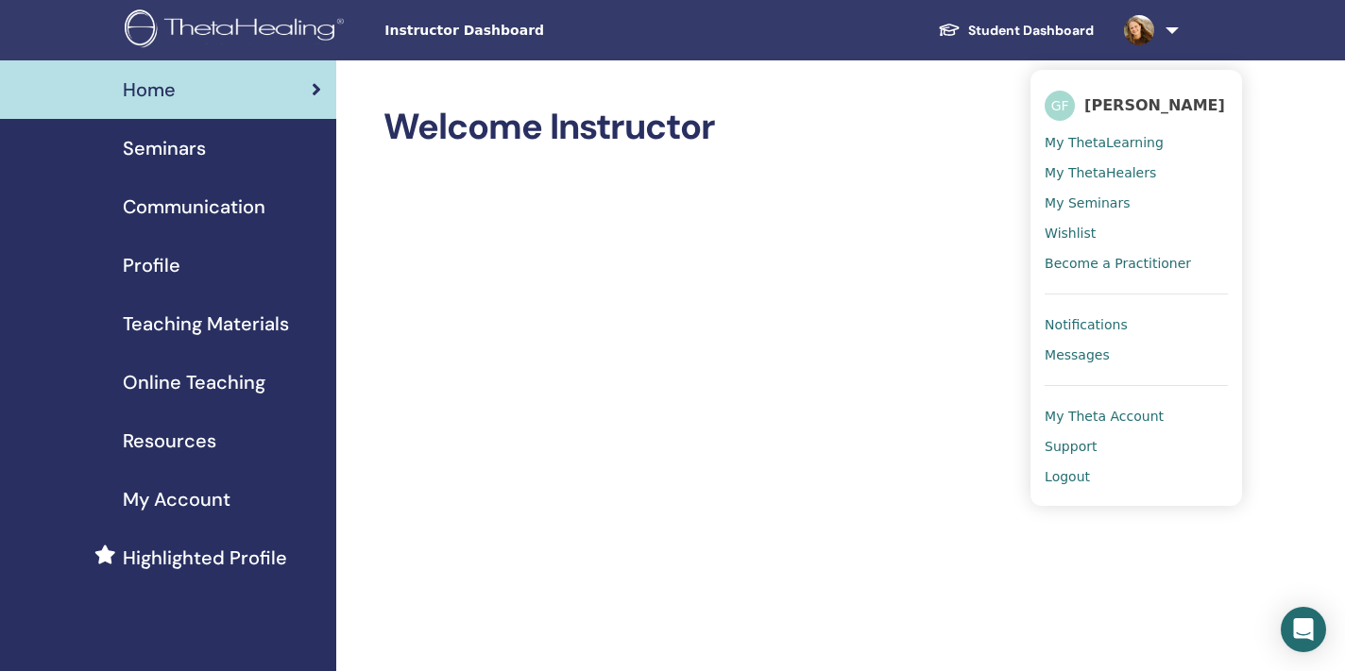
click at [1100, 144] on span "My ThetaLearning" at bounding box center [1103, 142] width 119 height 17
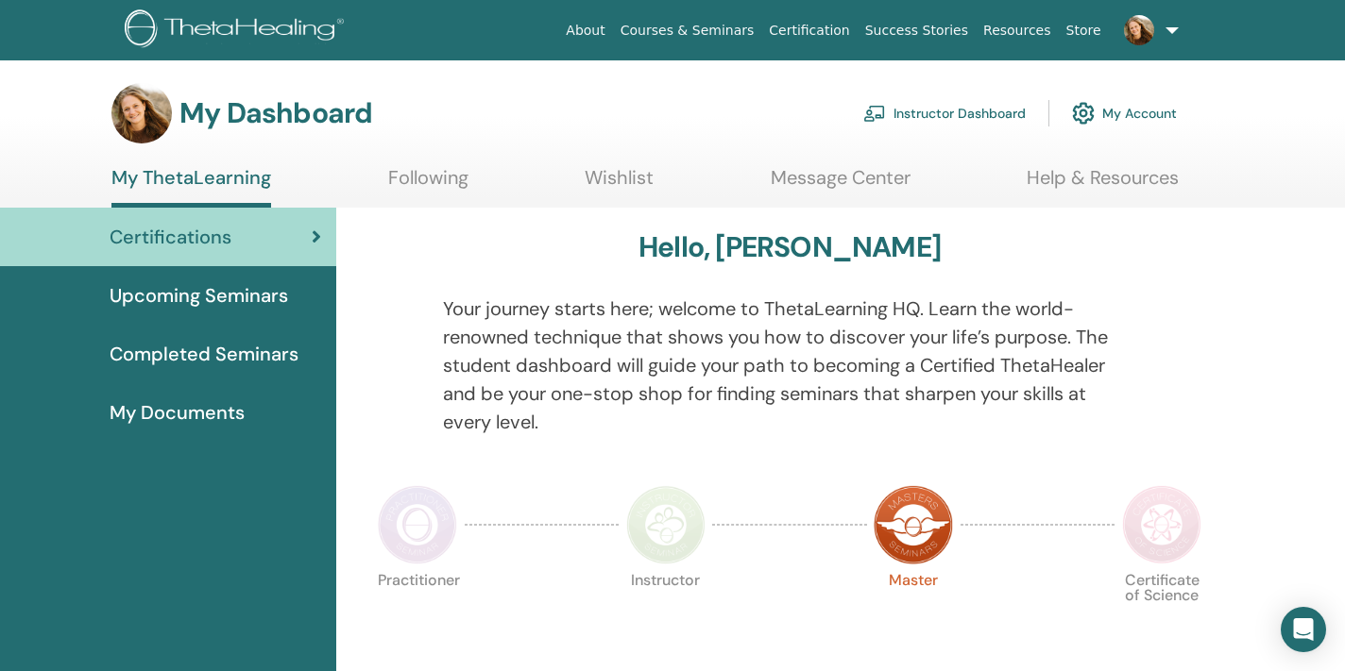
click at [1166, 35] on link at bounding box center [1147, 30] width 77 height 60
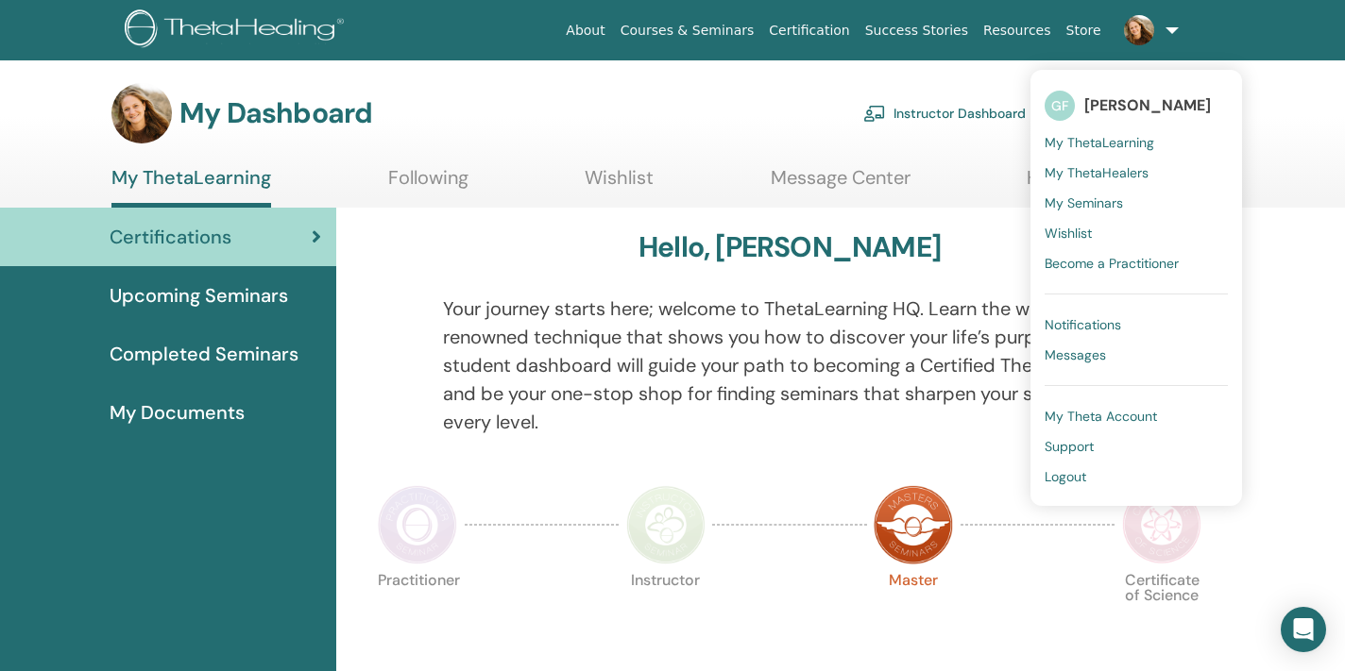
click at [931, 127] on link "Instructor Dashboard" at bounding box center [944, 114] width 162 height 42
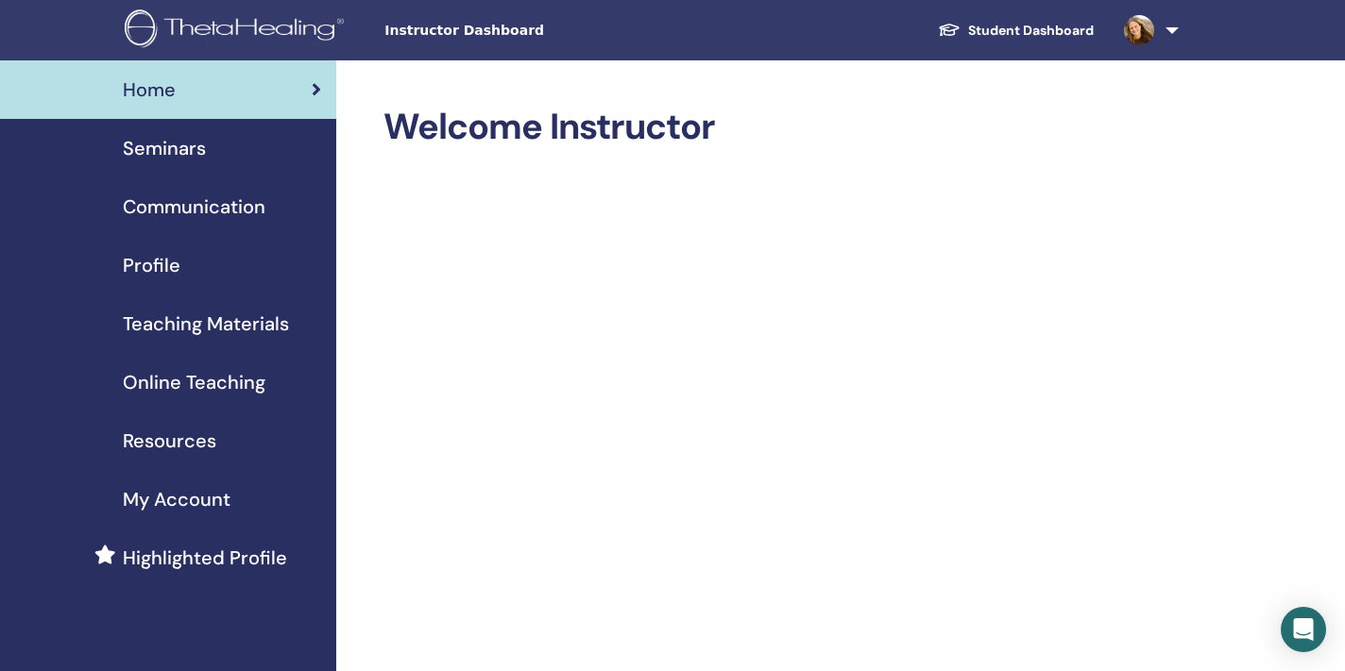
click at [195, 159] on span "Seminars" at bounding box center [164, 148] width 83 height 28
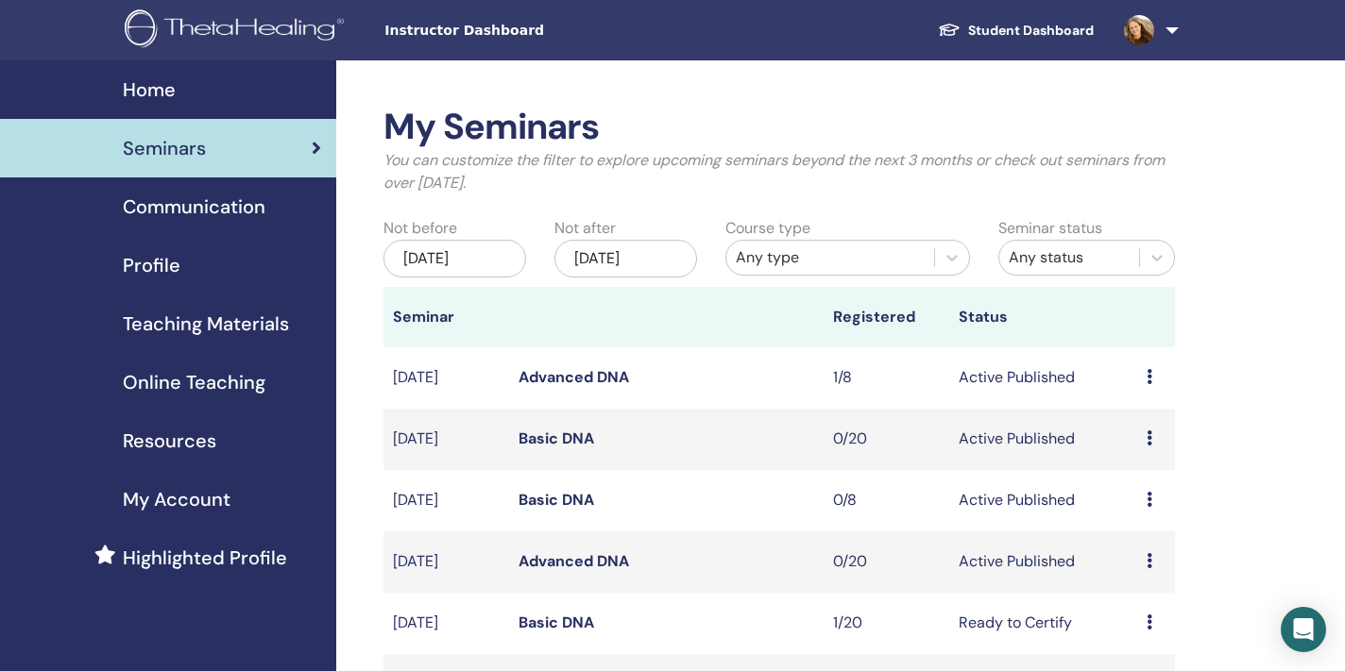
click at [695, 211] on div "My Seminars You can customize the filter to explore upcoming seminars beyond th…" at bounding box center [778, 411] width 791 height 610
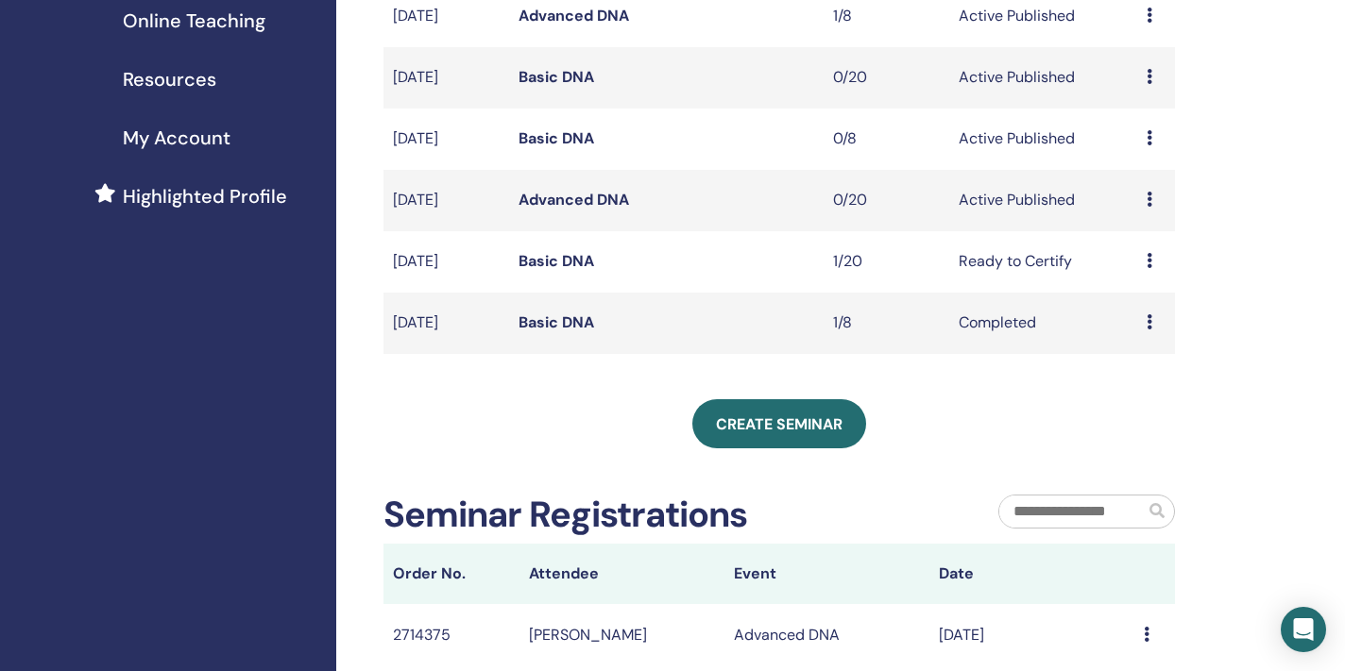
scroll to position [437, 0]
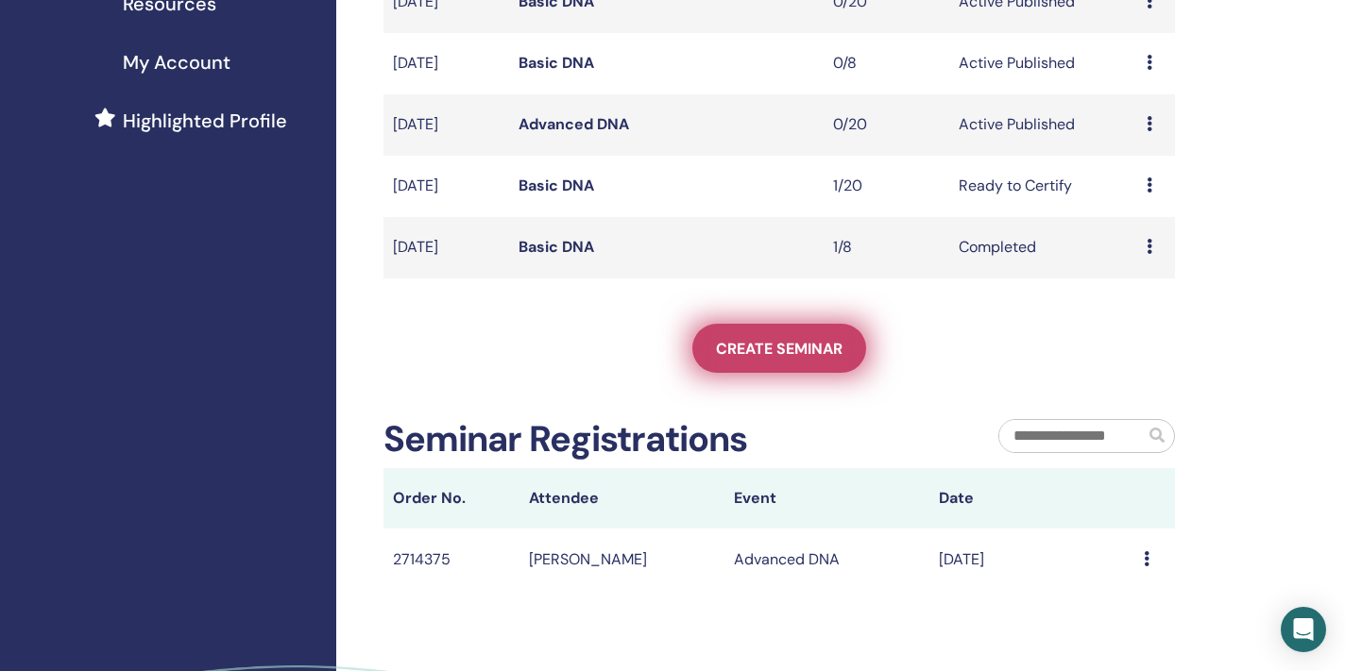
click at [816, 352] on span "Create seminar" at bounding box center [779, 349] width 127 height 20
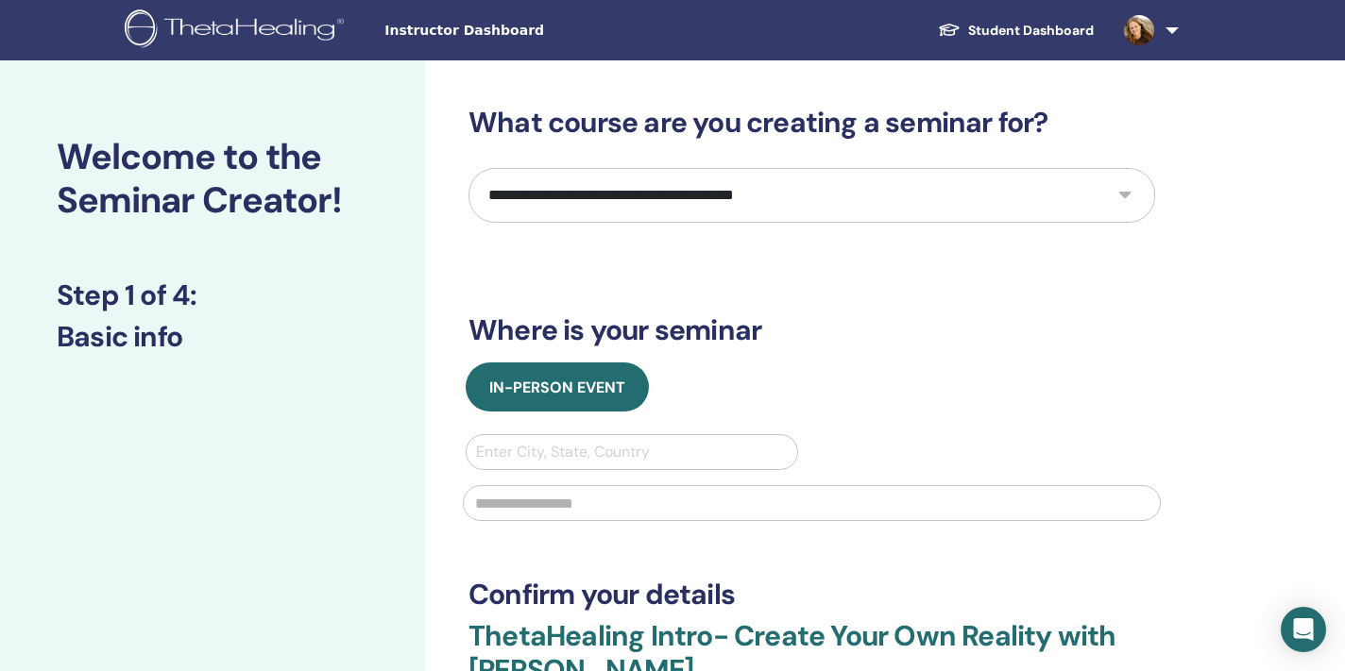
select select "*"
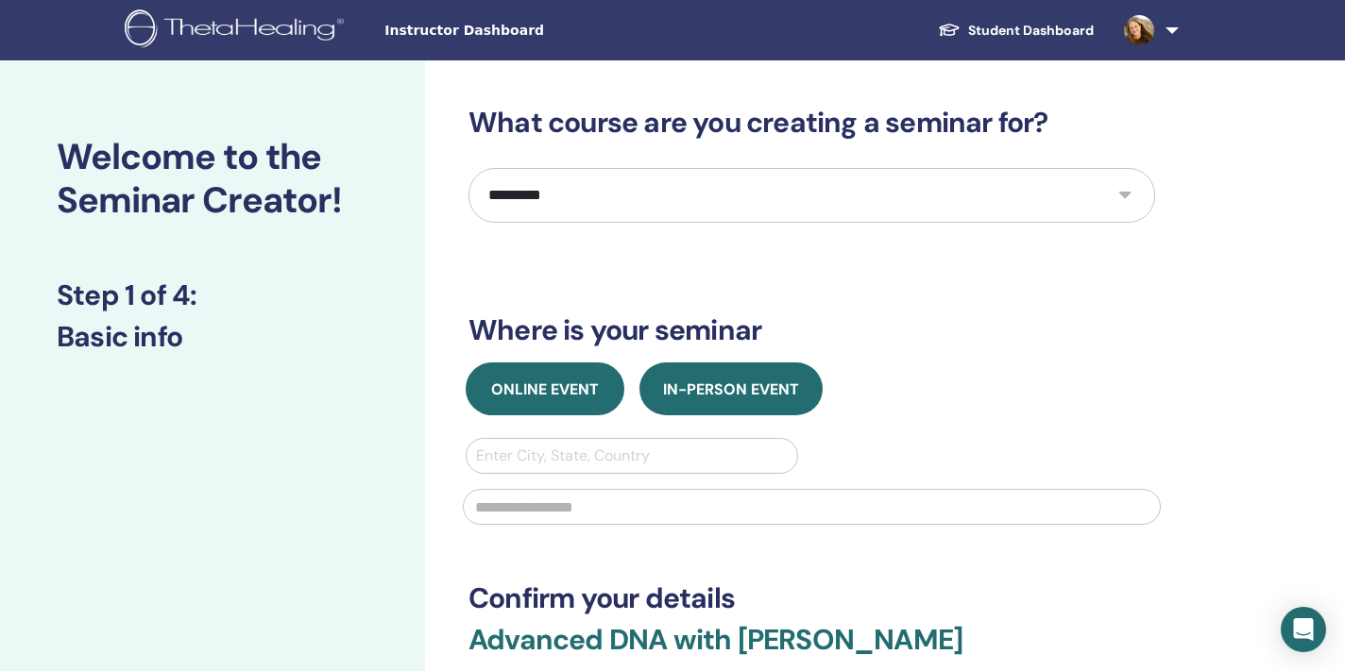
click at [584, 388] on span "Online Event" at bounding box center [545, 390] width 108 height 20
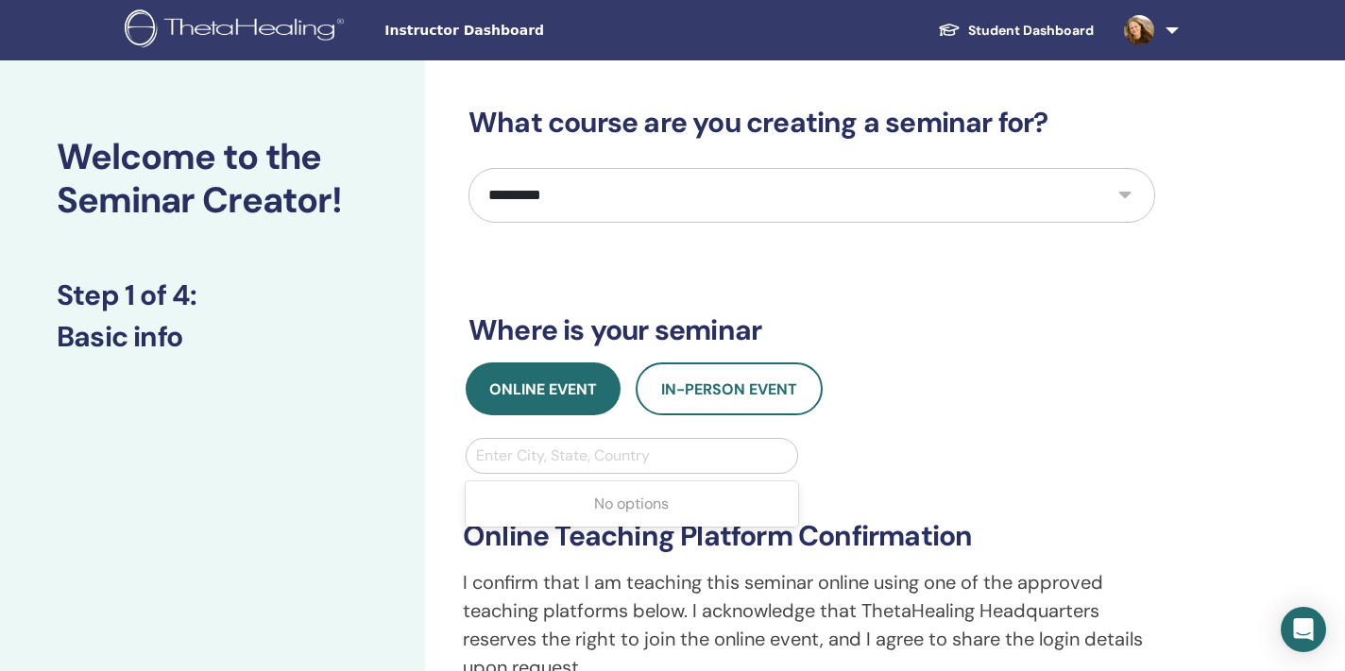
click at [592, 442] on div "Enter City, State, Country" at bounding box center [632, 456] width 331 height 34
type input "*******"
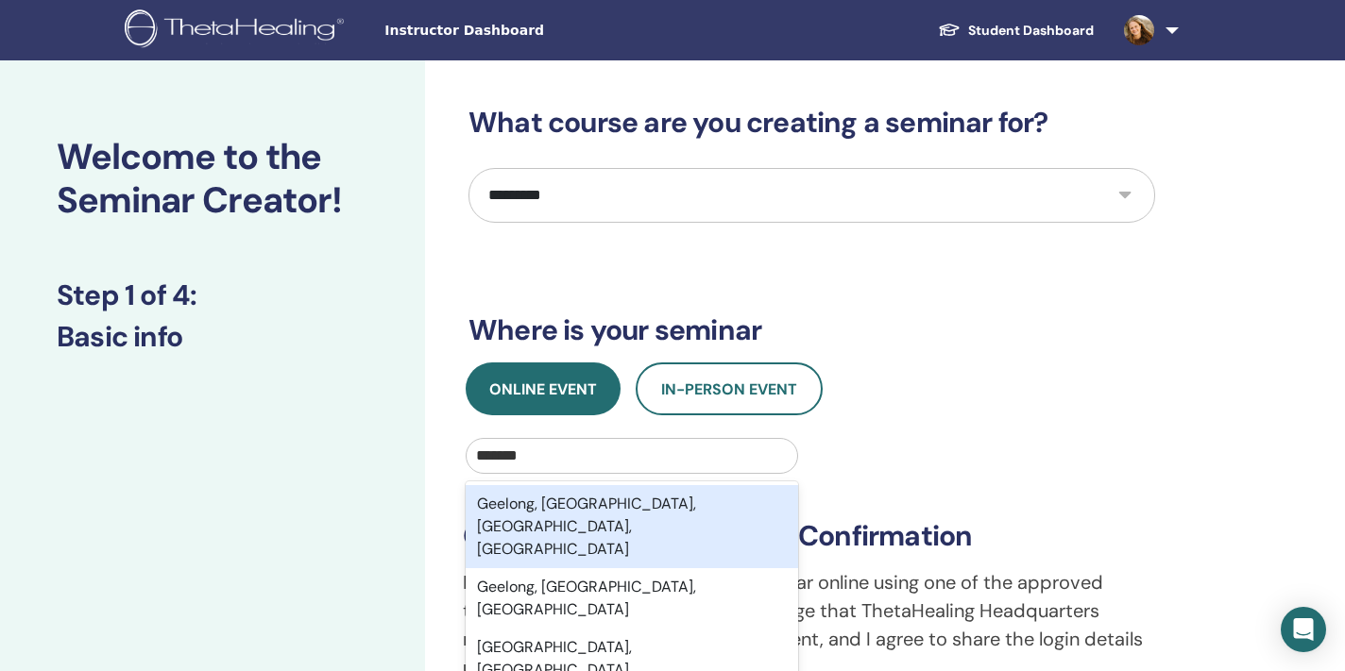
click at [597, 506] on div "Geelong, Greater Geelong, Victoria, AUS" at bounding box center [632, 526] width 332 height 83
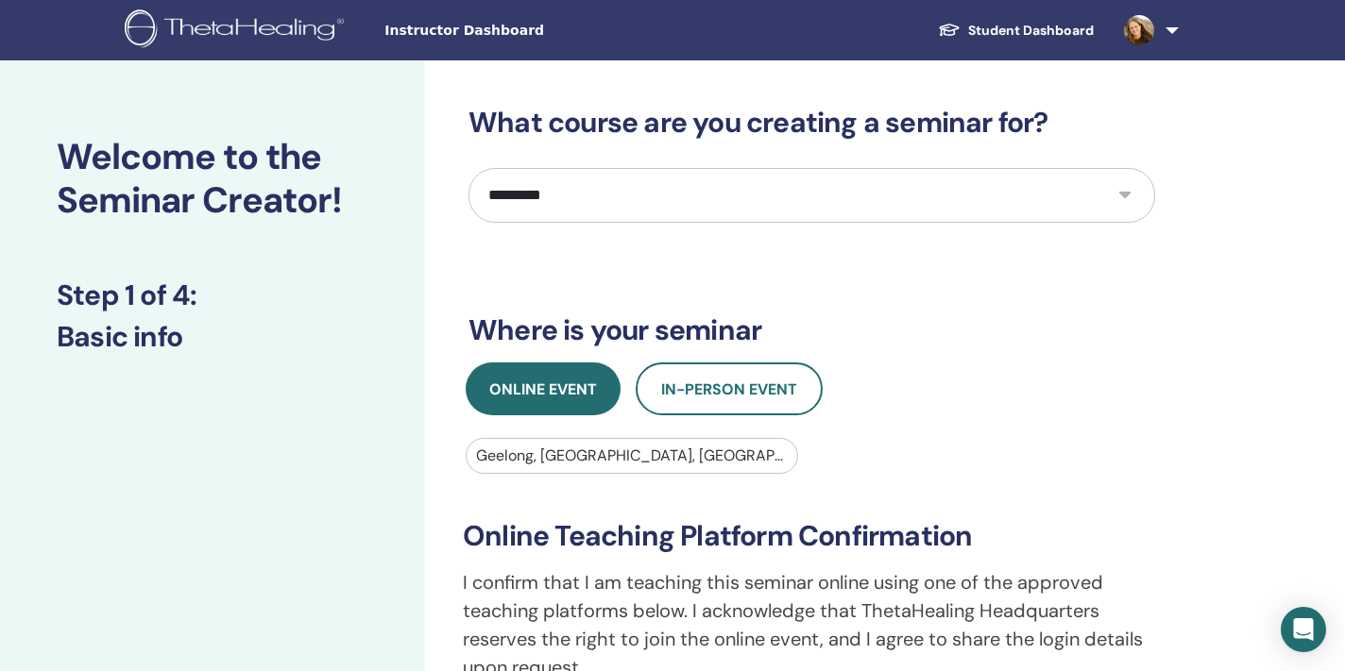
click at [862, 469] on div "**********" at bounding box center [811, 597] width 721 height 319
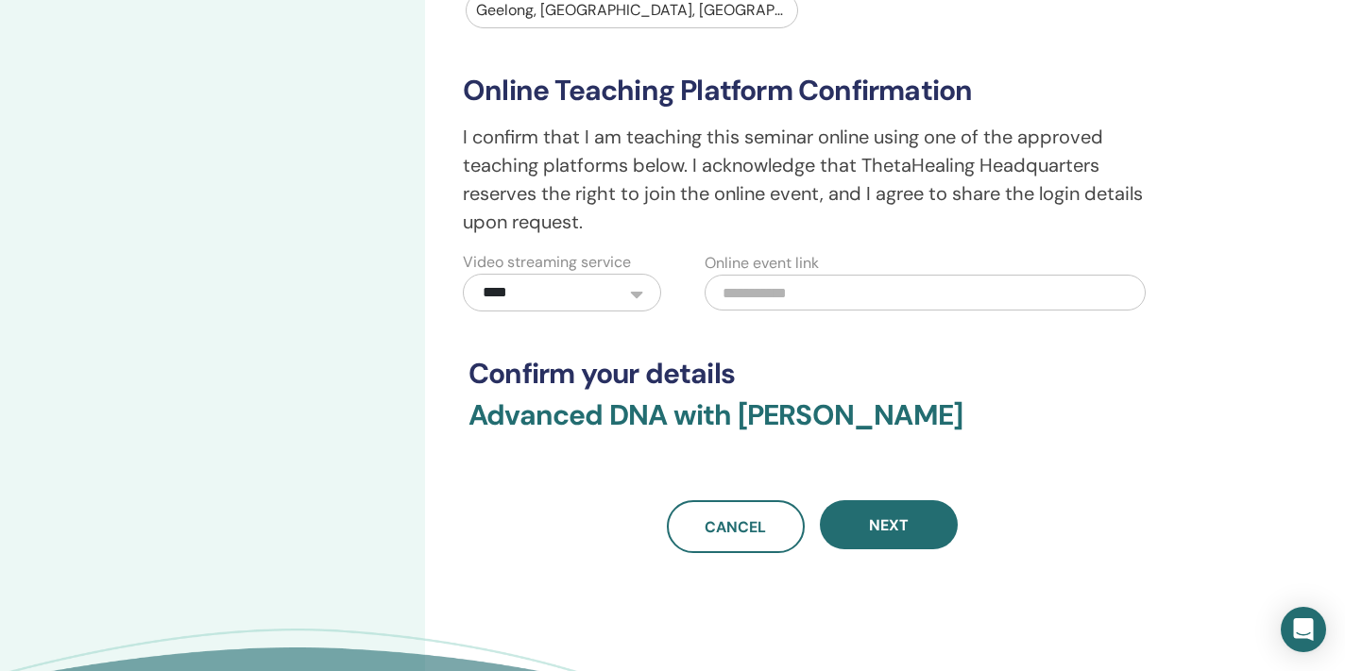
scroll to position [462, 0]
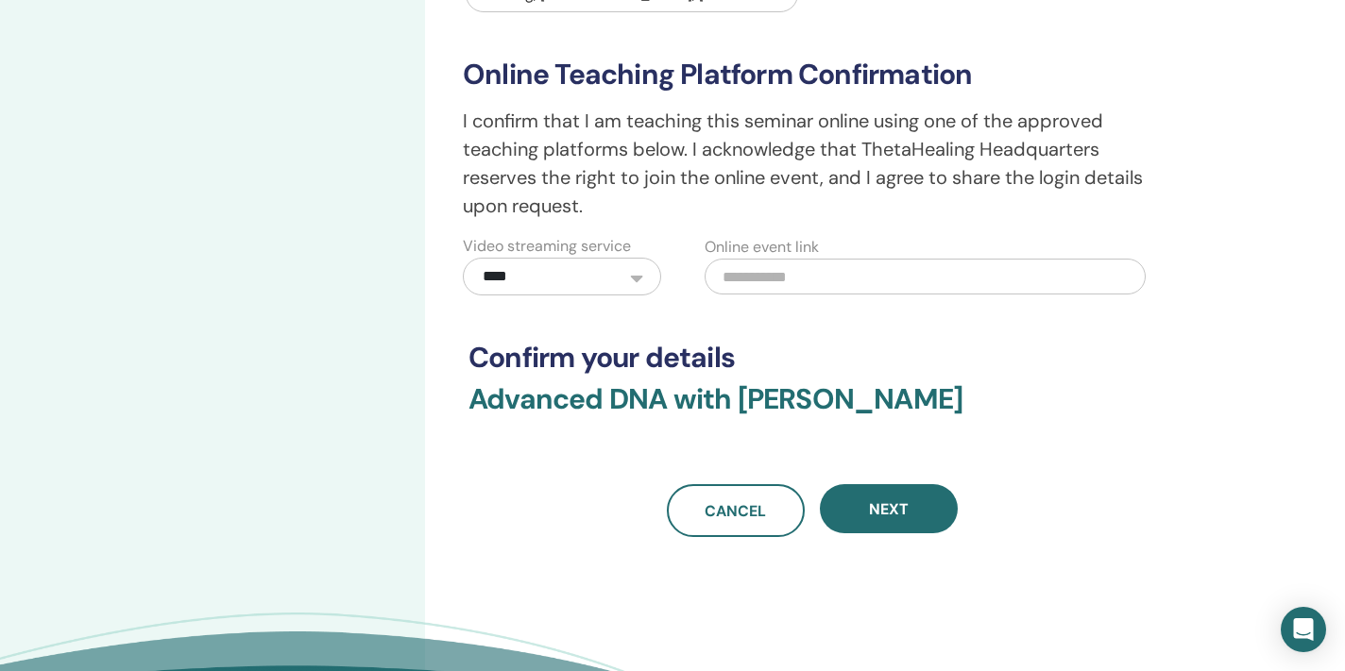
click at [807, 286] on input "text" at bounding box center [924, 277] width 441 height 36
paste input "**********"
type input "**********"
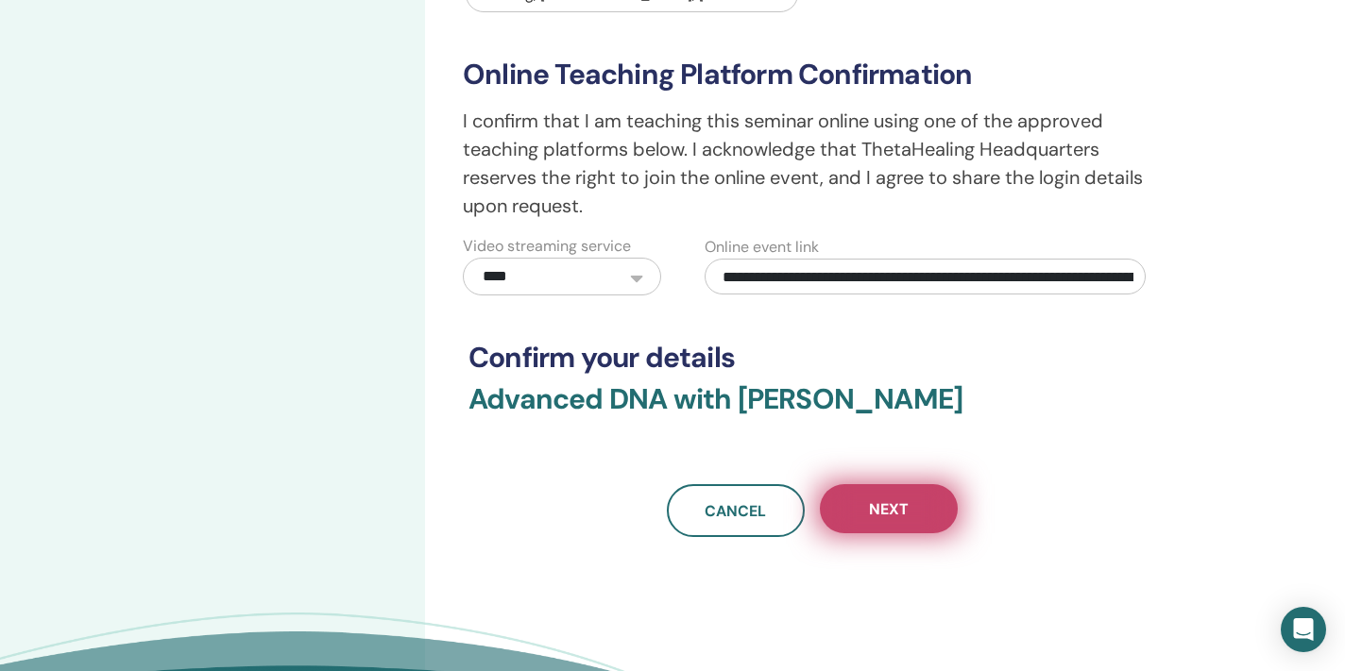
click at [862, 511] on button "Next" at bounding box center [889, 508] width 138 height 49
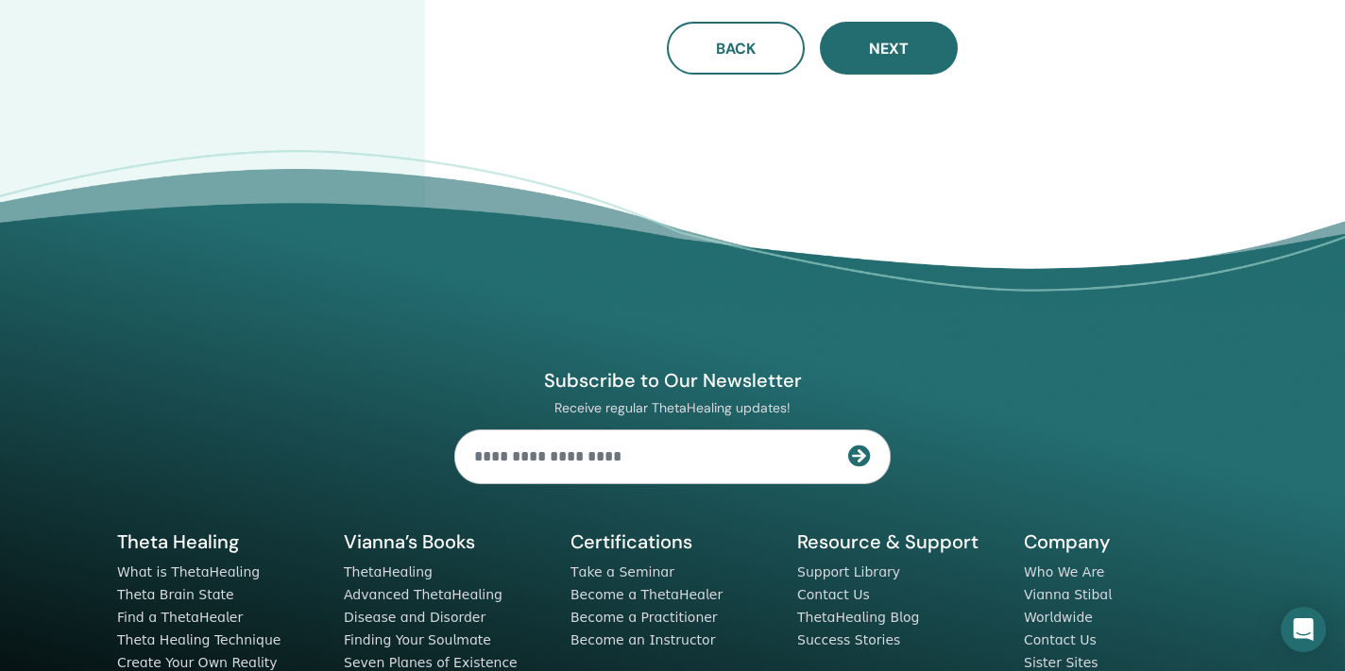
click at [968, 400] on div "Subscribe to Our Newsletter Receive regular ThetaHealing updates! Theta Healing…" at bounding box center [672, 499] width 1133 height 535
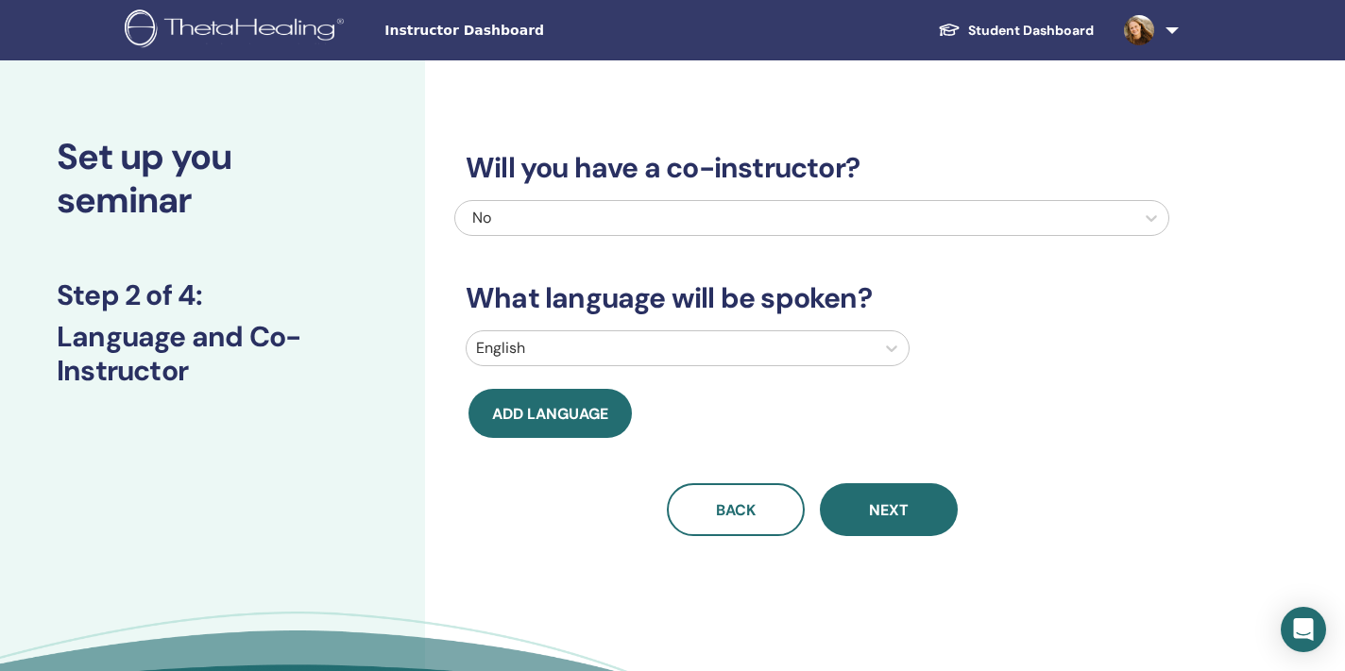
scroll to position [0, 0]
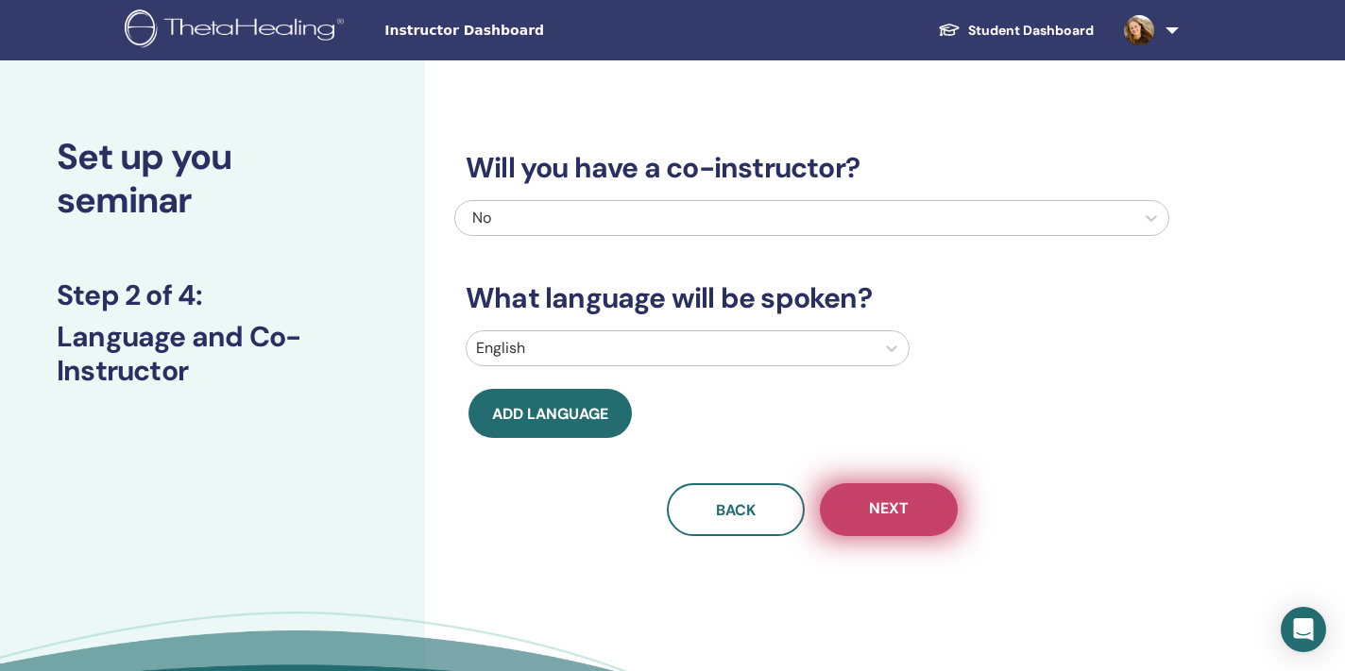
click at [901, 514] on span "Next" at bounding box center [889, 511] width 40 height 24
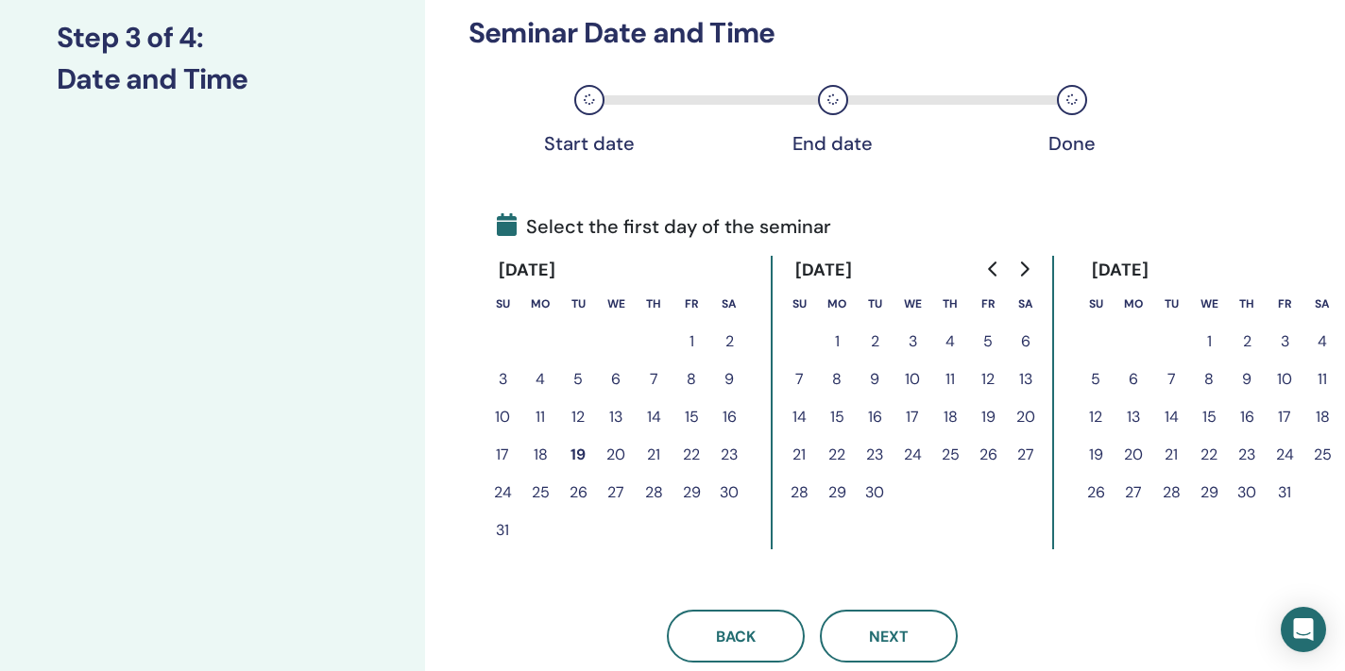
scroll to position [259, 0]
click at [899, 638] on span "Next" at bounding box center [889, 636] width 40 height 20
click at [905, 636] on span "Next" at bounding box center [889, 636] width 40 height 20
click at [1026, 273] on icon "Go to next month" at bounding box center [1023, 268] width 15 height 15
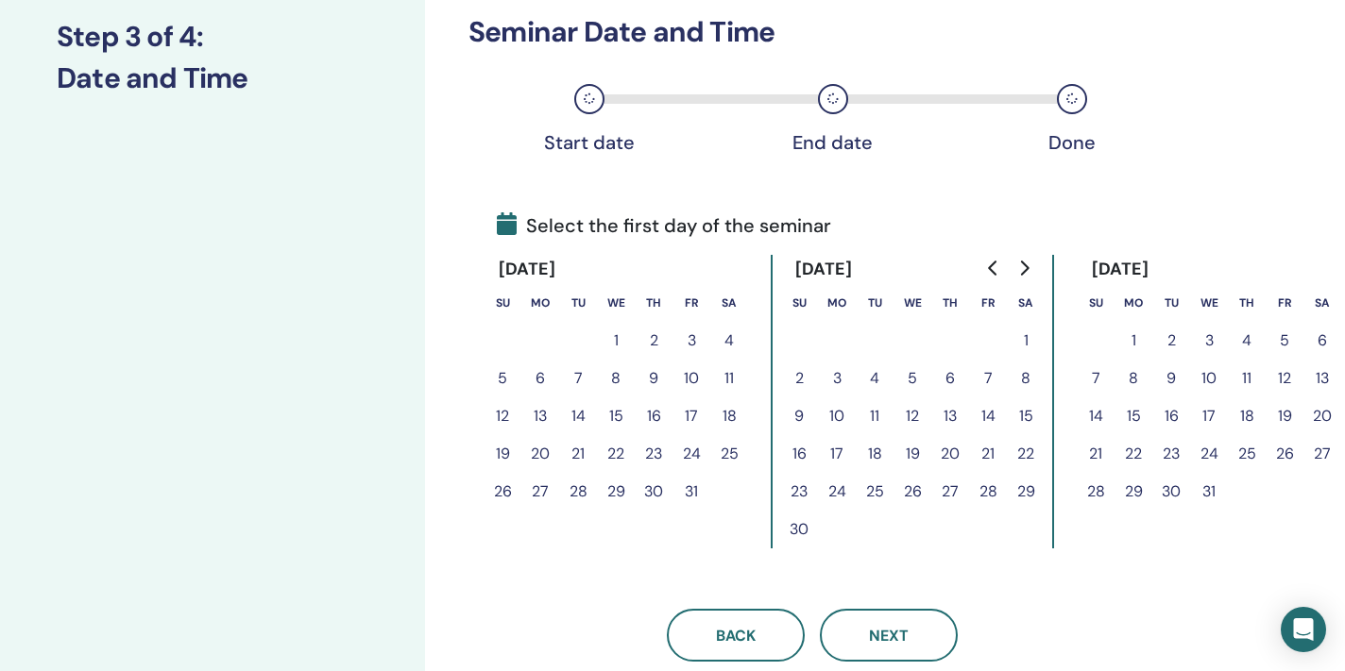
click at [1247, 378] on button "11" at bounding box center [1247, 379] width 38 height 38
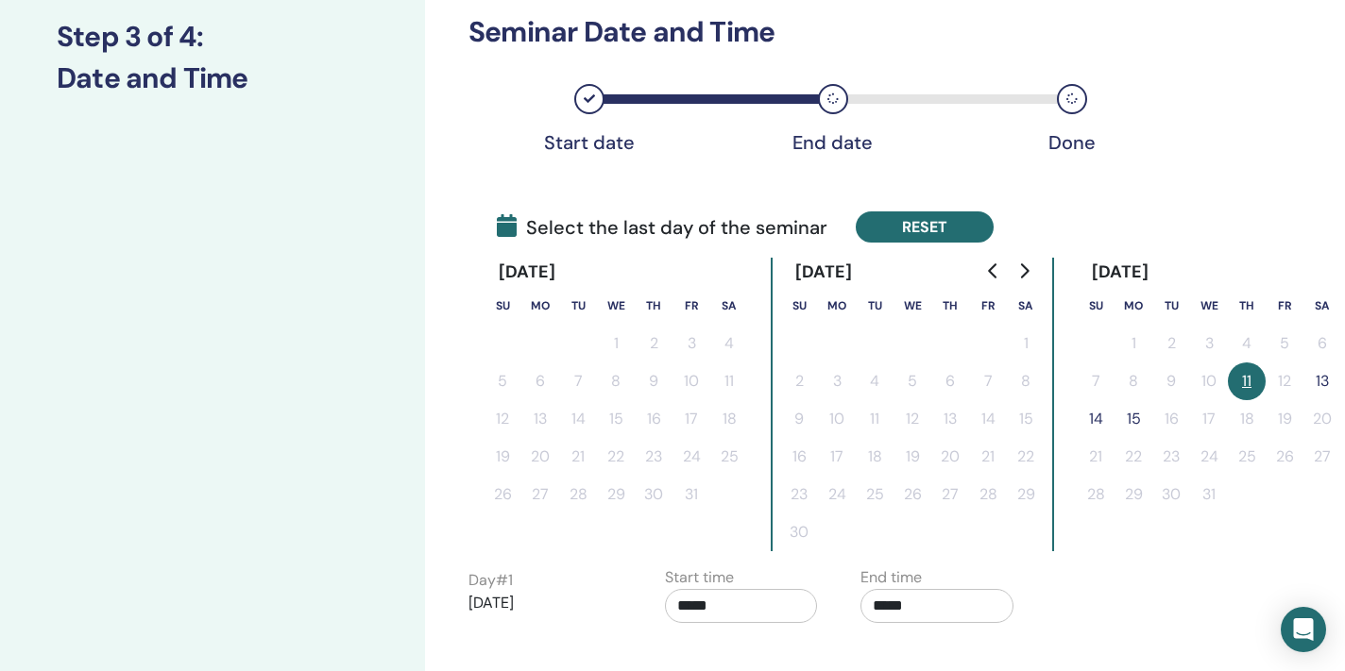
click at [958, 226] on button "Reset" at bounding box center [925, 227] width 138 height 31
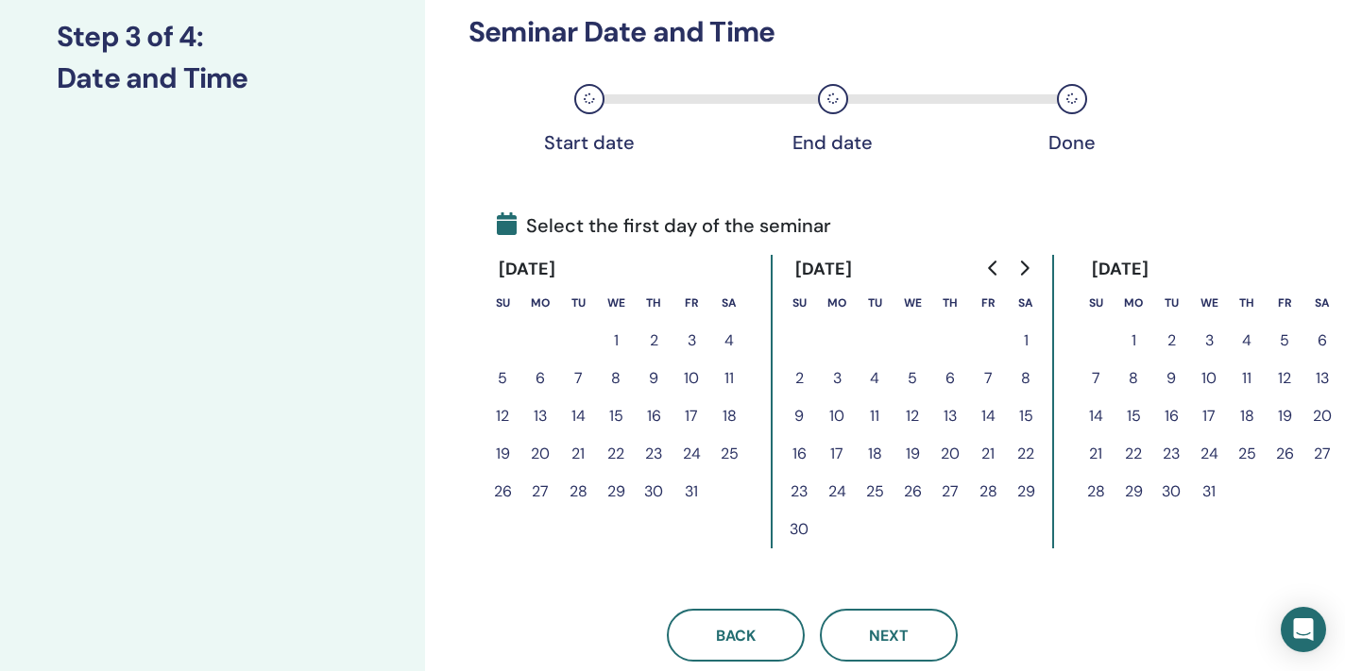
click at [1281, 377] on button "12" at bounding box center [1284, 379] width 38 height 38
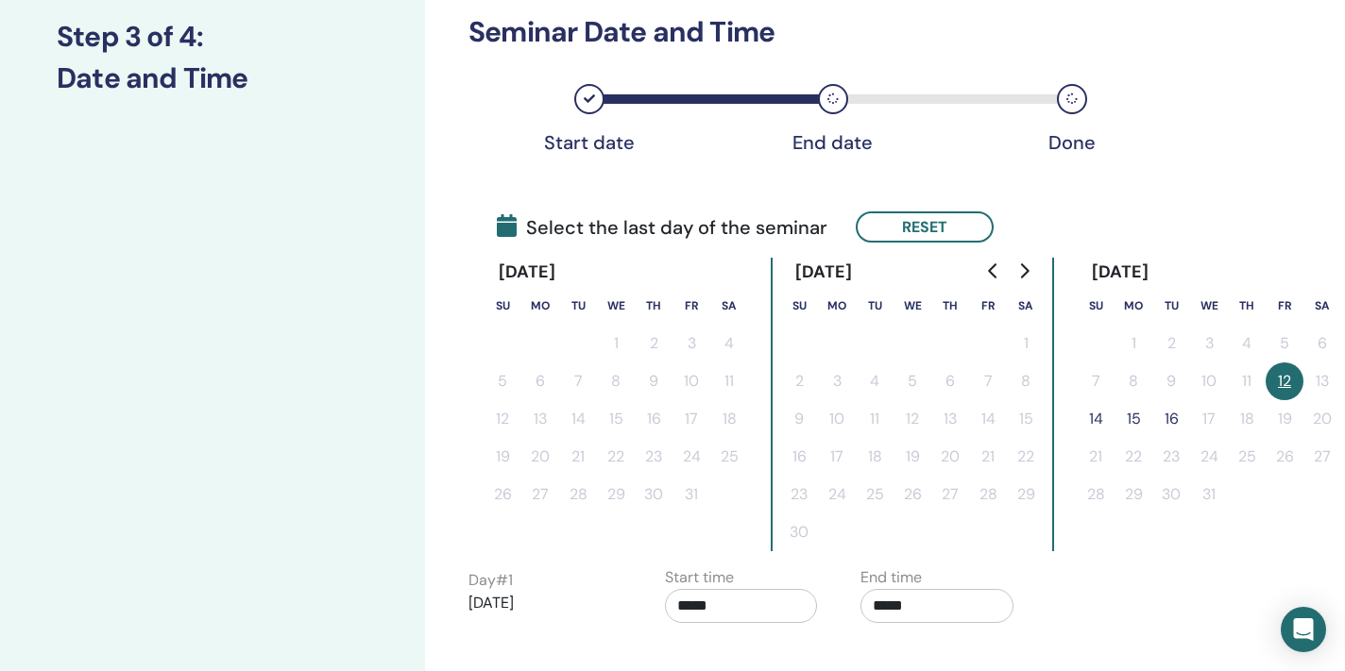
click at [1095, 419] on button "14" at bounding box center [1096, 419] width 38 height 38
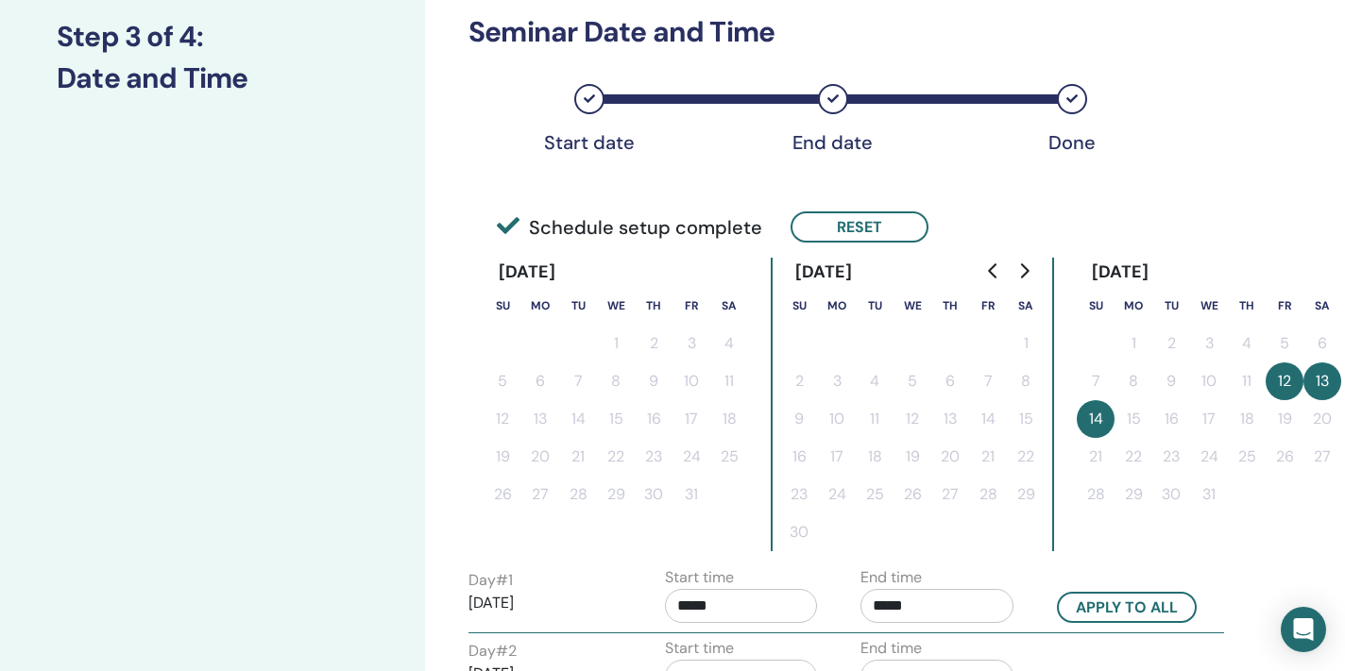
click at [690, 606] on input "*****" at bounding box center [741, 606] width 153 height 34
click at [763, 482] on span "▲" at bounding box center [761, 490] width 38 height 38
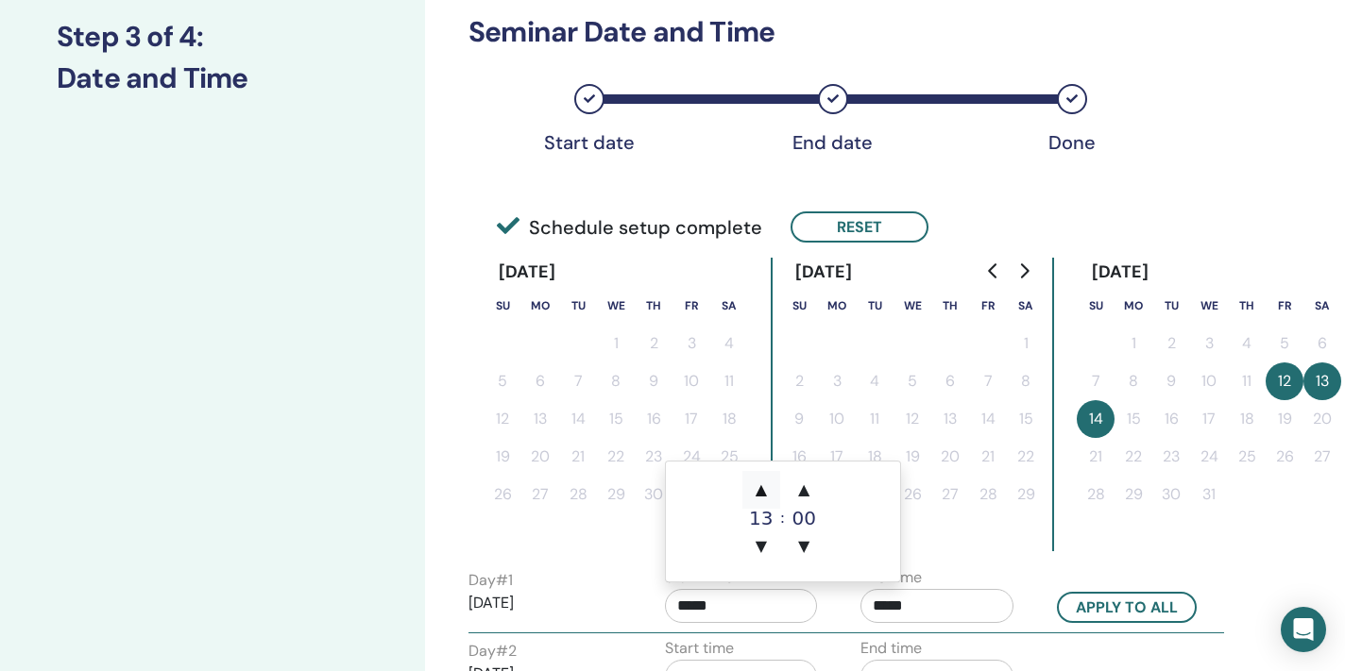
click at [763, 482] on span "▲" at bounding box center [761, 490] width 38 height 38
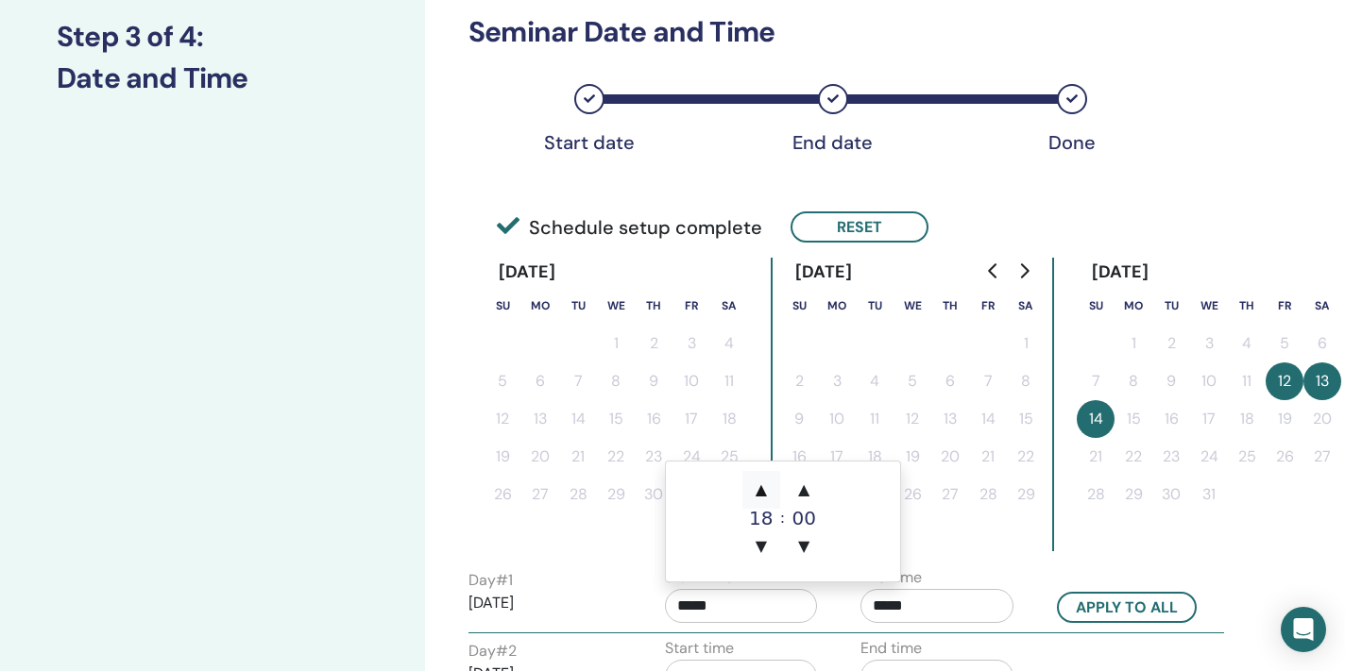
click at [763, 482] on span "▲" at bounding box center [761, 490] width 38 height 38
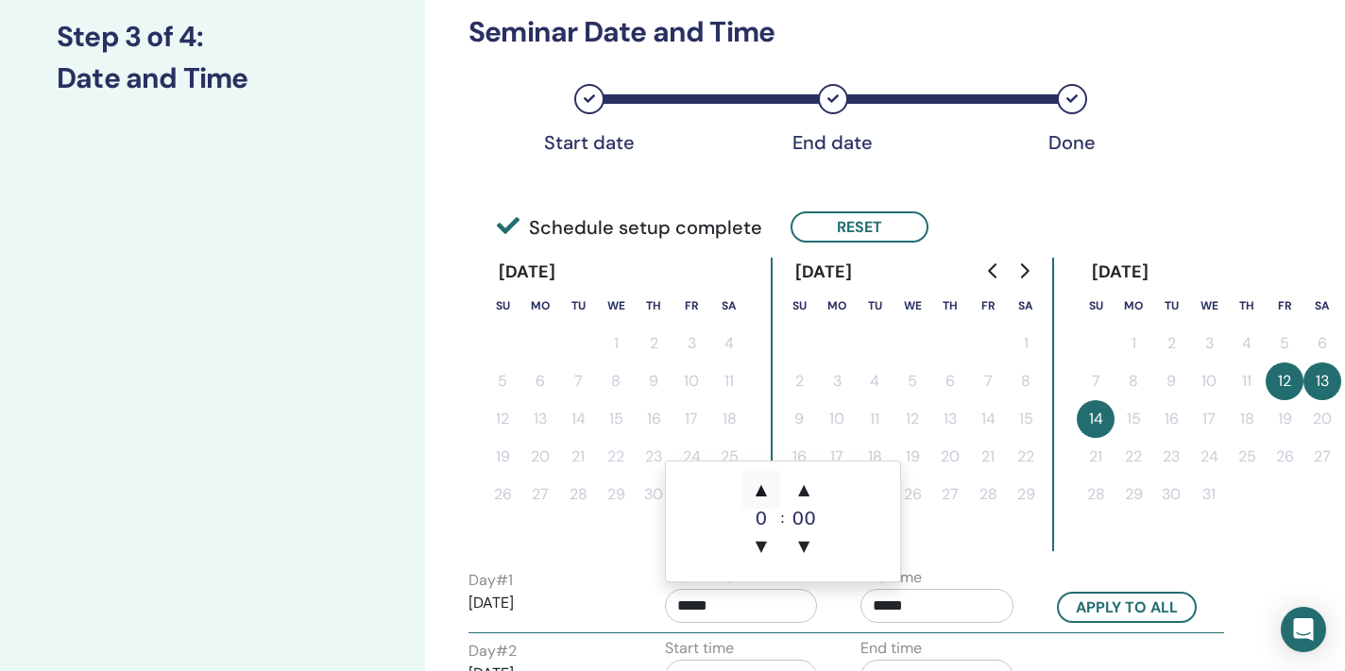
click at [763, 482] on span "▲" at bounding box center [761, 490] width 38 height 38
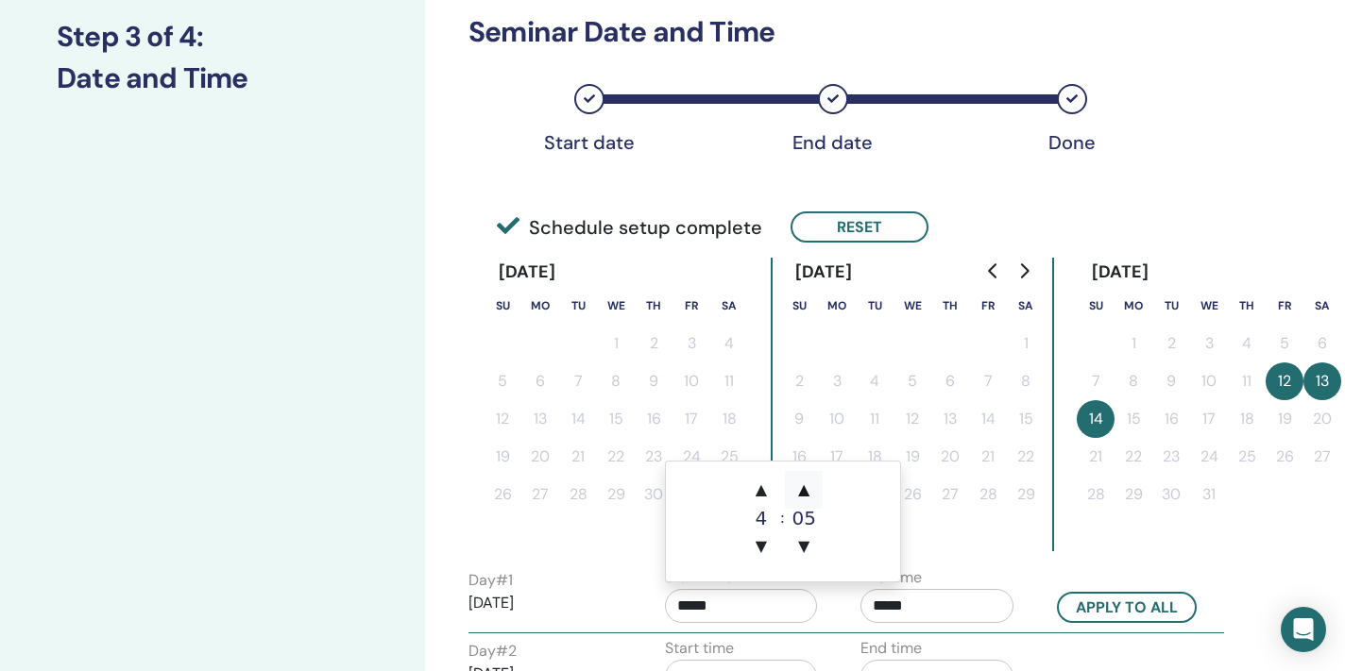
click at [808, 486] on span "▲" at bounding box center [804, 490] width 38 height 38
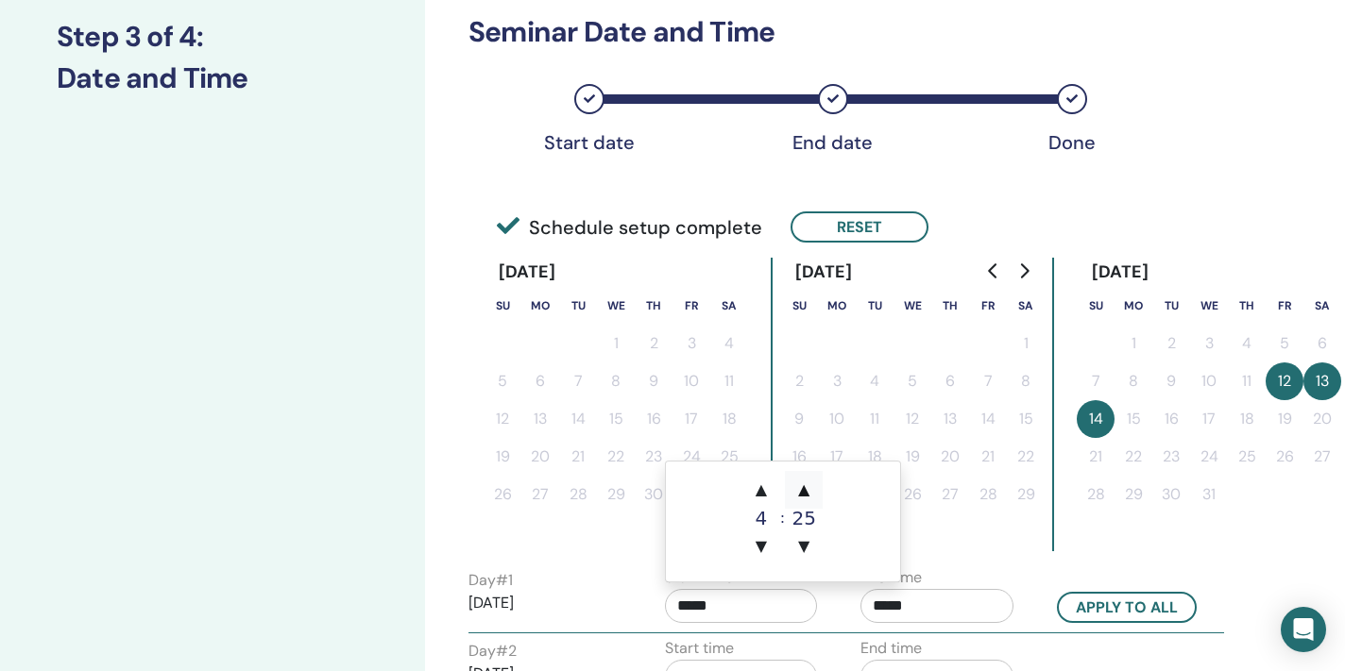
click at [808, 486] on span "▲" at bounding box center [804, 490] width 38 height 38
type input "*****"
click at [963, 536] on td at bounding box center [950, 533] width 38 height 38
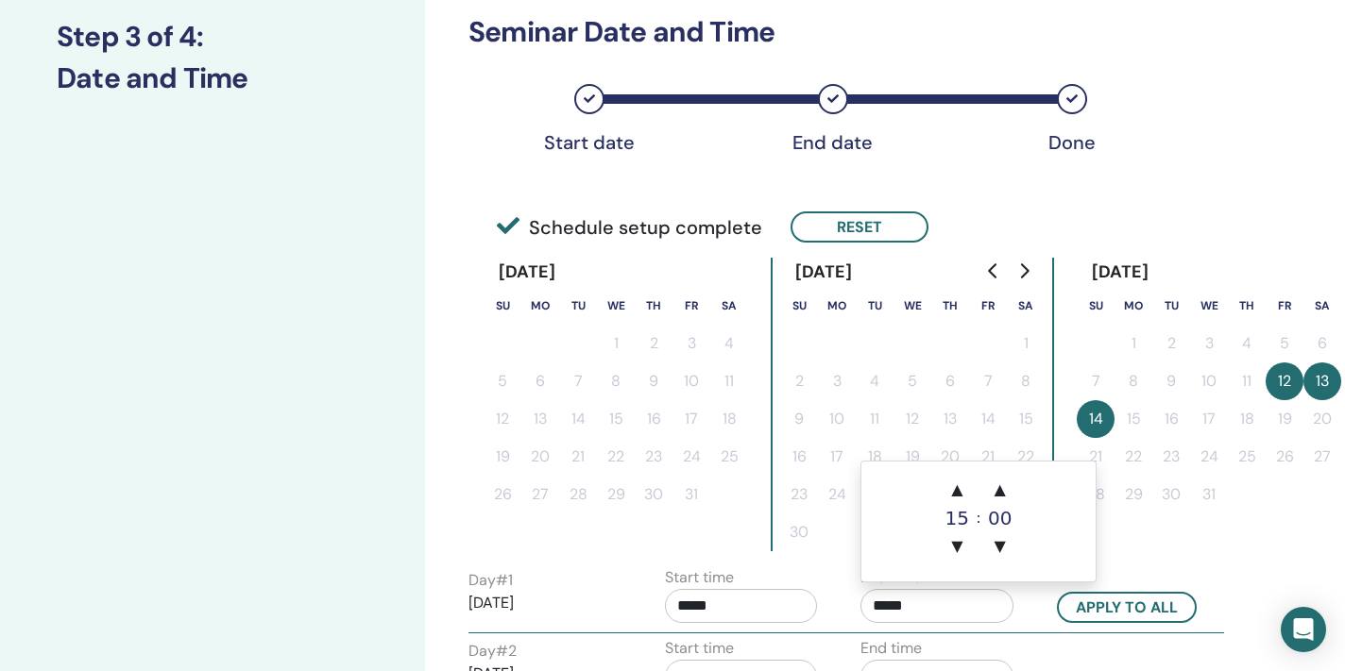
click at [932, 610] on input "*****" at bounding box center [936, 606] width 153 height 34
click at [962, 497] on span "▲" at bounding box center [957, 490] width 38 height 38
click at [961, 496] on span "▲" at bounding box center [957, 490] width 38 height 38
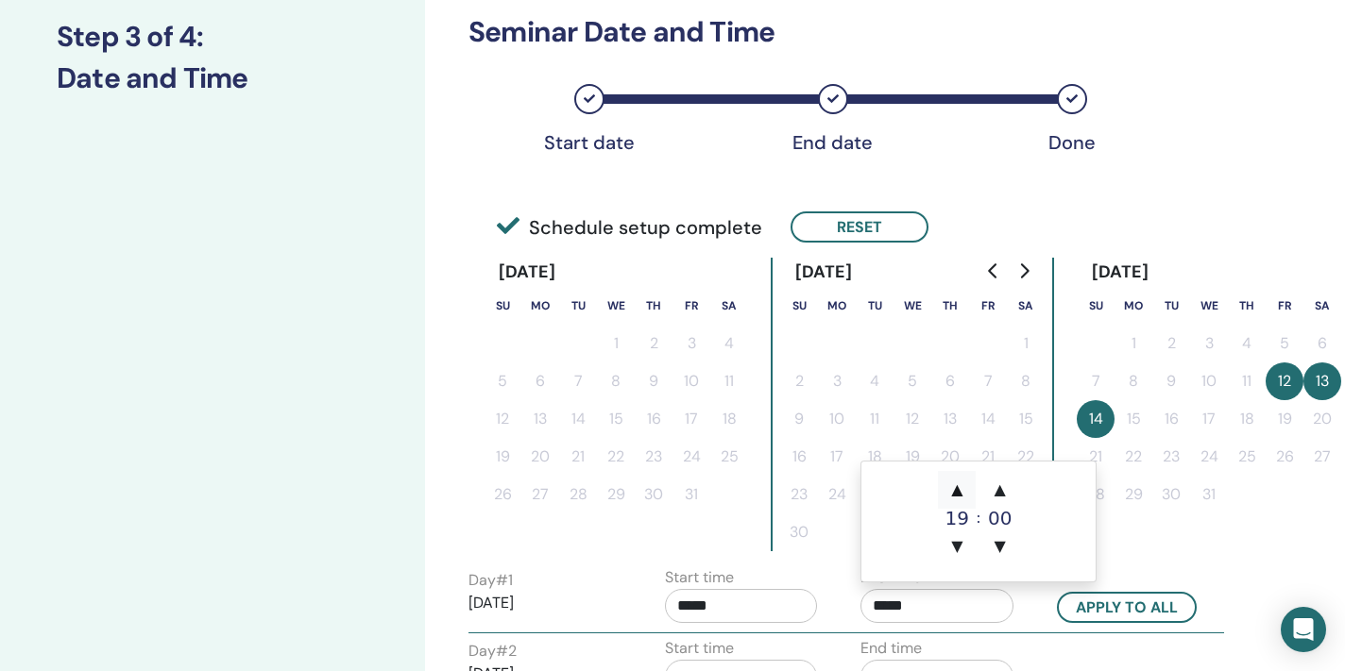
click at [961, 496] on span "▲" at bounding box center [957, 490] width 38 height 38
click at [1002, 489] on span "▲" at bounding box center [1000, 490] width 38 height 38
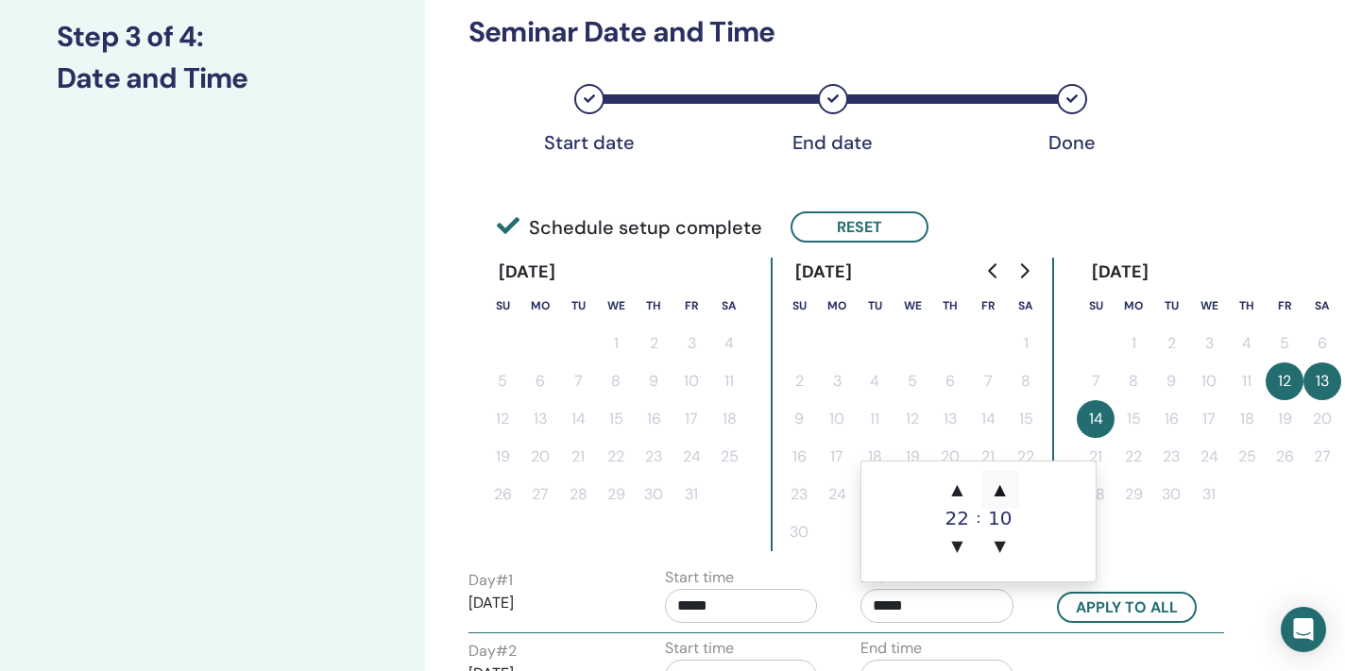
click at [1002, 489] on span "▲" at bounding box center [1000, 490] width 38 height 38
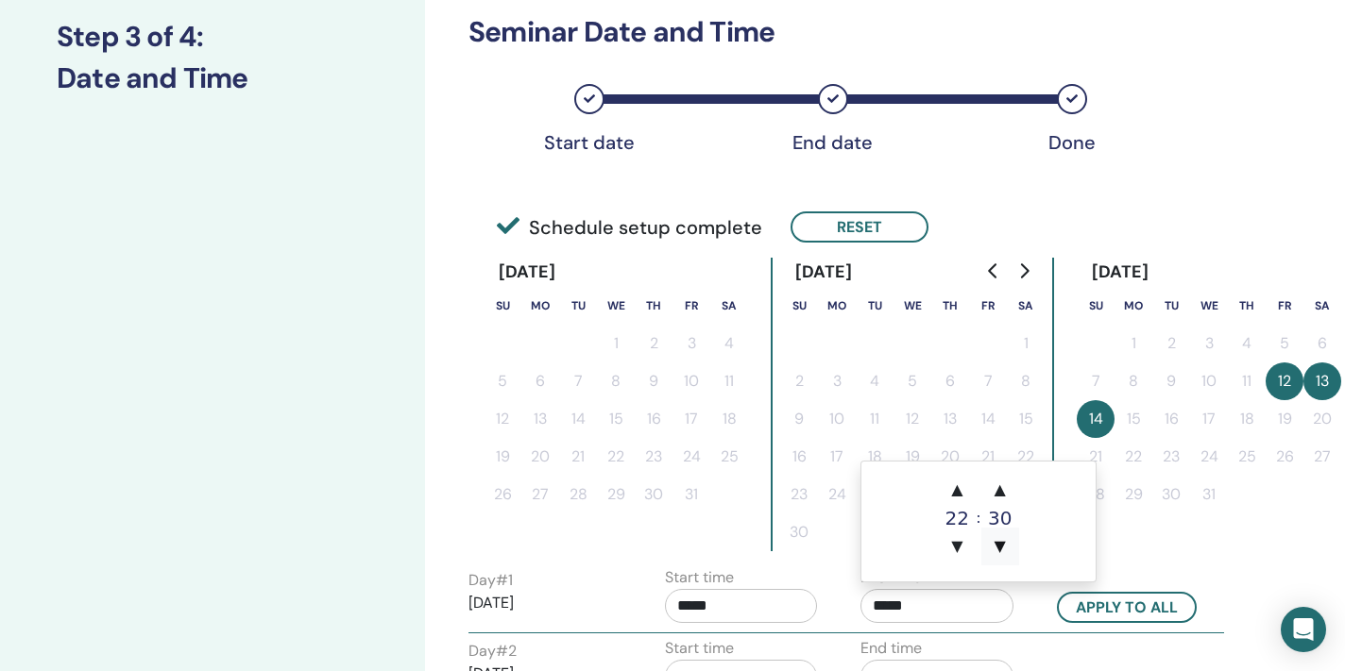
click at [996, 551] on span "▼" at bounding box center [1000, 547] width 38 height 38
type input "*****"
click at [1230, 547] on div "December 2025 Su Mo Tu We Th Fr Sa 1 2 3 4 5 6 7 8 9 10 11 12 13 14 15 16 17 18…" at bounding box center [1209, 405] width 264 height 294
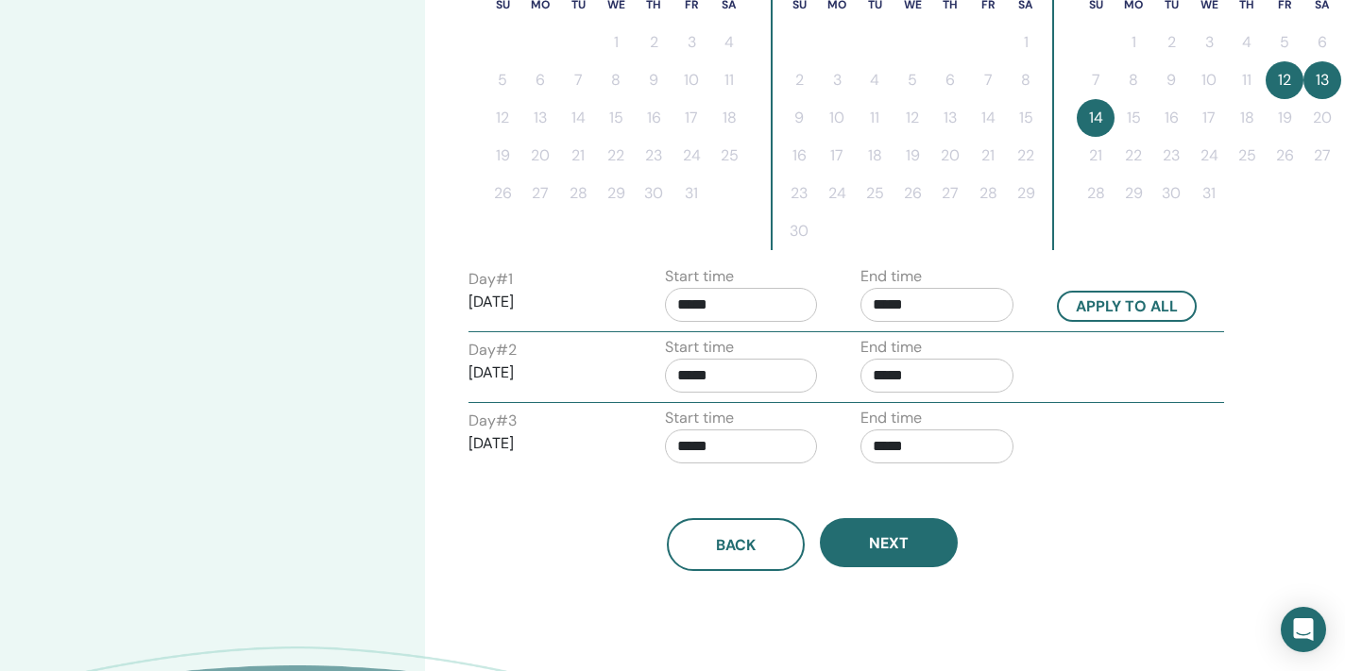
scroll to position [574, 0]
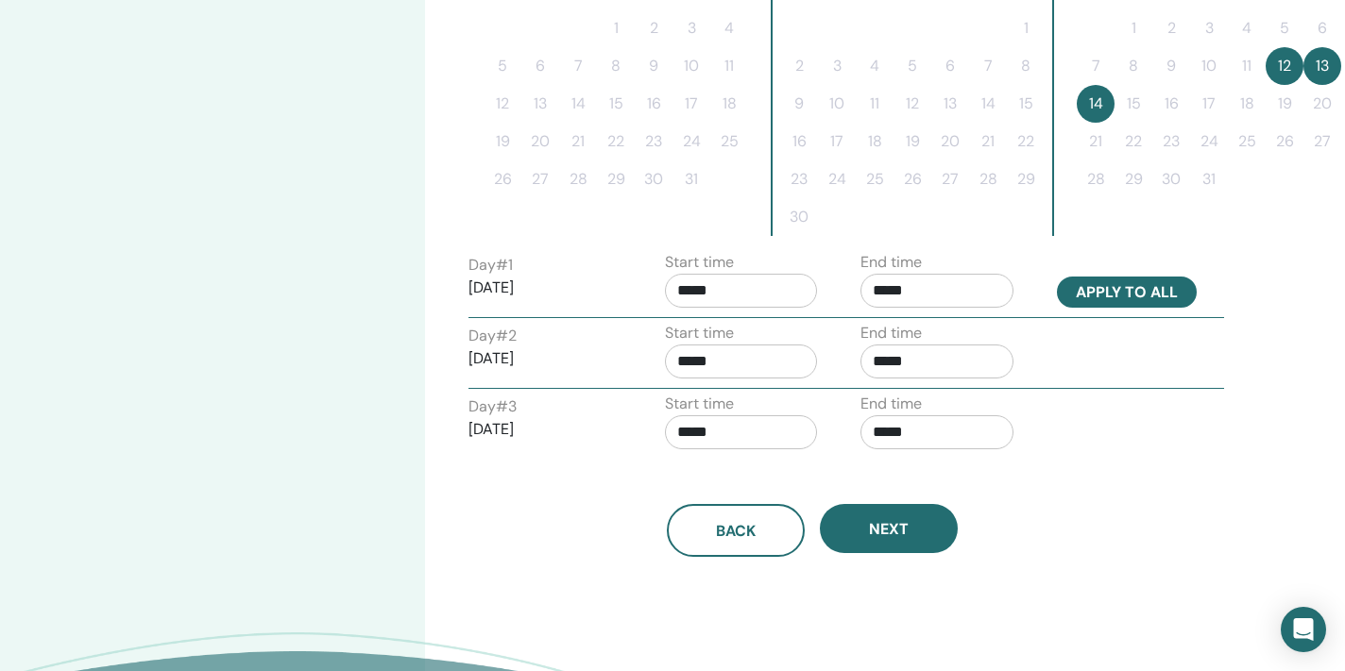
click at [1118, 286] on button "Apply to all" at bounding box center [1127, 292] width 140 height 31
type input "*****"
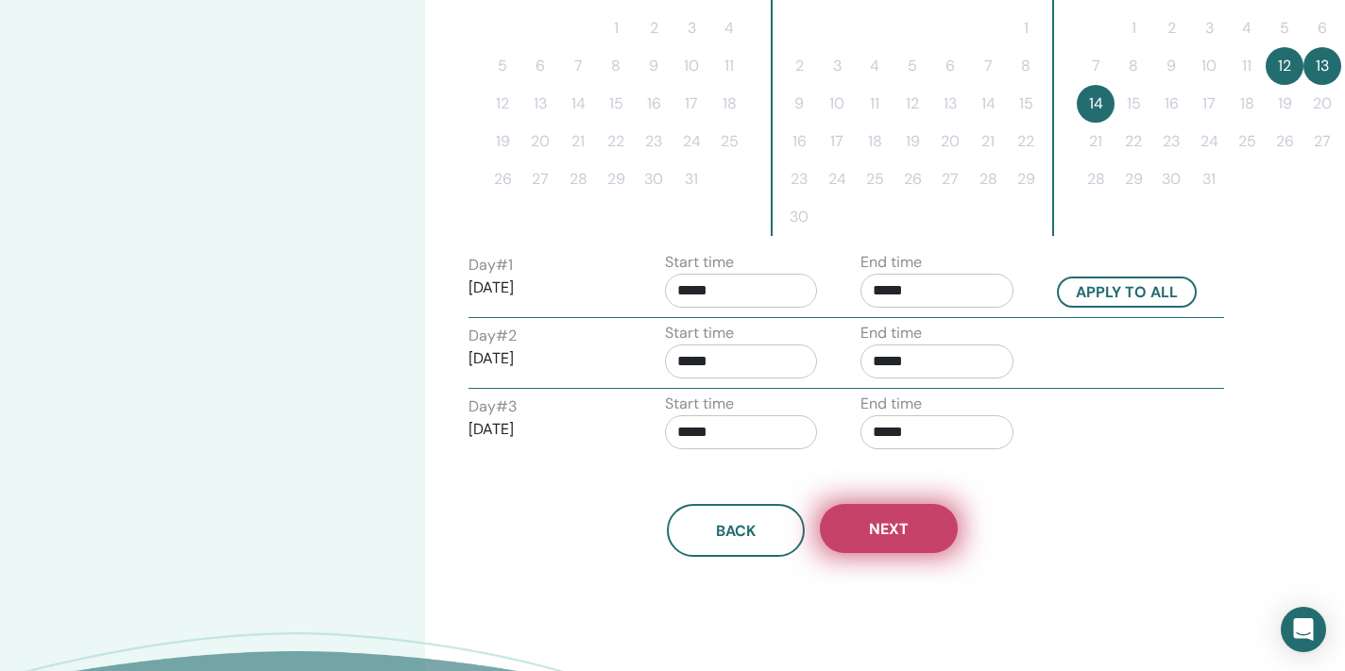
click at [897, 519] on span "Next" at bounding box center [889, 529] width 40 height 20
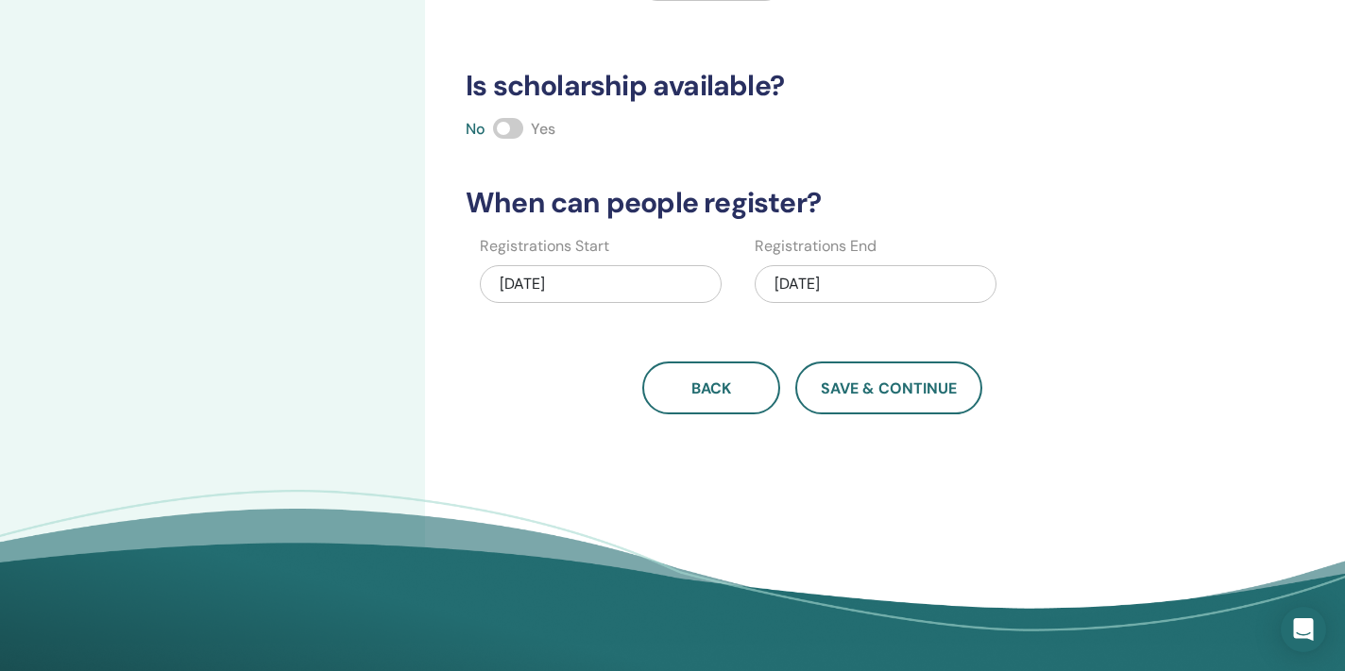
click at [640, 284] on div "08/19/2025" at bounding box center [601, 284] width 242 height 38
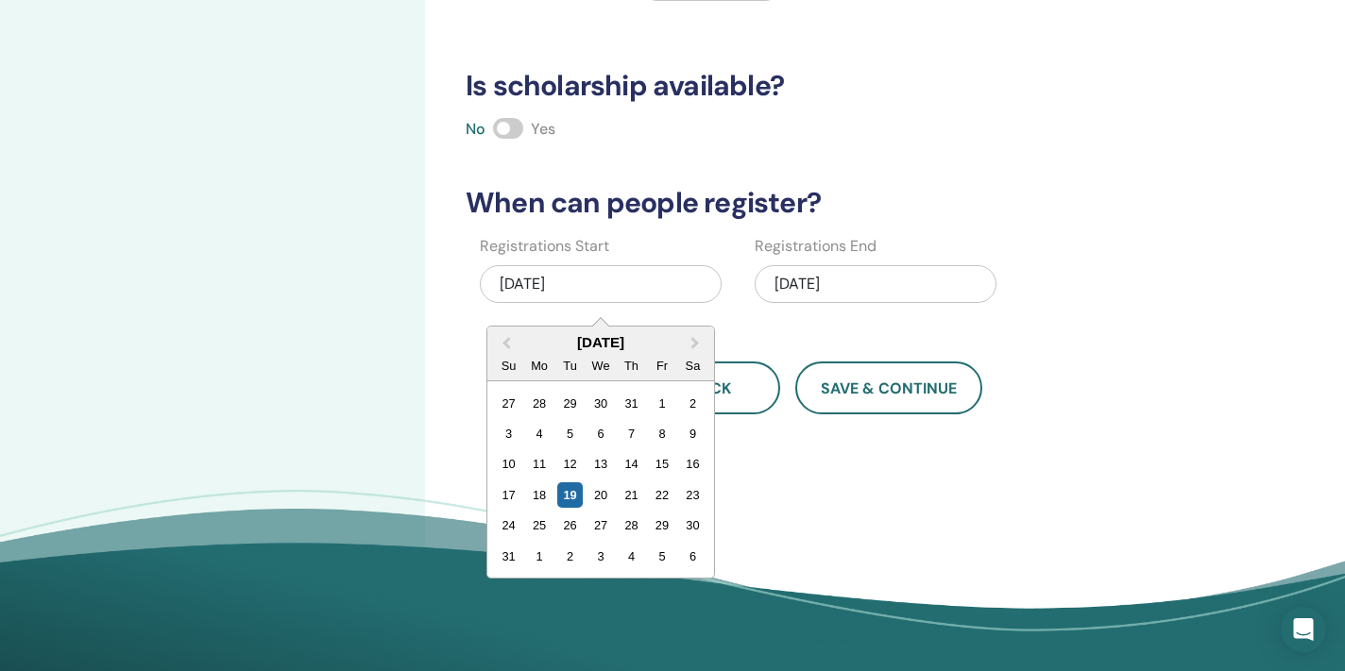
click at [802, 283] on div "12/14/2025" at bounding box center [876, 284] width 242 height 38
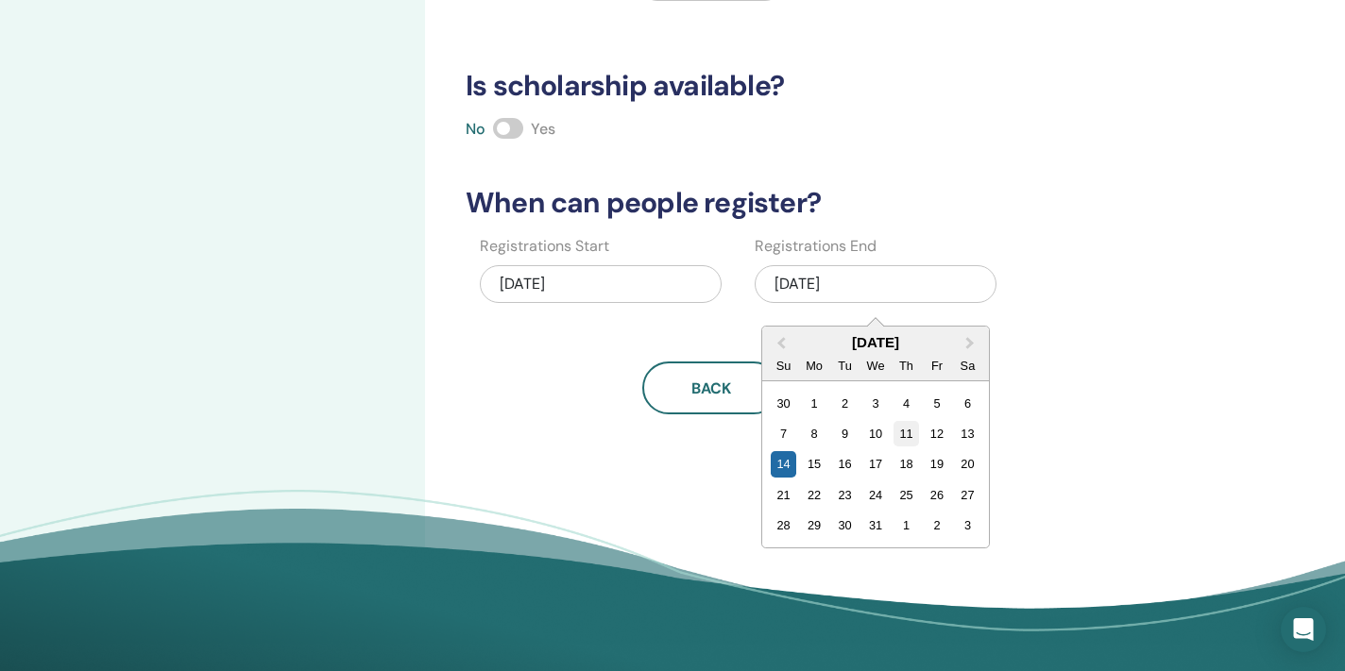
click at [906, 434] on div "11" at bounding box center [904, 433] width 25 height 25
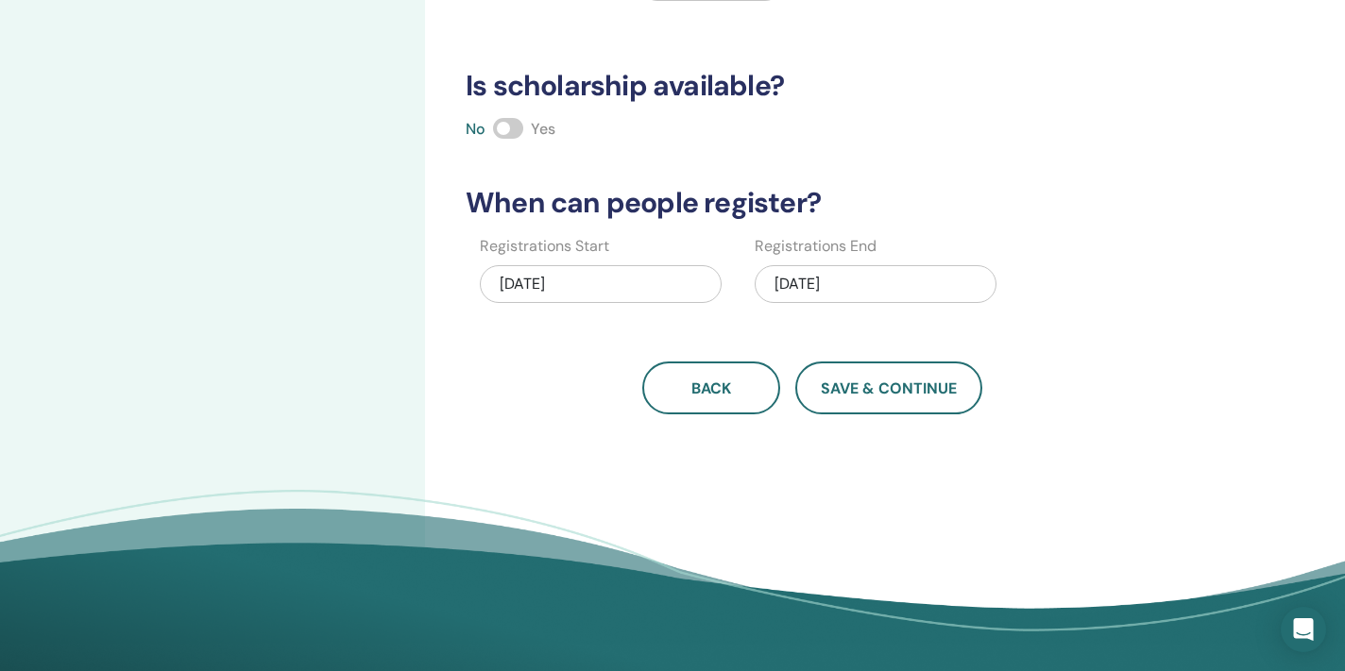
click at [828, 269] on div "12/11/2025" at bounding box center [876, 284] width 242 height 38
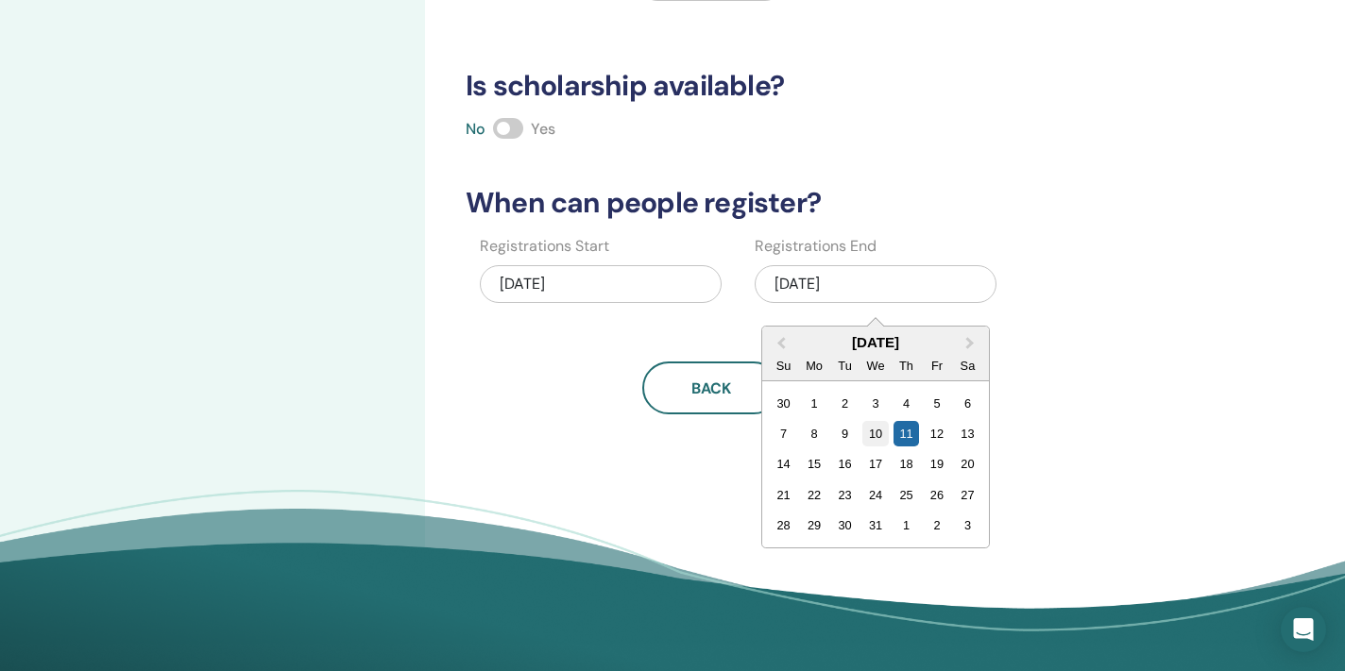
click at [876, 433] on div "10" at bounding box center [874, 433] width 25 height 25
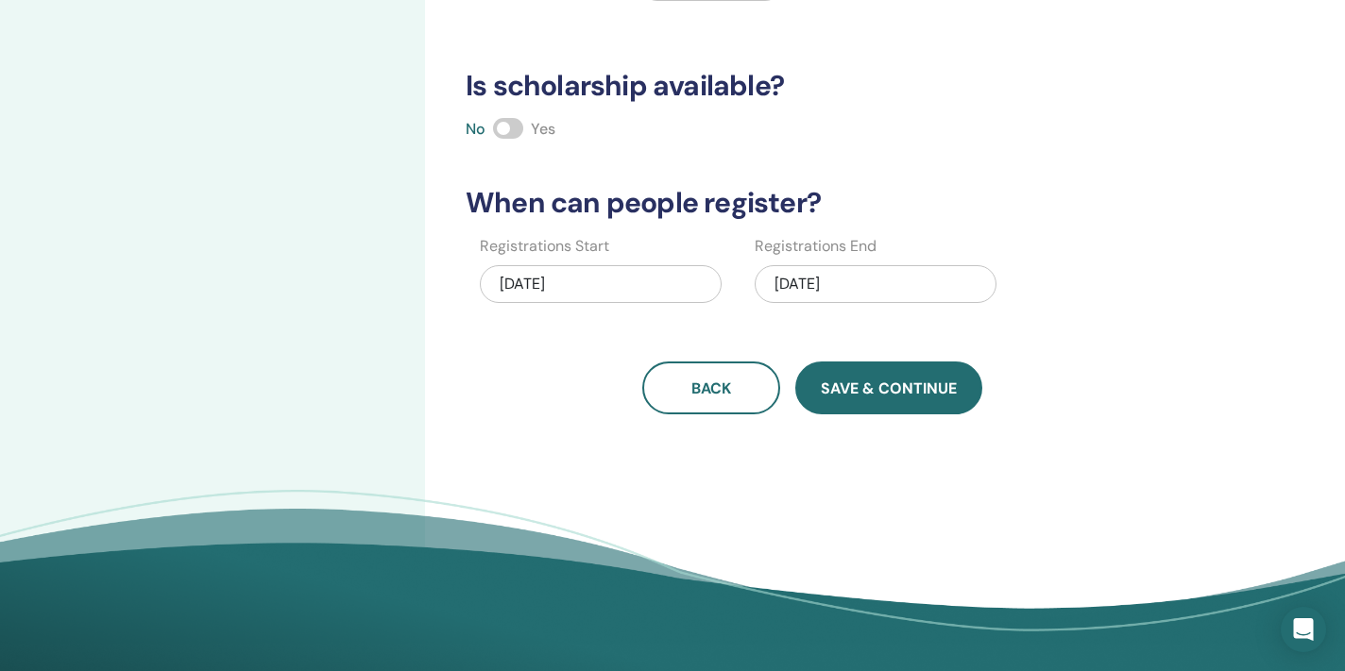
click at [887, 397] on span "Save & Continue" at bounding box center [889, 389] width 136 height 20
click at [997, 110] on div "How many people can attend? Number of Seats * How much will the Price be? Curre…" at bounding box center [811, 38] width 715 height 754
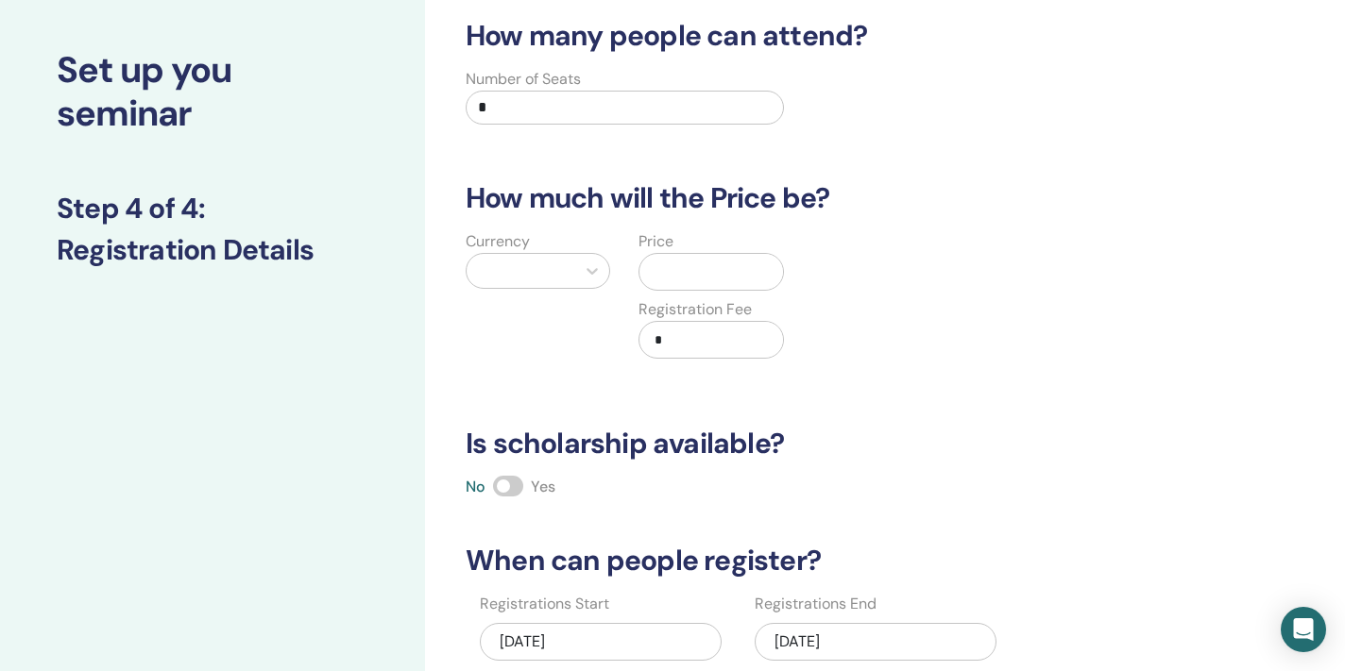
scroll to position [-4, 0]
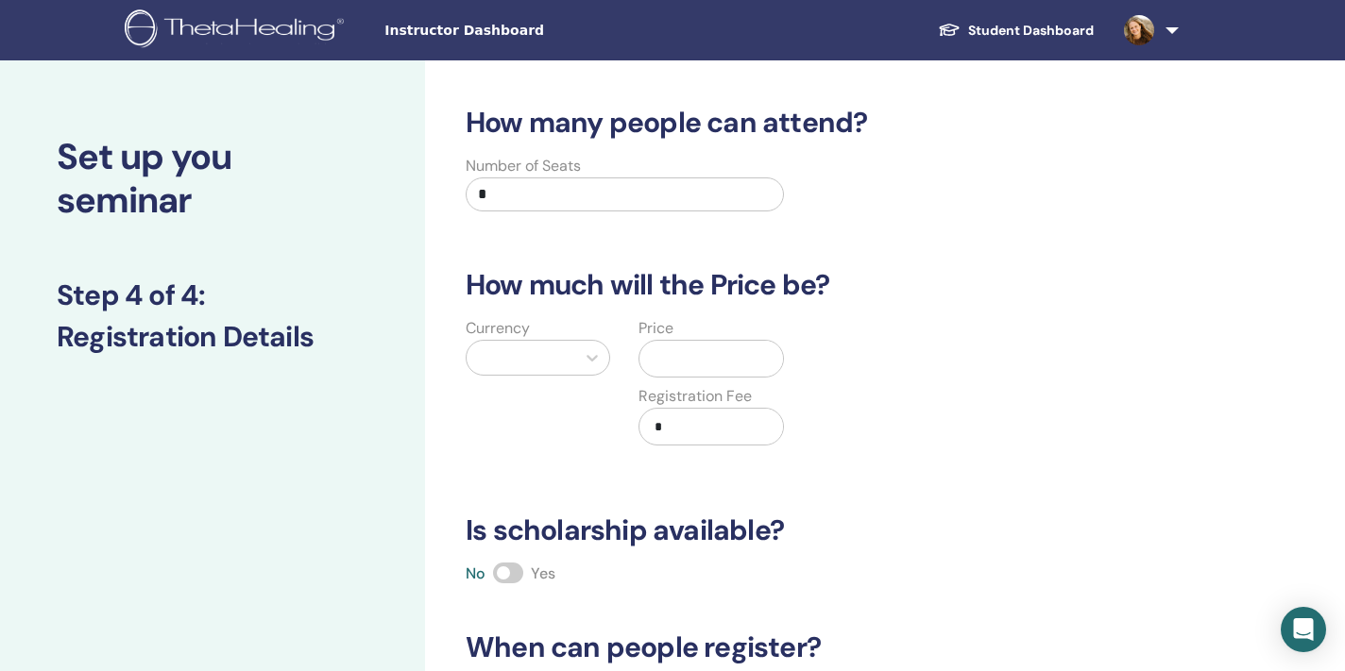
click at [557, 363] on div at bounding box center [521, 358] width 90 height 26
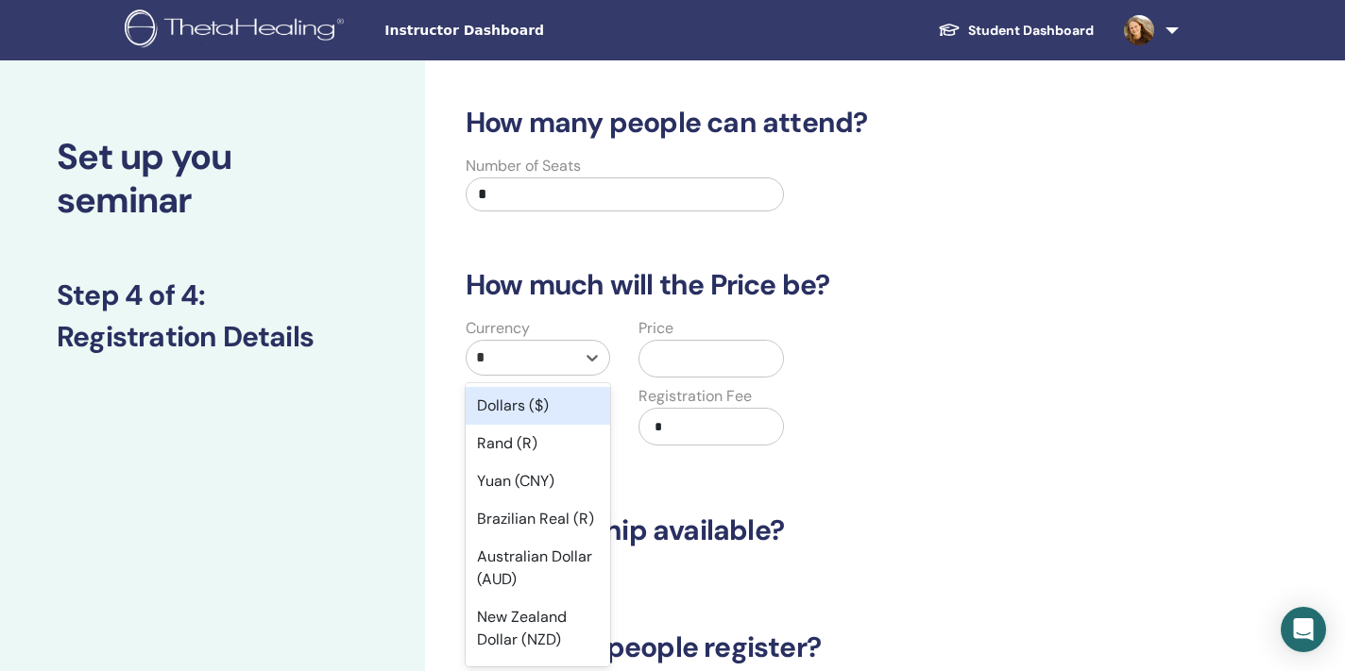
scroll to position [0, 0]
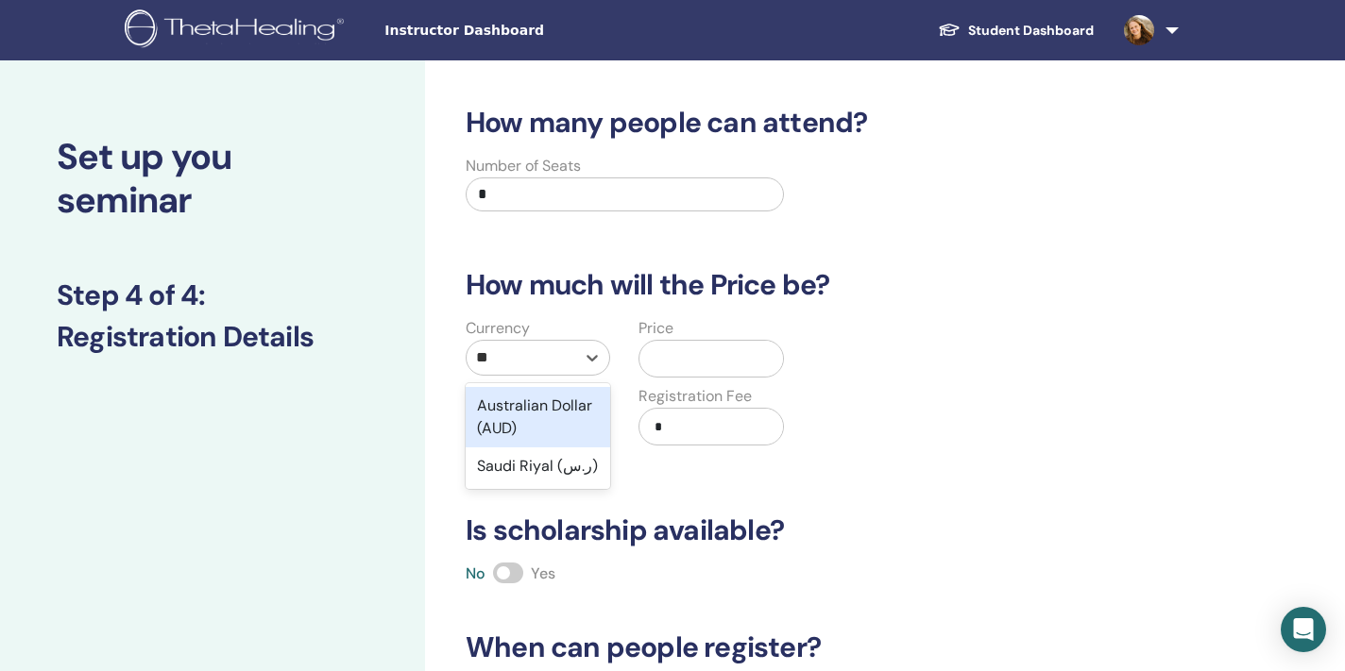
type input "***"
click at [519, 423] on div "Australian Dollar (AUD)" at bounding box center [538, 417] width 144 height 60
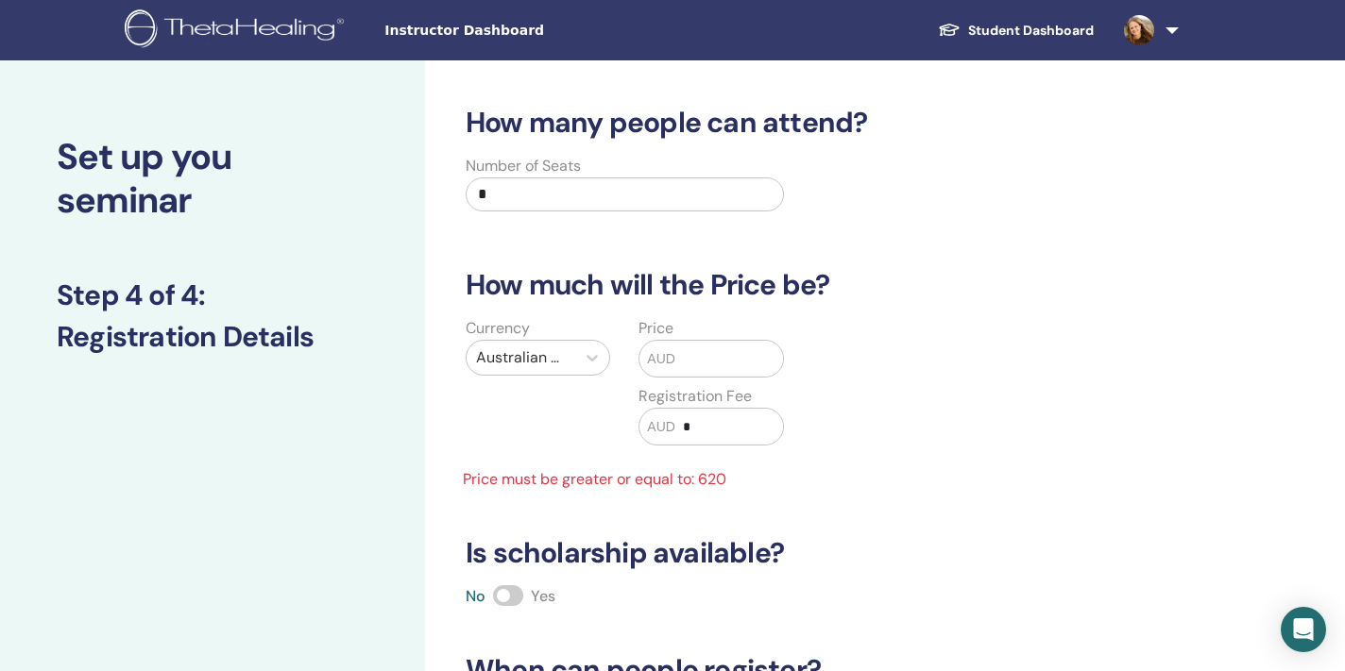
click at [587, 202] on input "*" at bounding box center [625, 195] width 318 height 34
type input "**"
click at [676, 355] on input "text" at bounding box center [729, 359] width 108 height 36
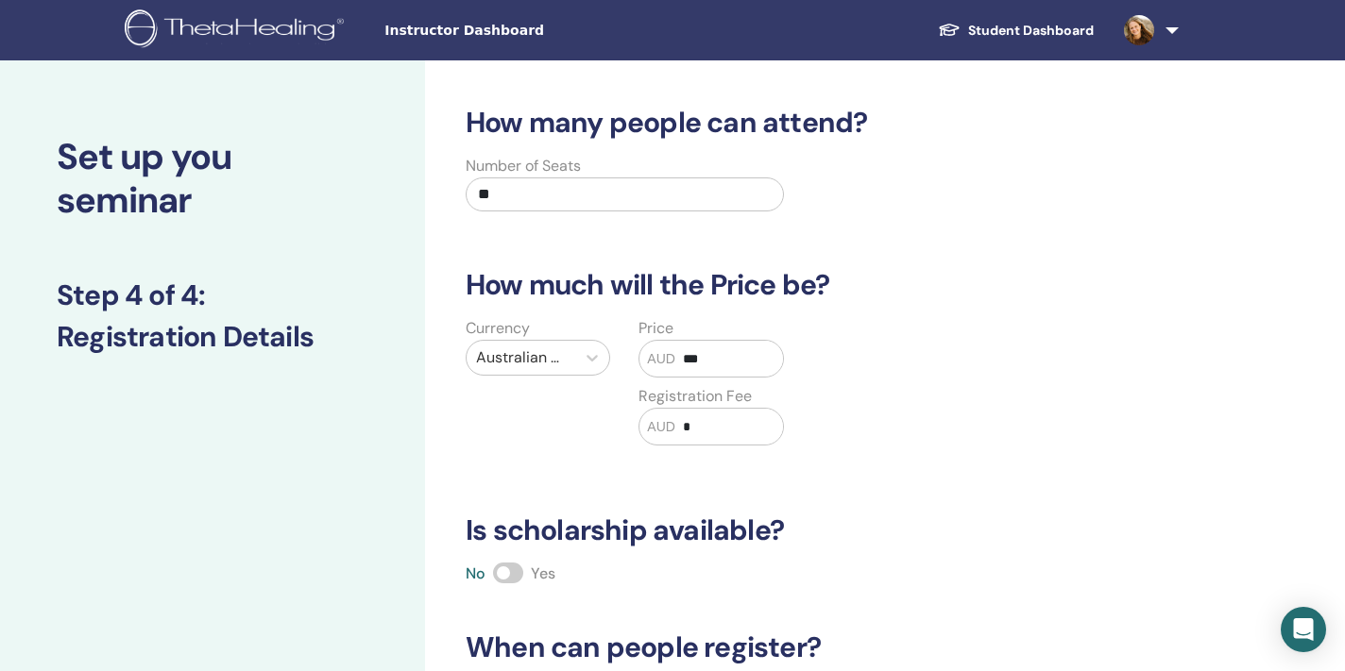
type input "***"
click at [1108, 530] on h3 "Is scholarship available?" at bounding box center [811, 531] width 715 height 34
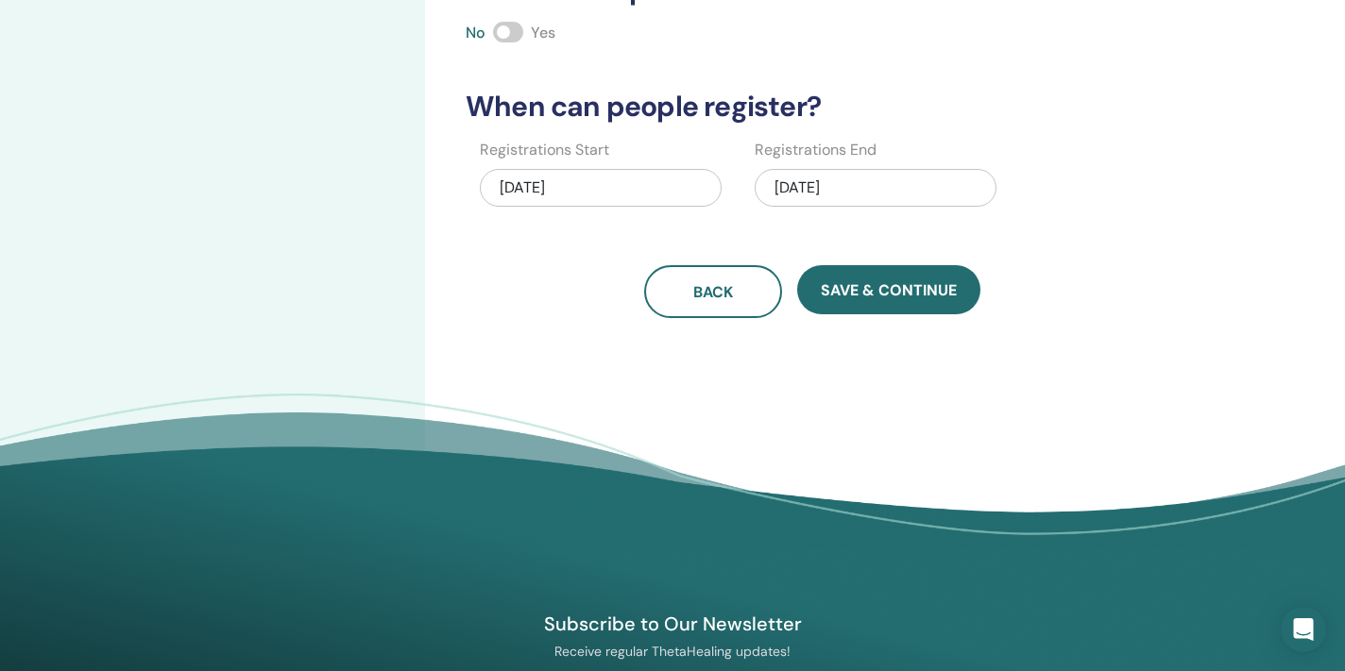
scroll to position [562, 0]
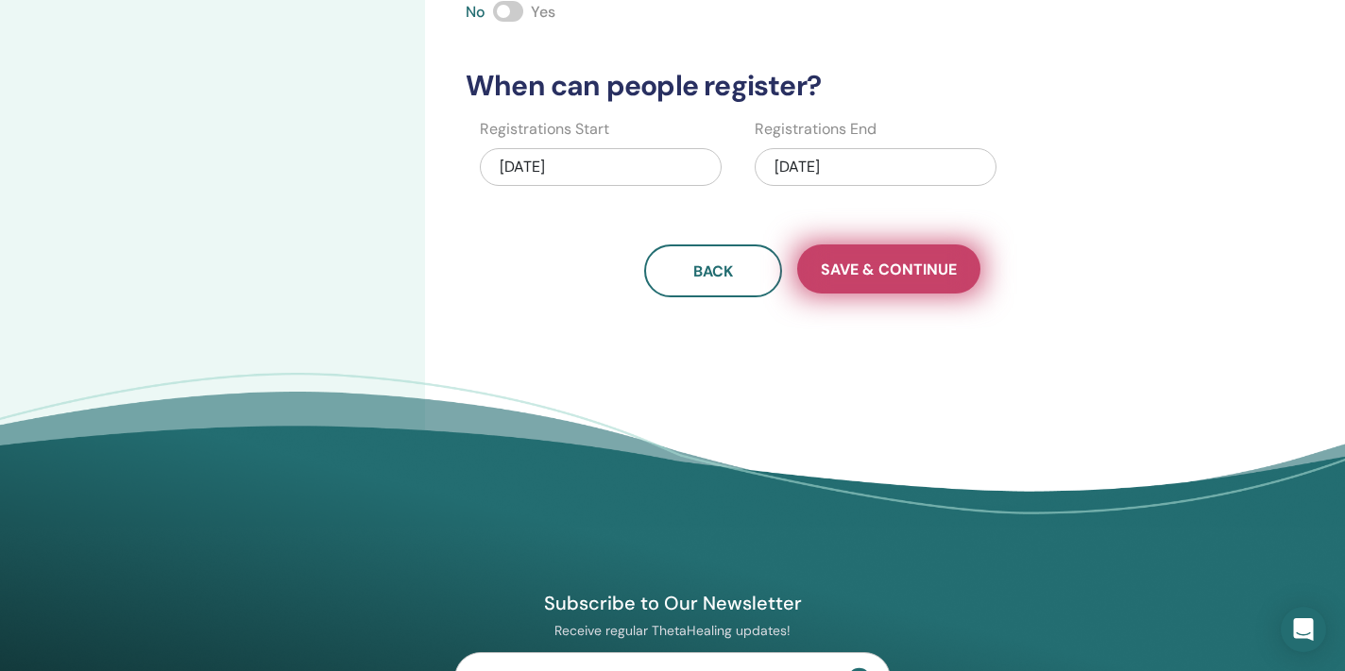
click at [903, 266] on span "Save & Continue" at bounding box center [889, 270] width 136 height 20
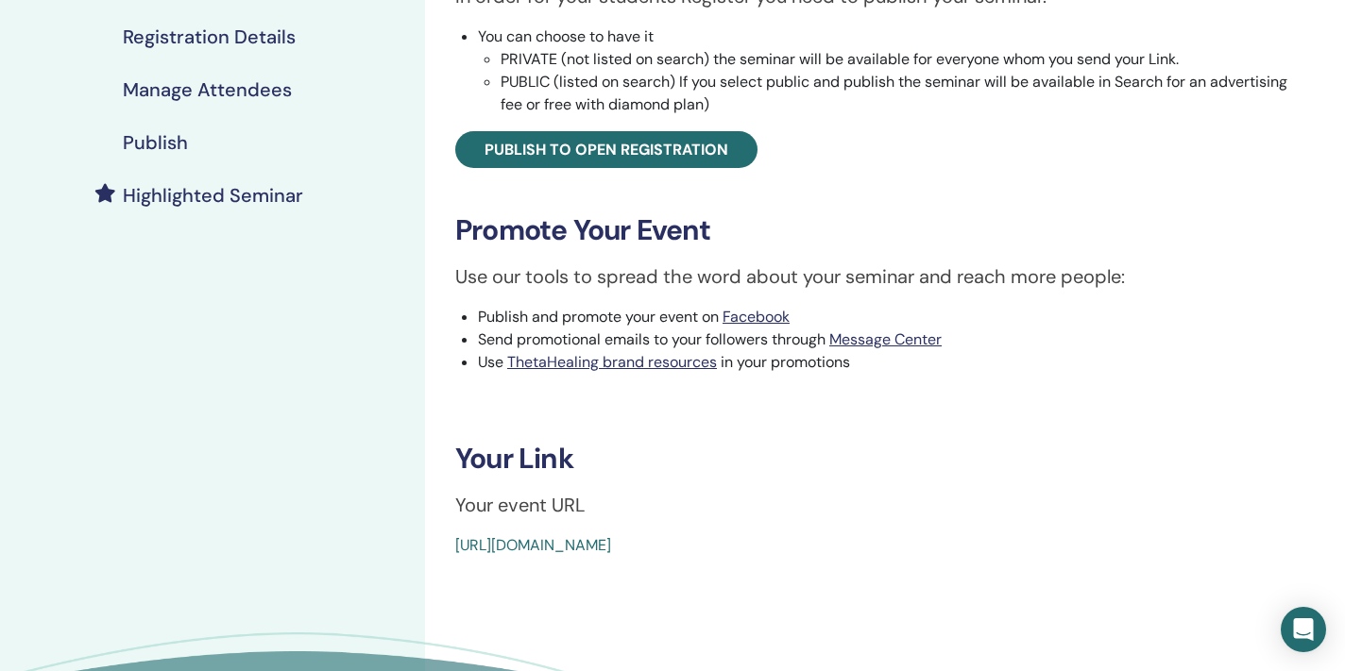
scroll to position [394, 0]
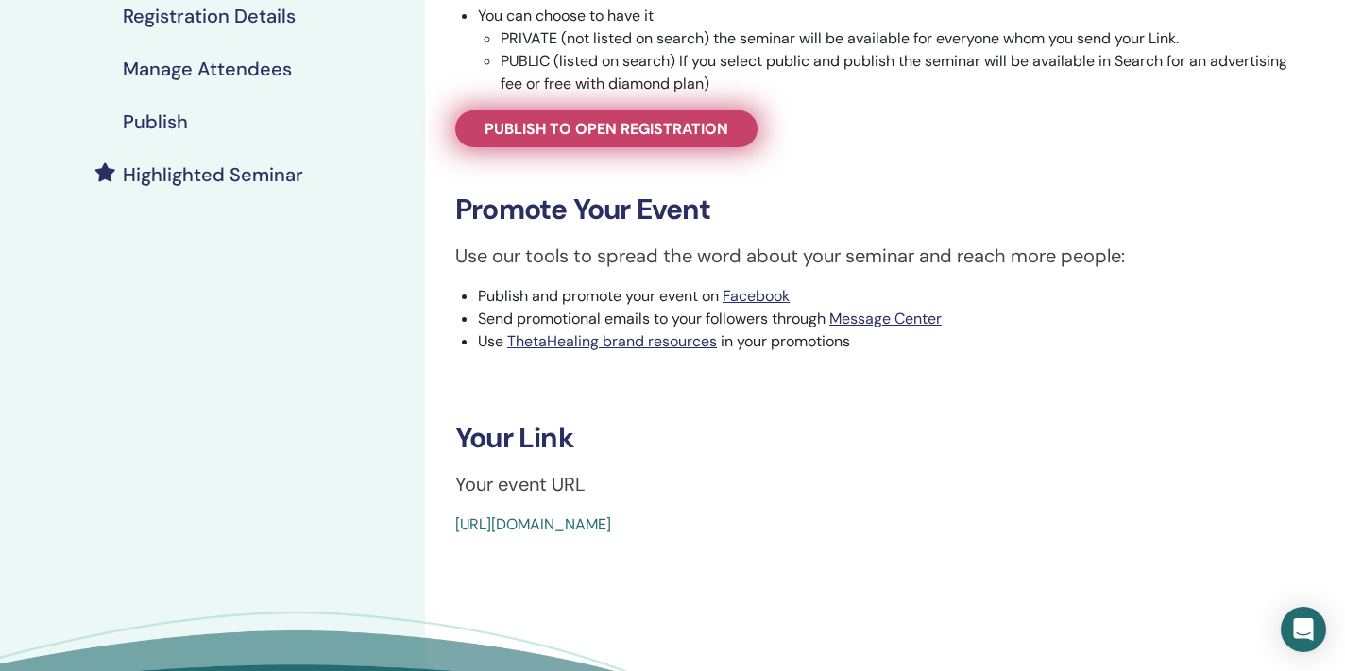
click at [692, 142] on link "Publish to open registration" at bounding box center [606, 128] width 302 height 37
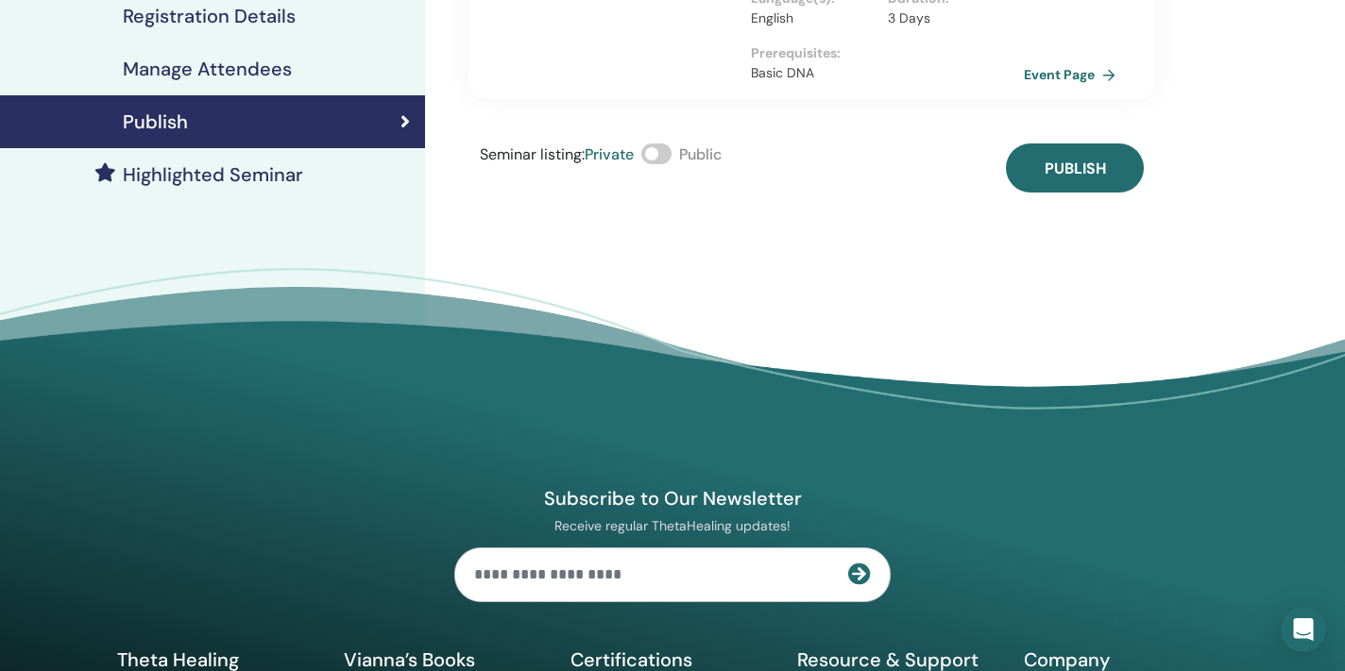
click at [647, 144] on span at bounding box center [656, 154] width 30 height 21
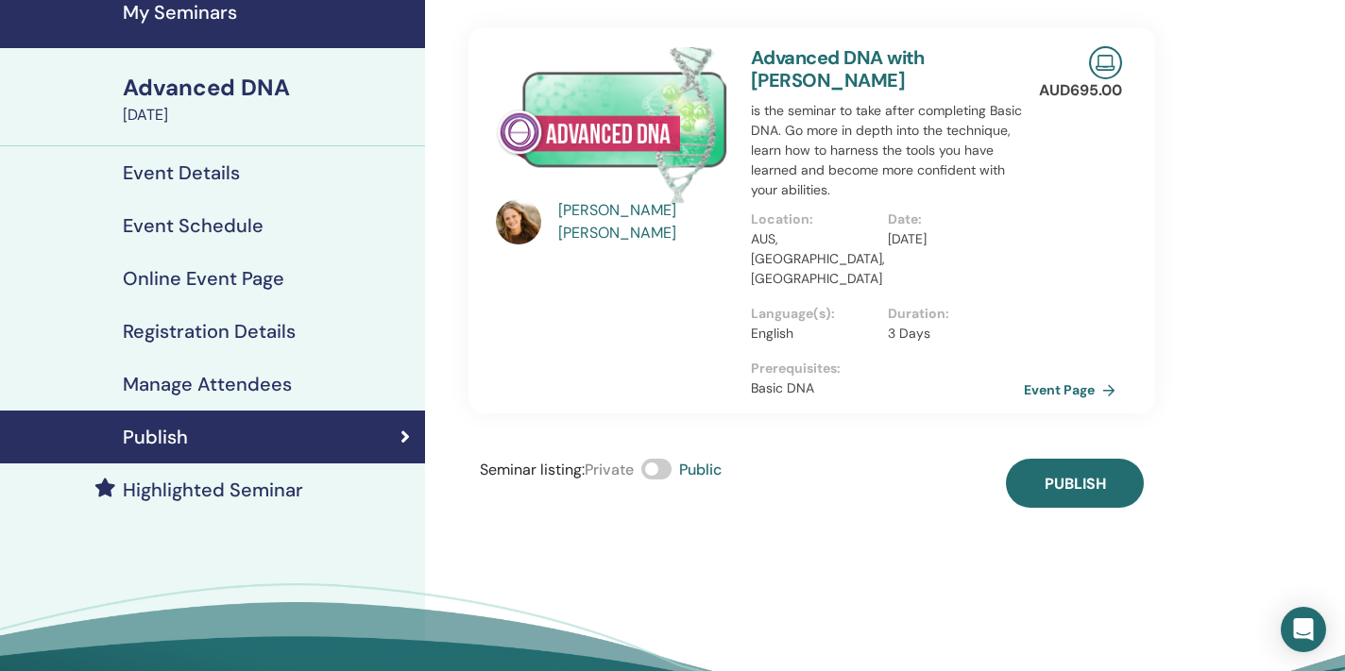
scroll to position [49, 0]
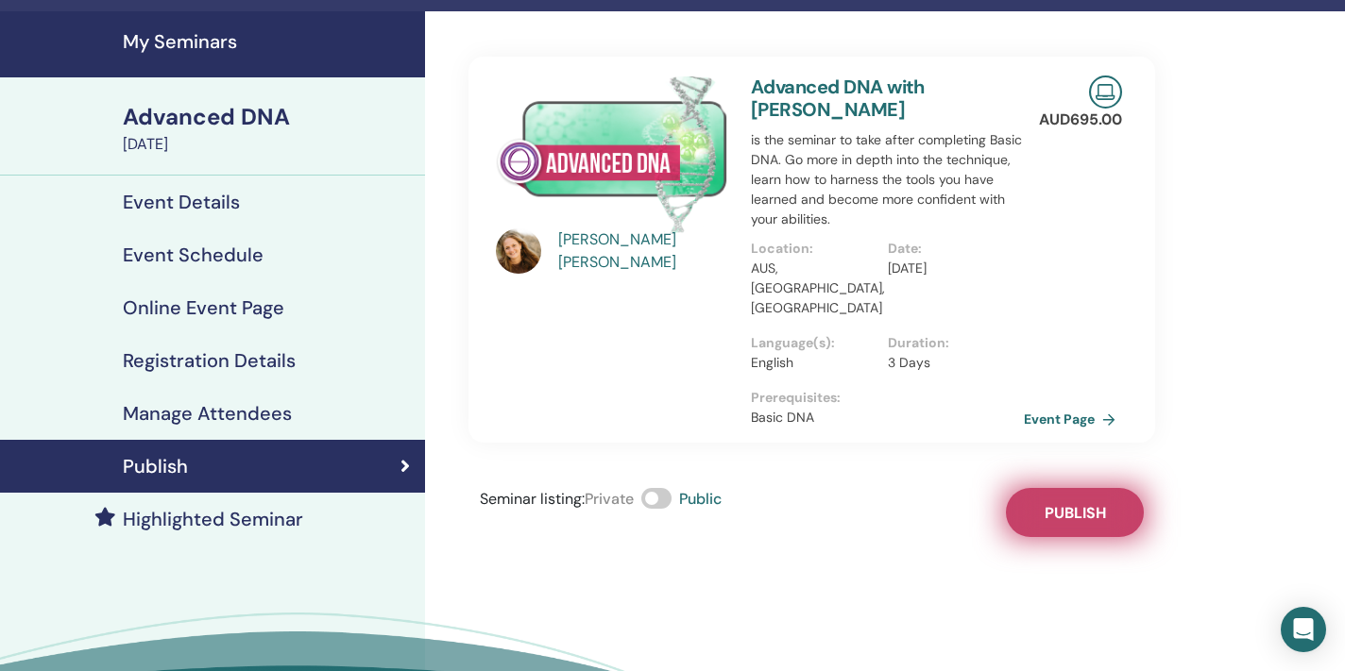
click at [1105, 503] on span "Publish" at bounding box center [1074, 513] width 61 height 20
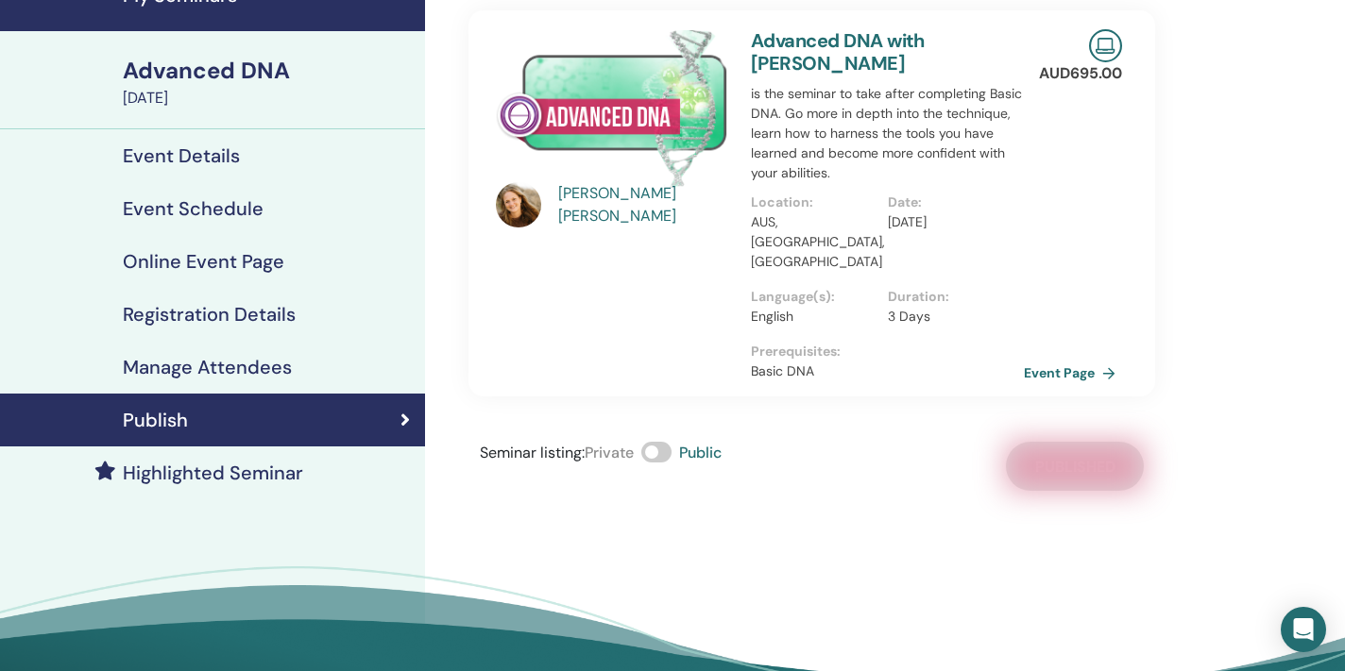
scroll to position [97, 0]
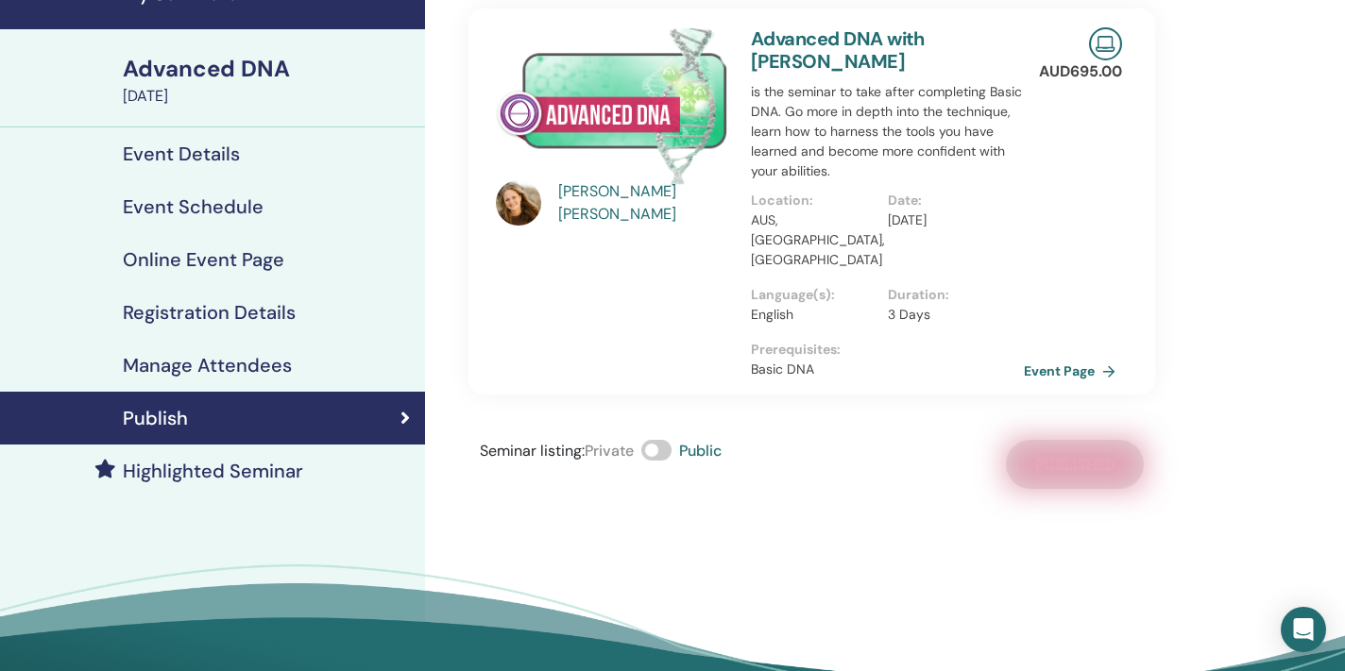
click at [832, 466] on div "Seminar listing : Private Public Published" at bounding box center [811, 464] width 687 height 49
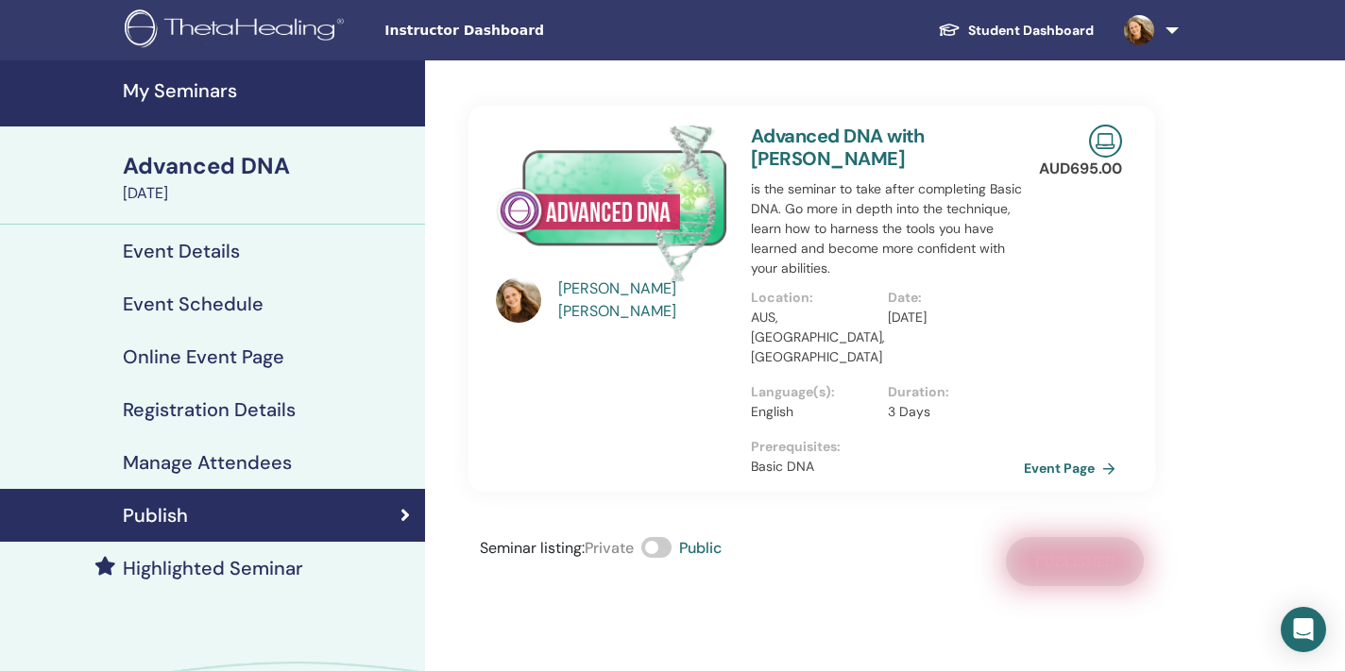
scroll to position [0, 0]
